Goal: Task Accomplishment & Management: Use online tool/utility

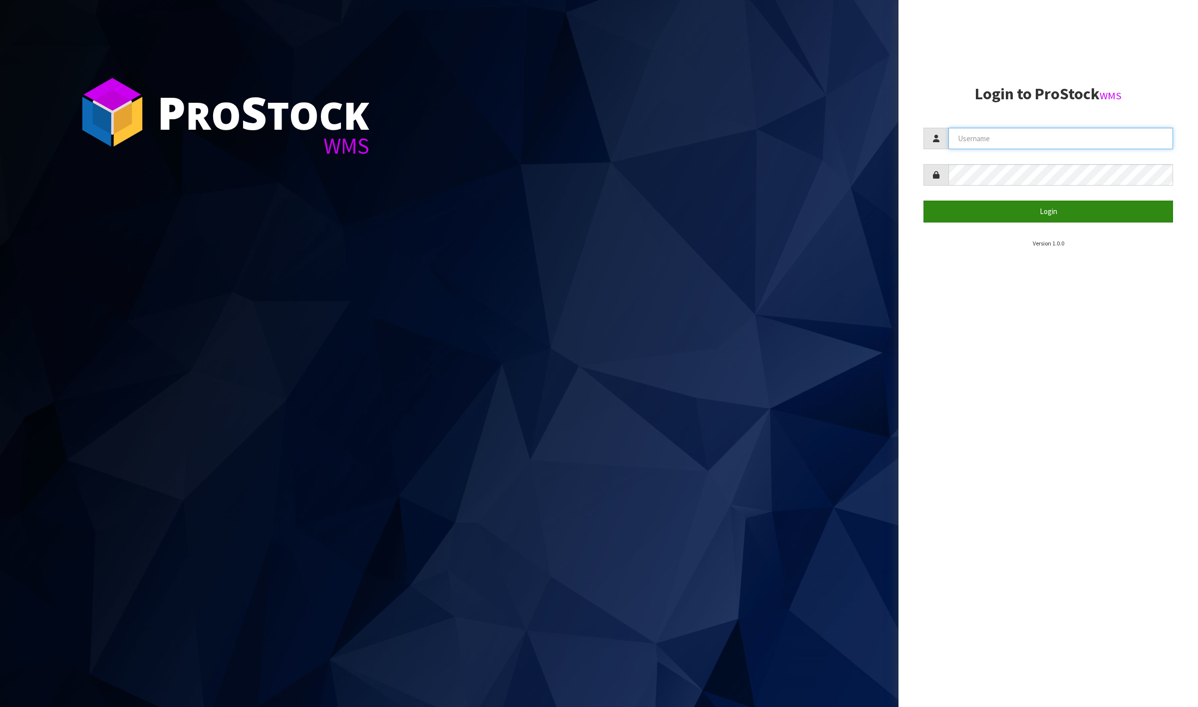
type input "[PERSON_NAME]"
click at [1006, 221] on button "Login" at bounding box center [1048, 211] width 250 height 21
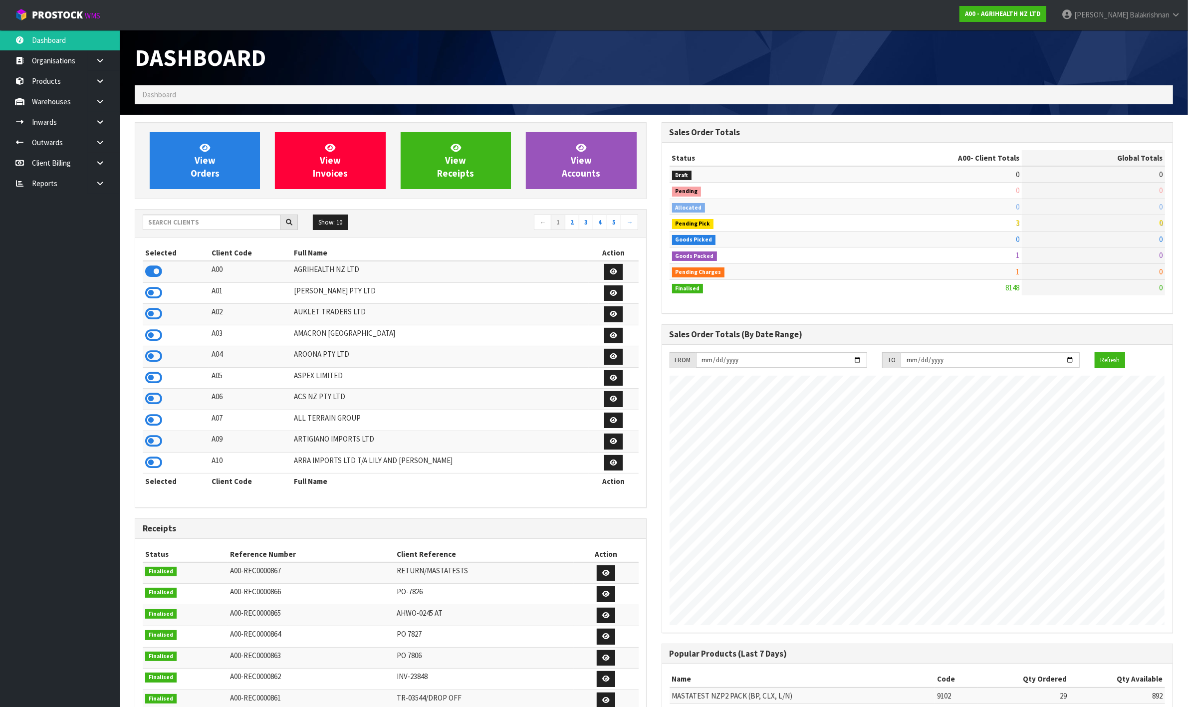
scroll to position [759, 527]
click at [185, 223] on input "text" at bounding box center [212, 222] width 138 height 15
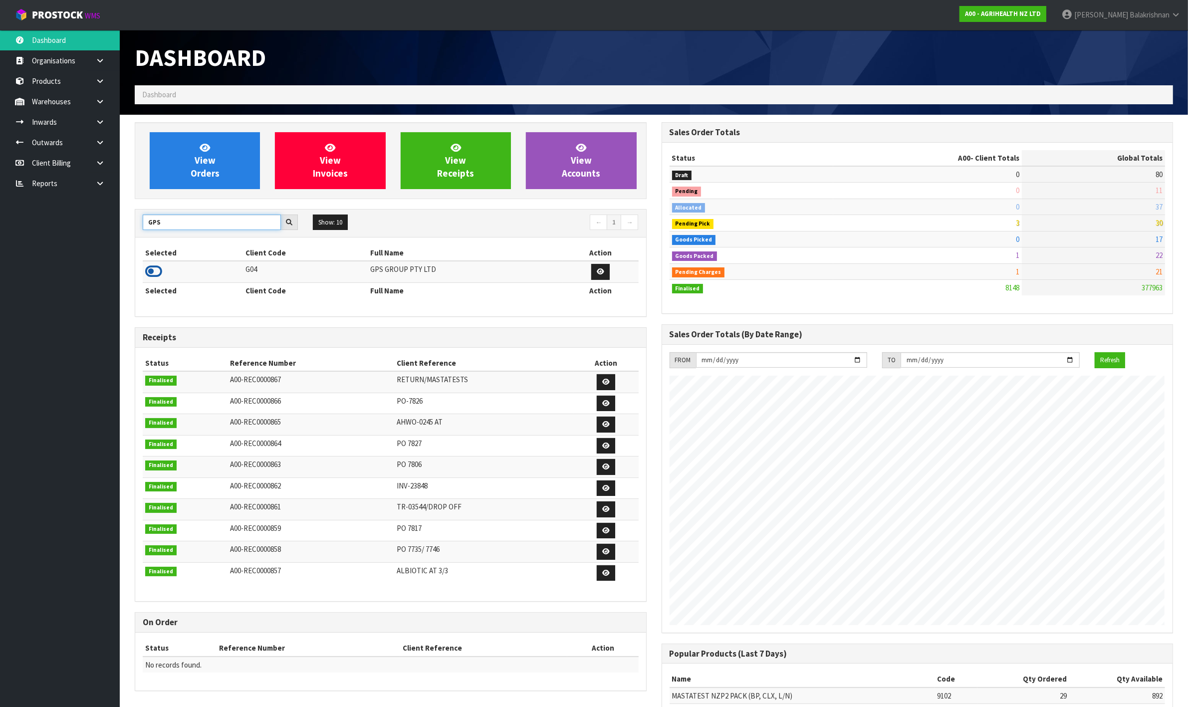
type input "GPS"
click at [150, 274] on icon at bounding box center [153, 271] width 17 height 15
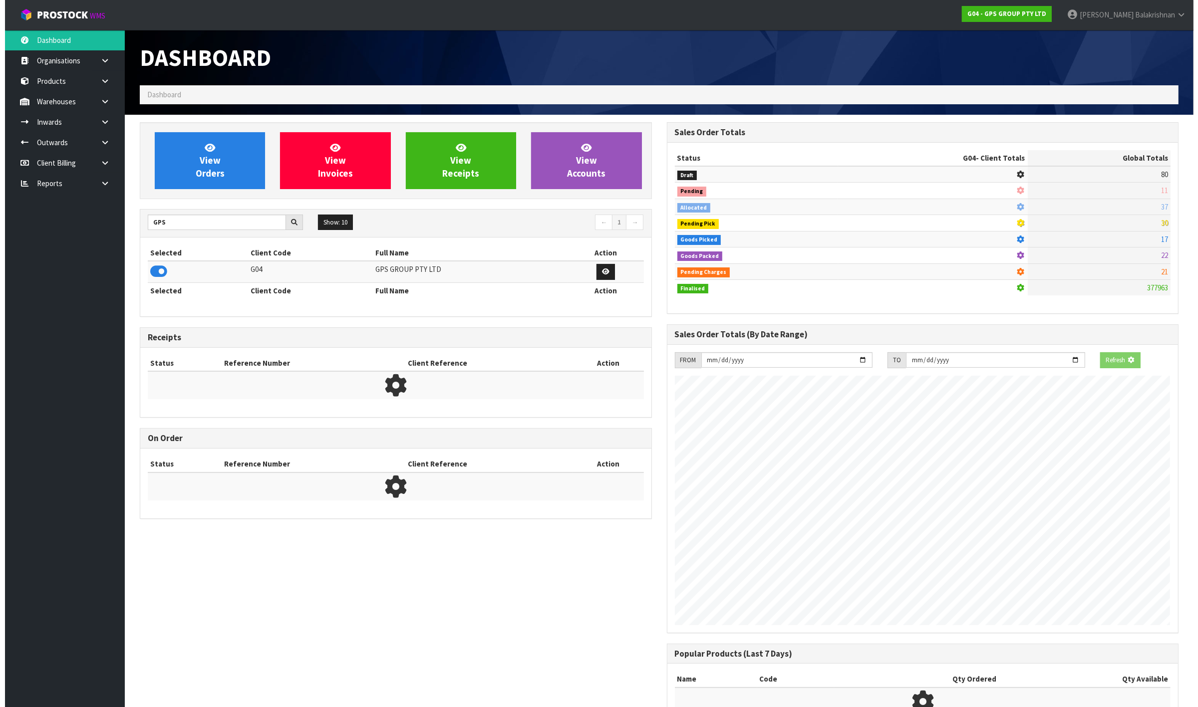
scroll to position [498445, 498530]
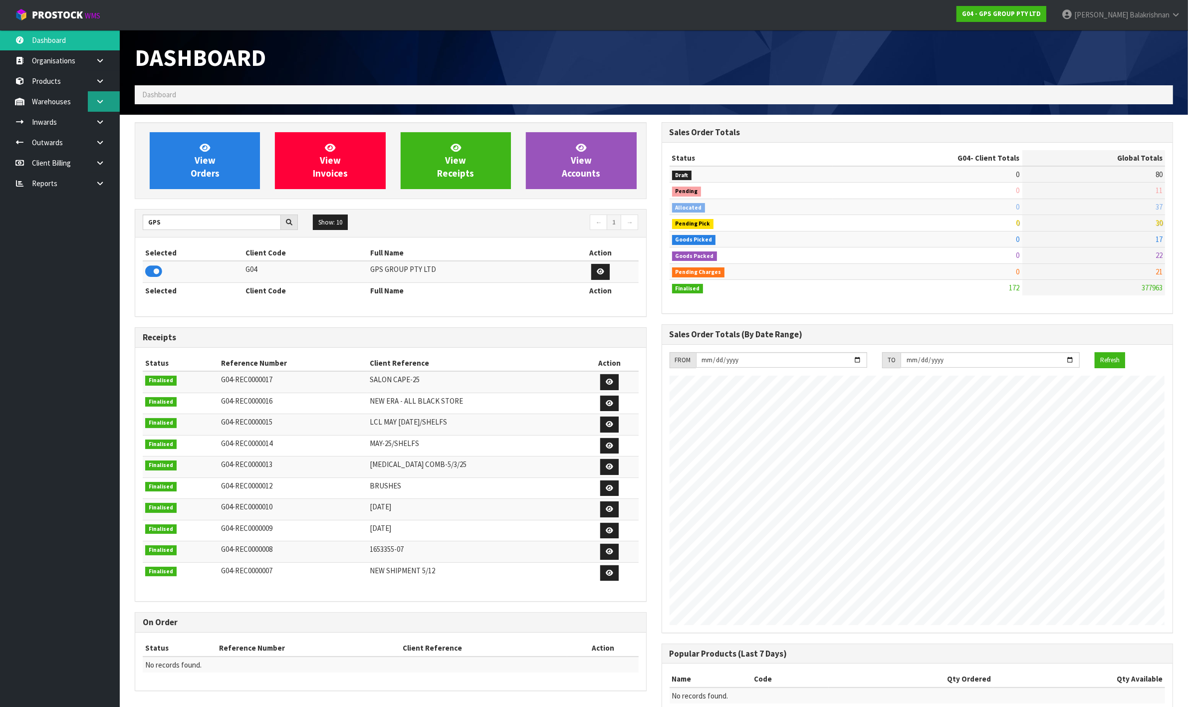
click at [105, 101] on link at bounding box center [104, 101] width 32 height 20
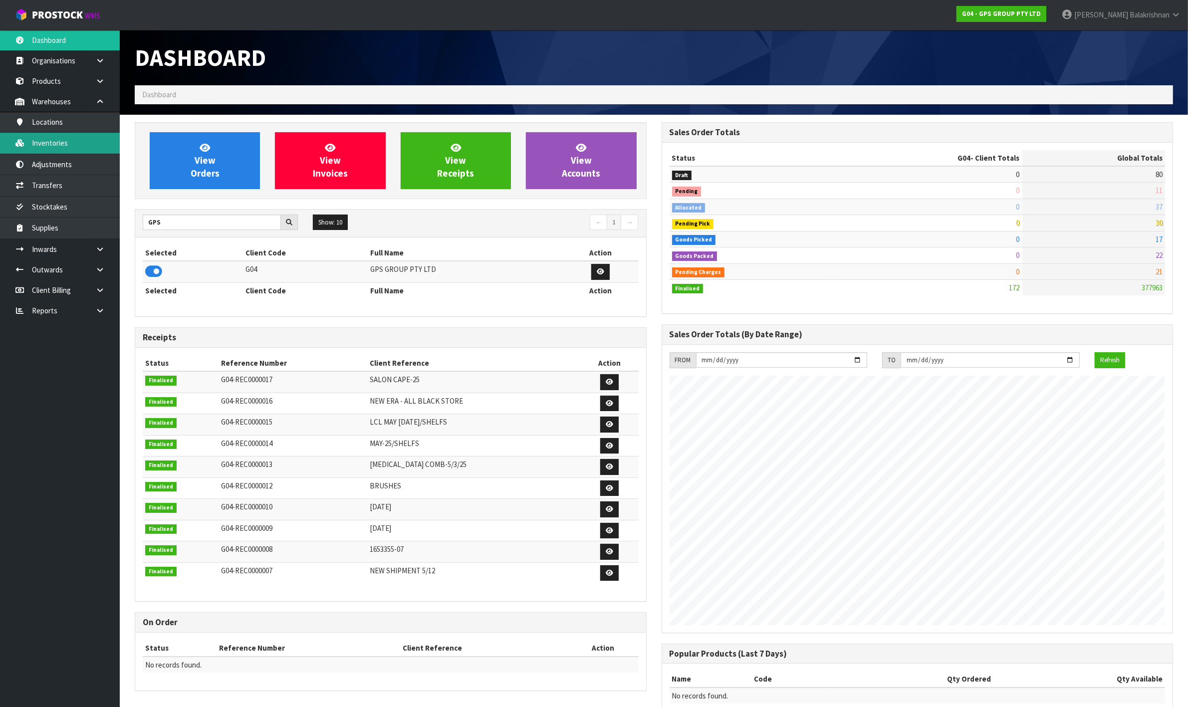
click at [60, 140] on link "Inventories" at bounding box center [60, 143] width 120 height 20
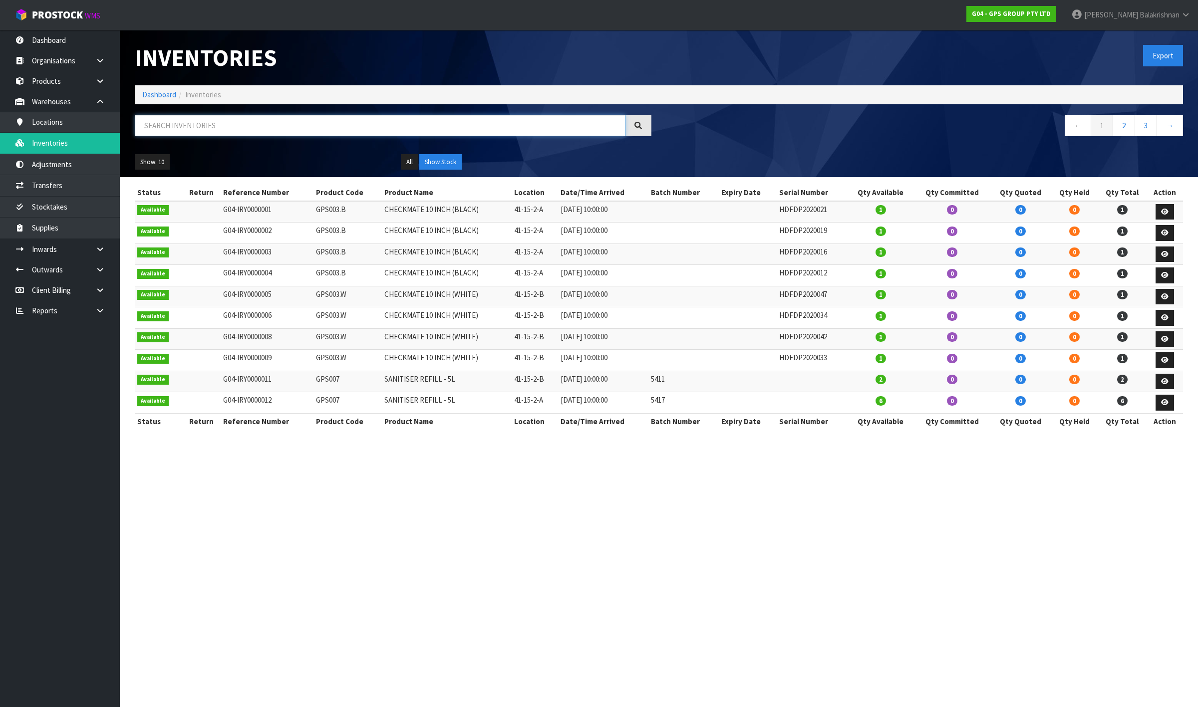
click at [200, 125] on input "text" at bounding box center [380, 125] width 491 height 21
click at [231, 118] on input "text" at bounding box center [380, 125] width 491 height 21
paste input "NE009"
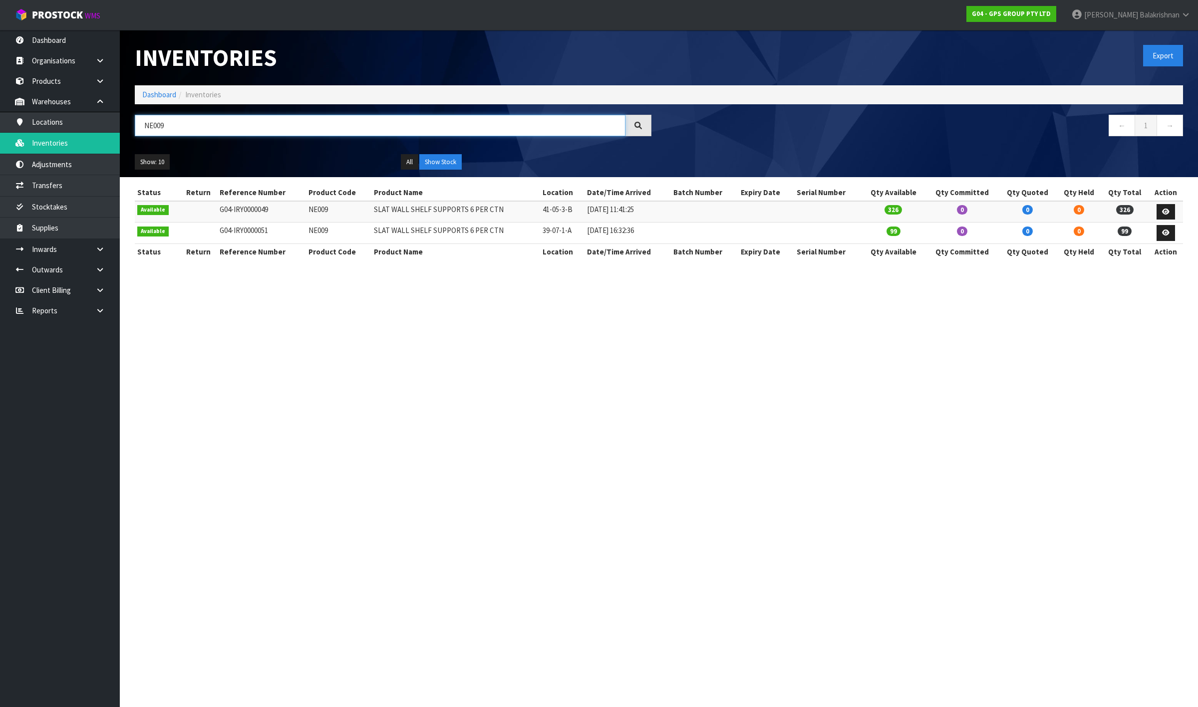
type input "NE009"
click at [564, 358] on section "Inventories Export Dashboard Inventories NE009 ← 1 → Show: 10 5 10 25 50 All Sh…" at bounding box center [599, 353] width 1198 height 707
drag, startPoint x: 305, startPoint y: 233, endPoint x: 914, endPoint y: 226, distance: 608.4
click at [914, 226] on tr "Available G04-IRY0000051 NE009 SLAT WALL SHELF SUPPORTS 6 PER CTN 39-07-1-A [DA…" at bounding box center [659, 233] width 1048 height 21
copy tr "NE009 SLAT WALL SHELF SUPPORTS 6 PER CTN 39-07-1-A [DATE] 16:32:36 99"
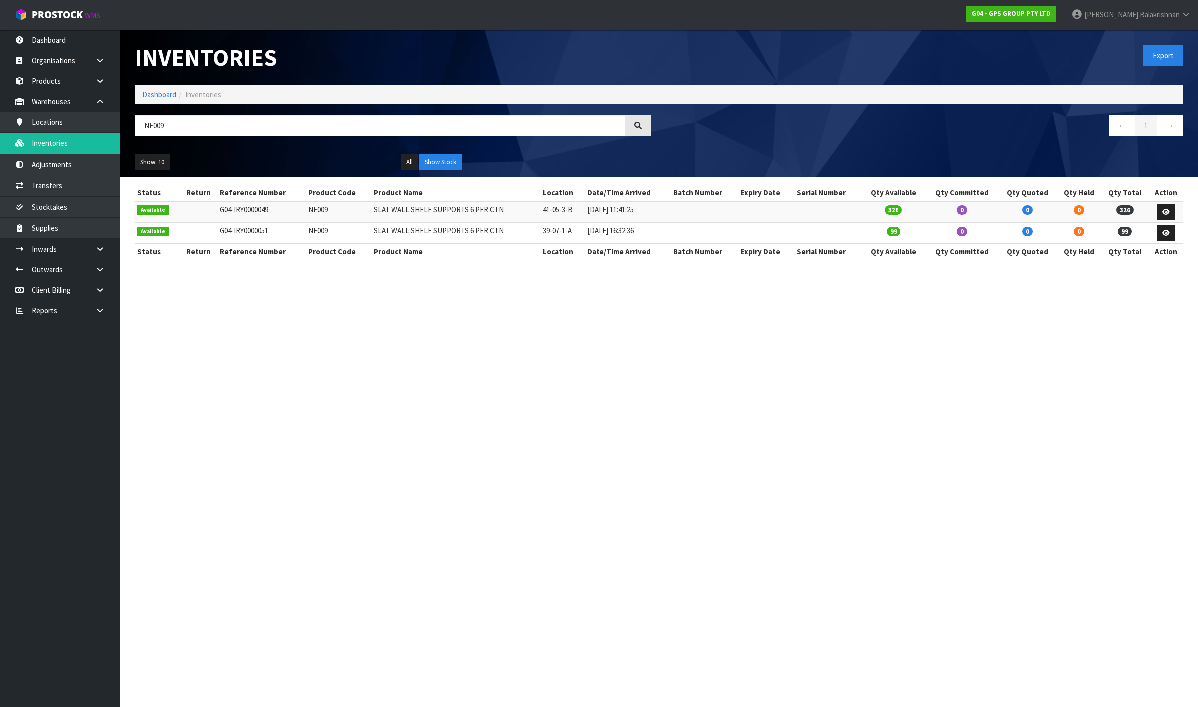
click at [226, 205] on td "G04-IRY0000049" at bounding box center [261, 211] width 89 height 21
drag, startPoint x: 217, startPoint y: 209, endPoint x: 1158, endPoint y: 210, distance: 940.7
click at [1158, 210] on tr "Available G04-IRY0000049 NE009 SLAT WALL SHELF SUPPORTS 6 PER CTN 41-05-3-B [DA…" at bounding box center [659, 211] width 1048 height 21
copy tbody "G04-IRY0000049 NE009 SLAT WALL SHELF SUPPORTS 6 PER CTN 41-05-3-B [DATE] 11:41:…"
drag, startPoint x: 326, startPoint y: 360, endPoint x: 279, endPoint y: 308, distance: 69.6
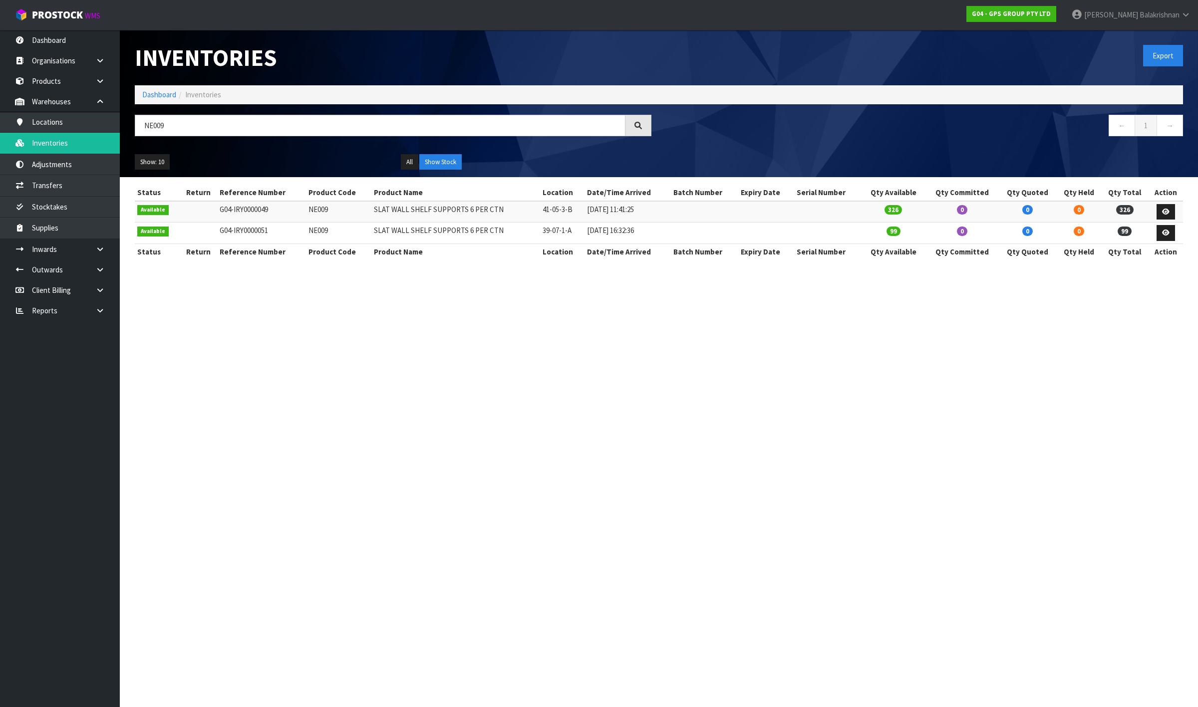
click at [326, 360] on section "Inventories Export Dashboard Inventories NE009 ← 1 → Show: 10 5 10 25 50 All Sh…" at bounding box center [599, 353] width 1198 height 707
drag, startPoint x: 209, startPoint y: 231, endPoint x: 1171, endPoint y: 231, distance: 962.2
click at [1171, 231] on tr "Available G04-IRY0000051 NE009 SLAT WALL SHELF SUPPORTS 6 PER CTN 39-07-1-A [DA…" at bounding box center [659, 233] width 1048 height 21
copy table "G04-IRY0000051 NE009 SLAT WALL SHELF SUPPORTS 6 PER CTN 39-07-1-A [DATE] 16:32:…"
click at [291, 317] on section "Inventories Export Dashboard Inventories NE009 ← 1 → Show: 10 5 10 25 50 All Sh…" at bounding box center [599, 353] width 1198 height 707
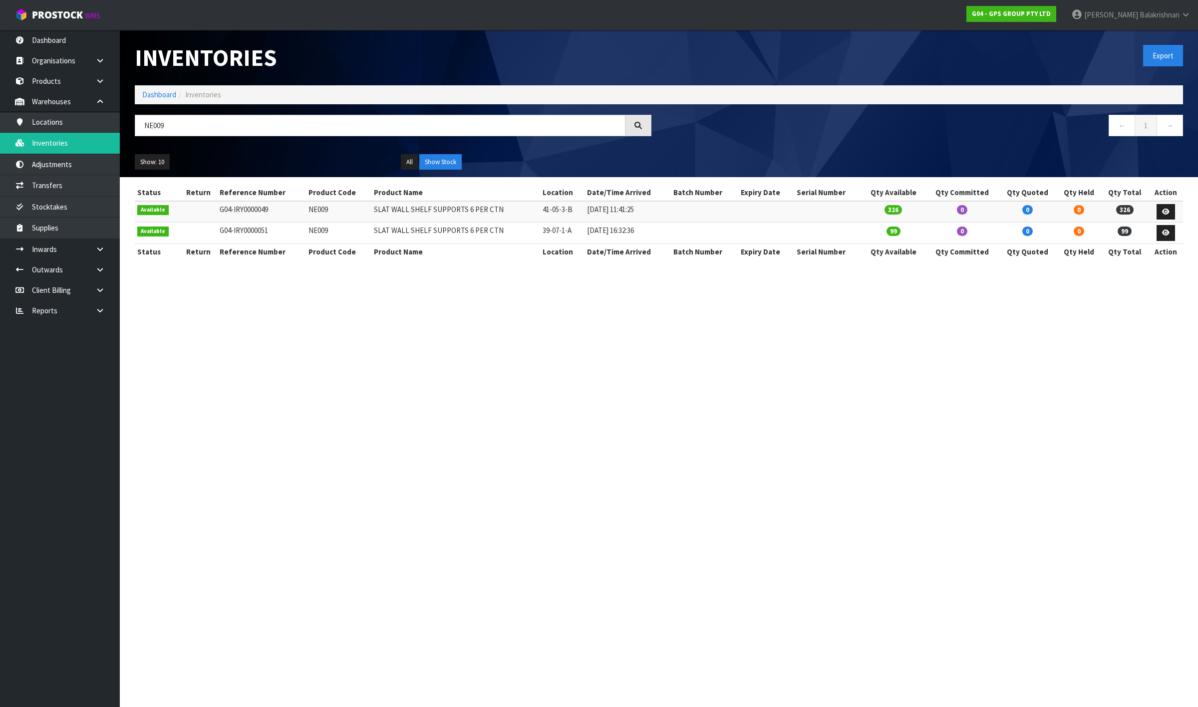
click at [320, 212] on td "NE009" at bounding box center [339, 211] width 66 height 21
copy td "NE009"
drag, startPoint x: 372, startPoint y: 209, endPoint x: 405, endPoint y: 211, distance: 33.0
click at [405, 211] on td "SLAT WALL SHELF SUPPORTS 6 PER CTN" at bounding box center [455, 211] width 169 height 21
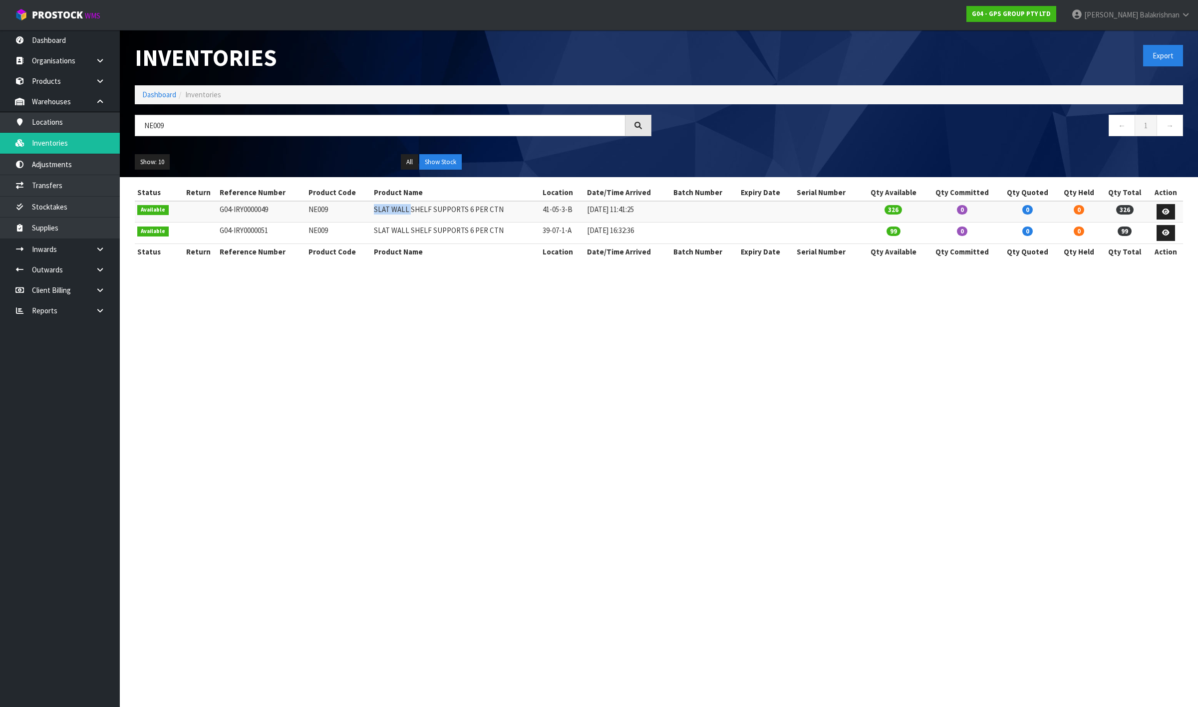
copy td "SLAT WALL"
drag, startPoint x: 460, startPoint y: 209, endPoint x: 500, endPoint y: 212, distance: 39.6
click at [500, 212] on td "SLAT WALL SHELF SUPPORTS 6 PER CTN" at bounding box center [455, 211] width 169 height 21
copy td "6 PER CTN"
click at [63, 121] on link "Locations" at bounding box center [60, 122] width 120 height 20
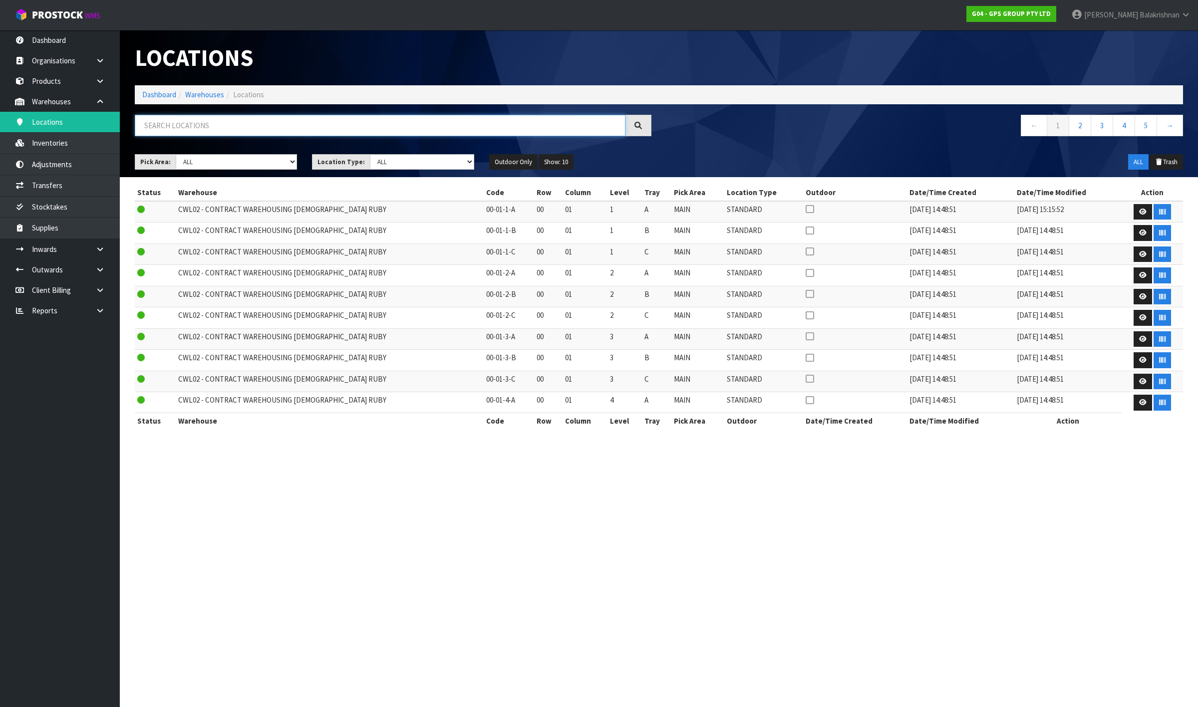
click at [245, 128] on input "text" at bounding box center [380, 125] width 491 height 21
click at [63, 141] on link "Inventories" at bounding box center [60, 143] width 120 height 20
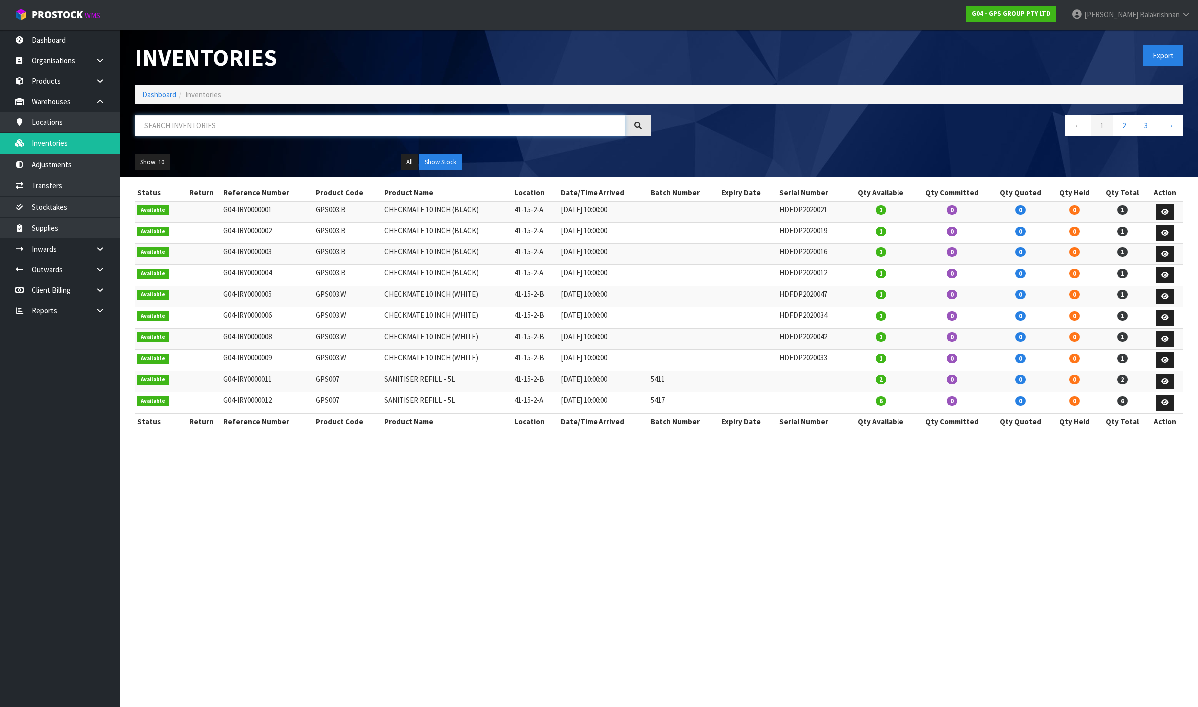
click at [185, 121] on input "text" at bounding box center [380, 125] width 491 height 21
type input "G"
click at [238, 128] on input "text" at bounding box center [380, 125] width 491 height 21
click at [93, 107] on link at bounding box center [104, 101] width 32 height 20
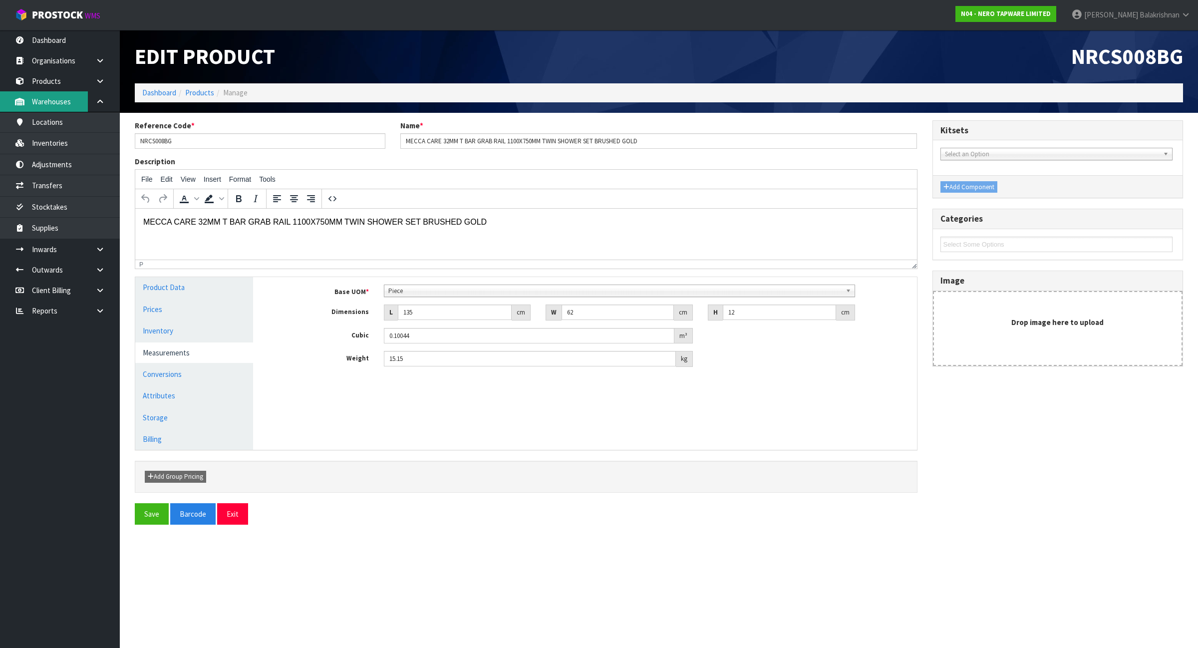
click at [56, 98] on link "Warehouses" at bounding box center [60, 101] width 120 height 20
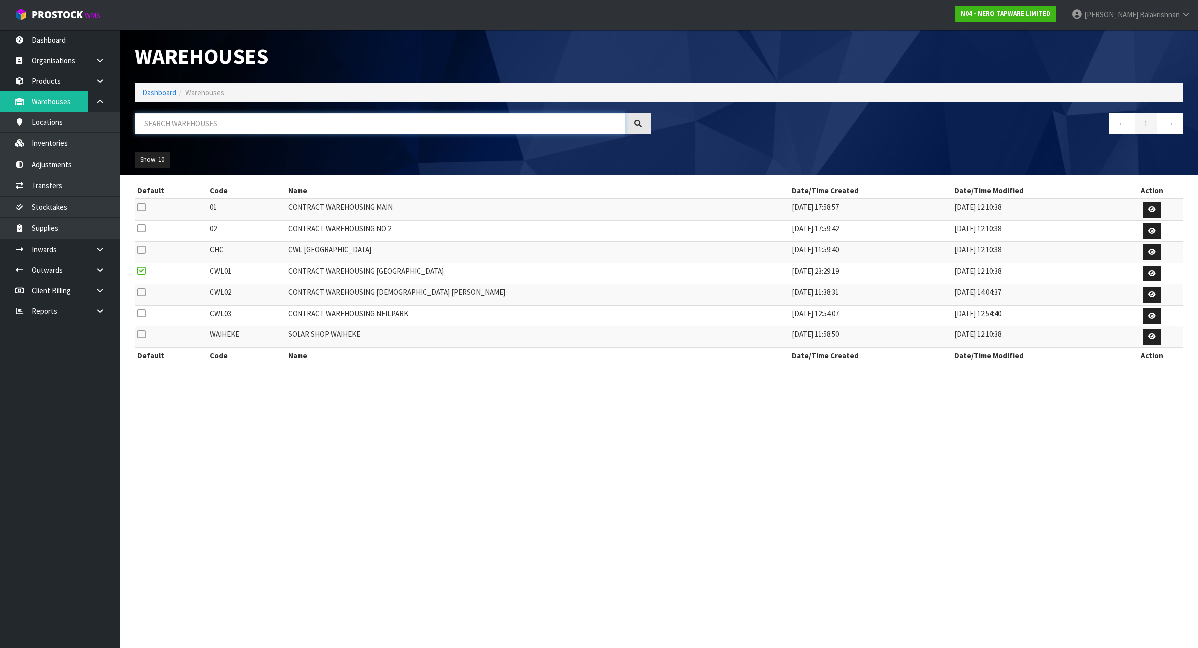
click at [163, 132] on input "text" at bounding box center [380, 123] width 491 height 21
click at [166, 126] on input "text" at bounding box center [380, 123] width 491 height 21
type input "GPS"
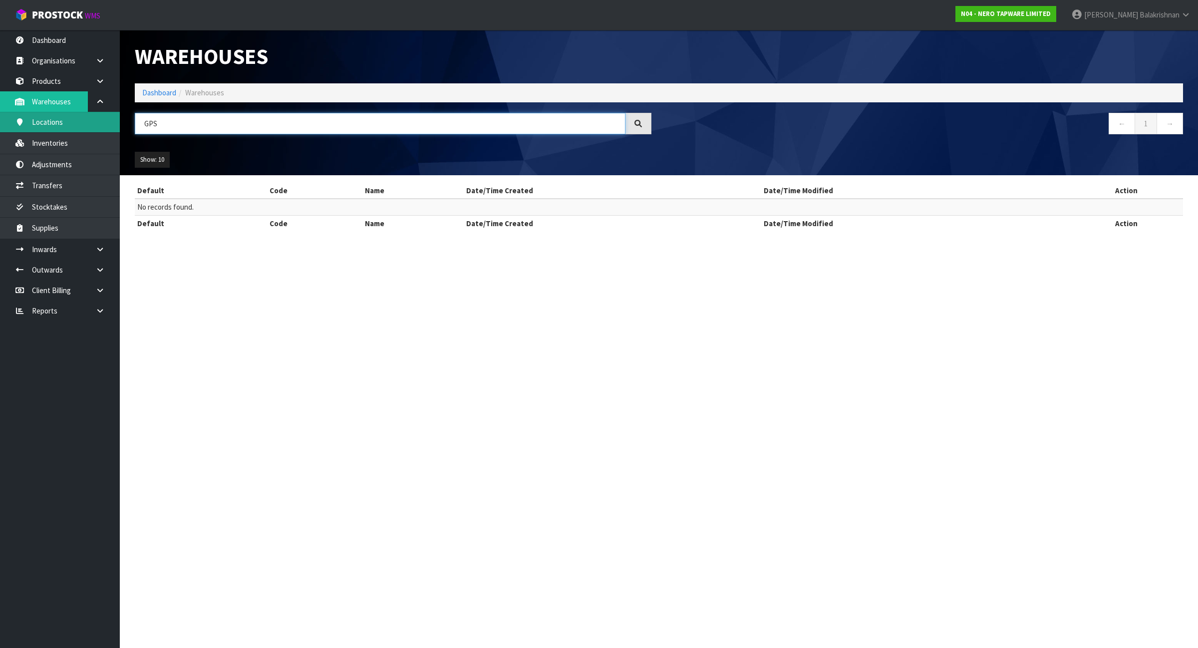
drag, startPoint x: 183, startPoint y: 121, endPoint x: 69, endPoint y: 127, distance: 114.0
click at [69, 127] on body "Toggle navigation ProStock WMS N04 - NERO TAPWARE LIMITED Raj Balakrishnan Logo…" at bounding box center [599, 324] width 1198 height 648
click at [55, 144] on link "Inventories" at bounding box center [60, 143] width 120 height 20
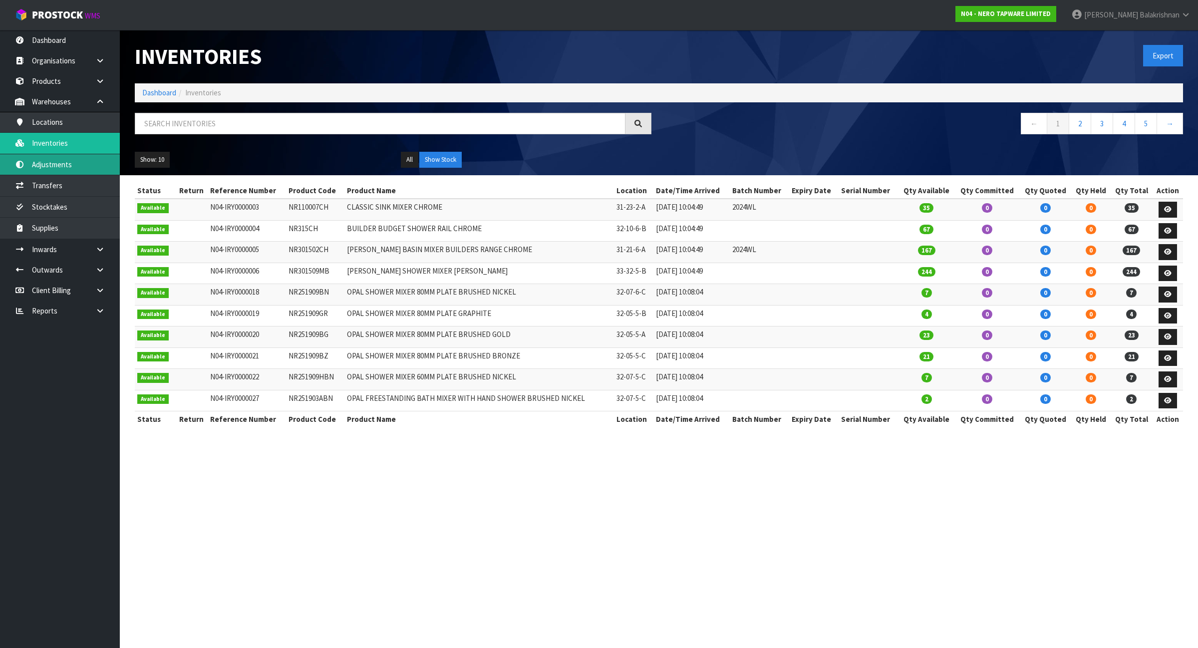
click at [67, 164] on link "Adjustments" at bounding box center [60, 164] width 120 height 20
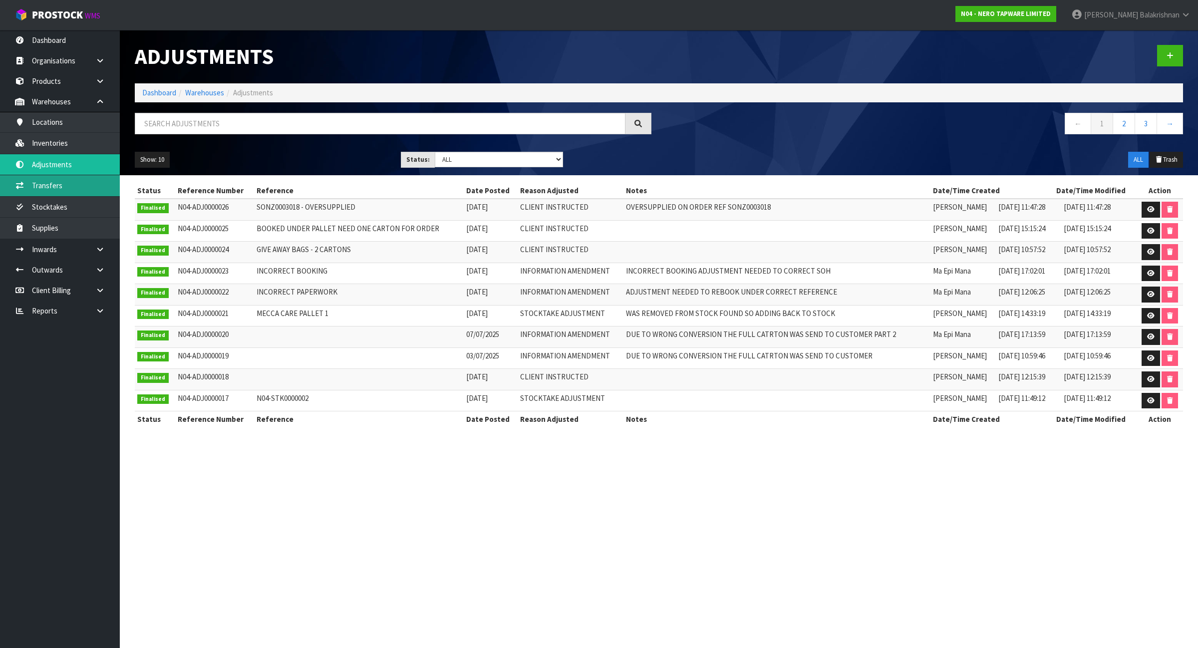
click at [50, 188] on link "Transfers" at bounding box center [60, 185] width 120 height 20
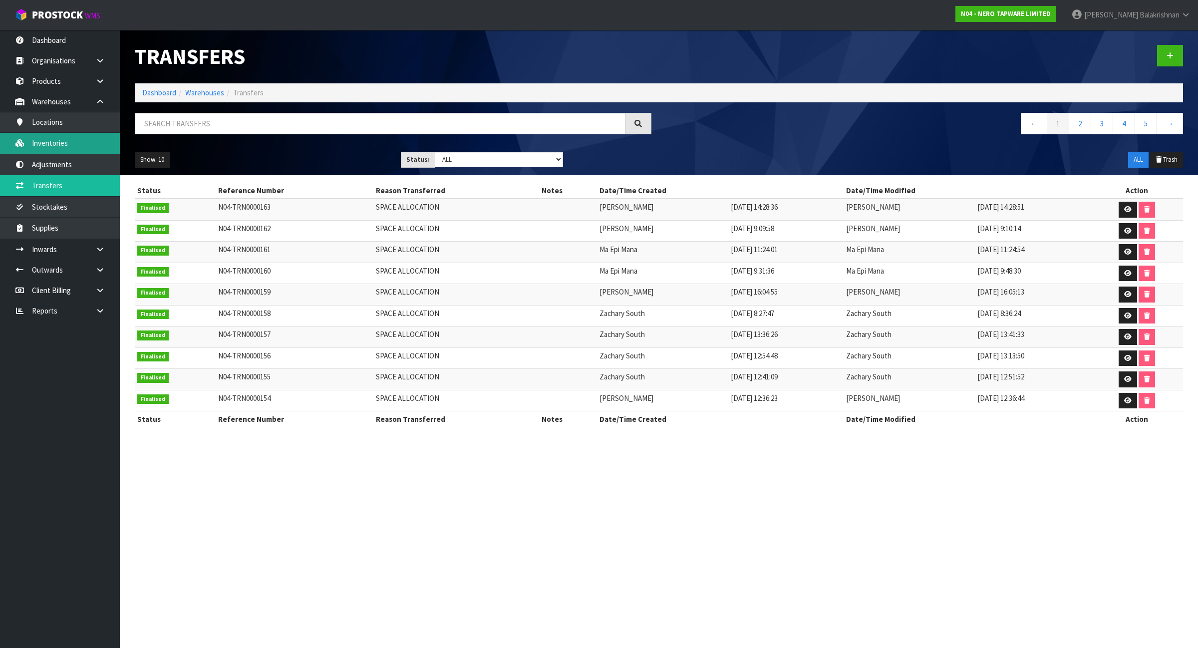
click at [49, 143] on link "Inventories" at bounding box center [60, 143] width 120 height 20
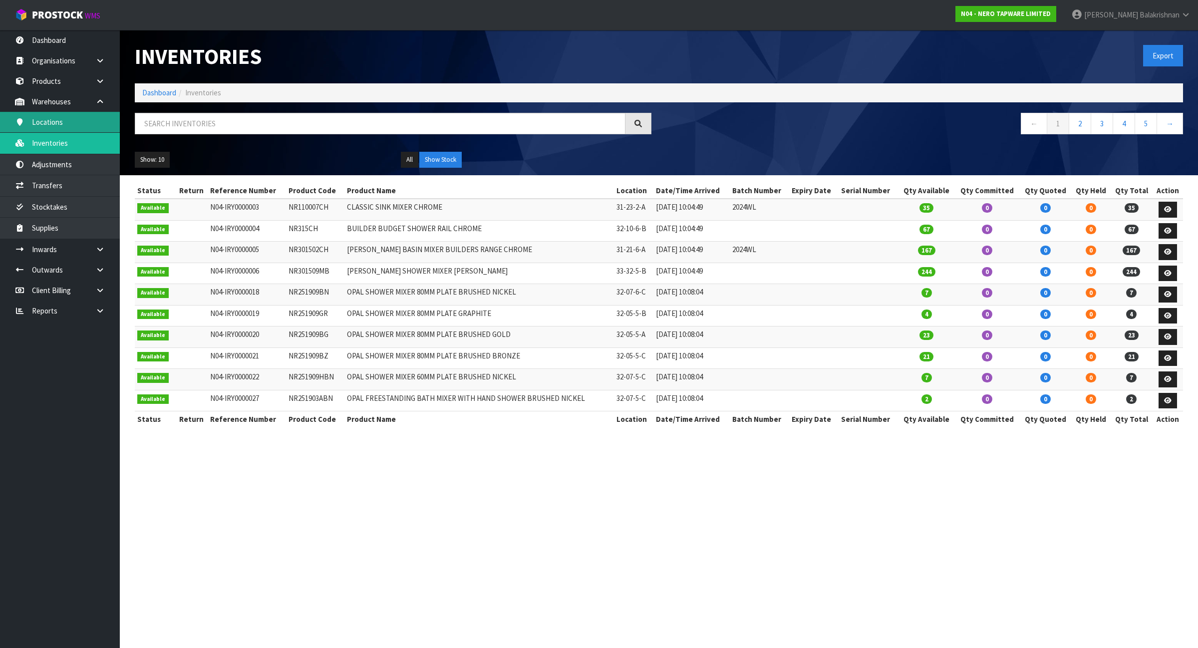
click at [51, 121] on link "Locations" at bounding box center [60, 122] width 120 height 20
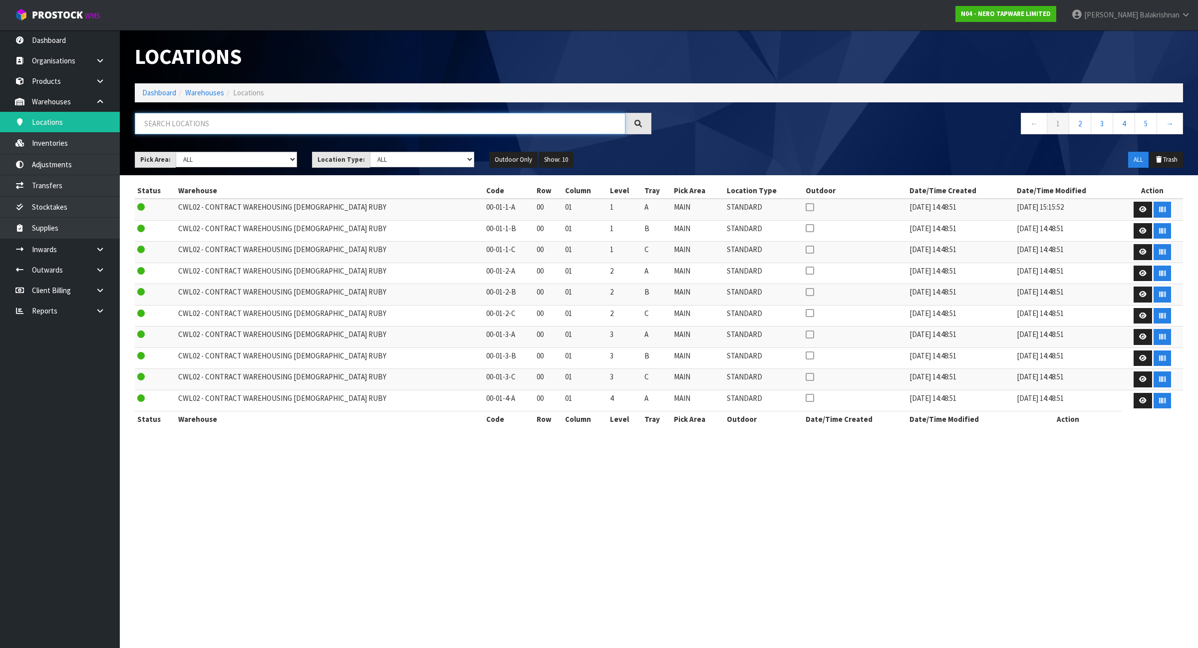
click at [240, 121] on input "text" at bounding box center [380, 123] width 491 height 21
click at [971, 17] on strong "N04 - NERO TAPWARE LIMITED" at bounding box center [1006, 13] width 90 height 8
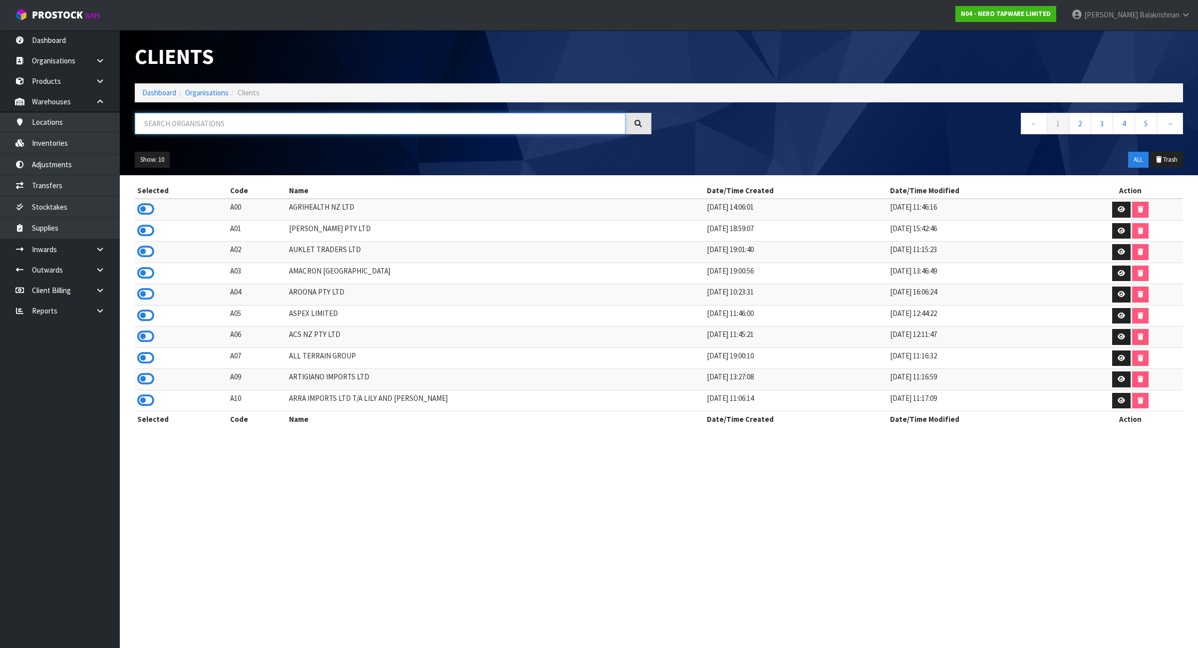
click at [225, 121] on input "text" at bounding box center [380, 123] width 491 height 21
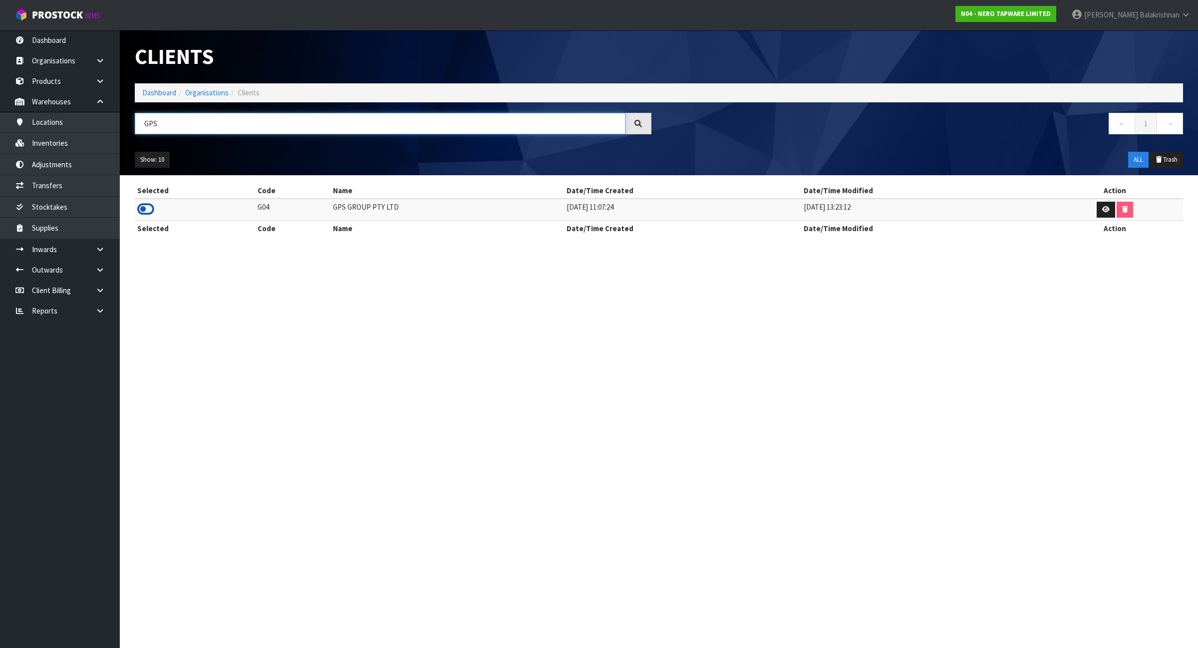
type input "GPS"
click at [152, 206] on icon at bounding box center [145, 209] width 17 height 15
click at [166, 126] on input "GPS" at bounding box center [380, 123] width 491 height 21
click at [58, 150] on link "Inventories" at bounding box center [60, 143] width 120 height 20
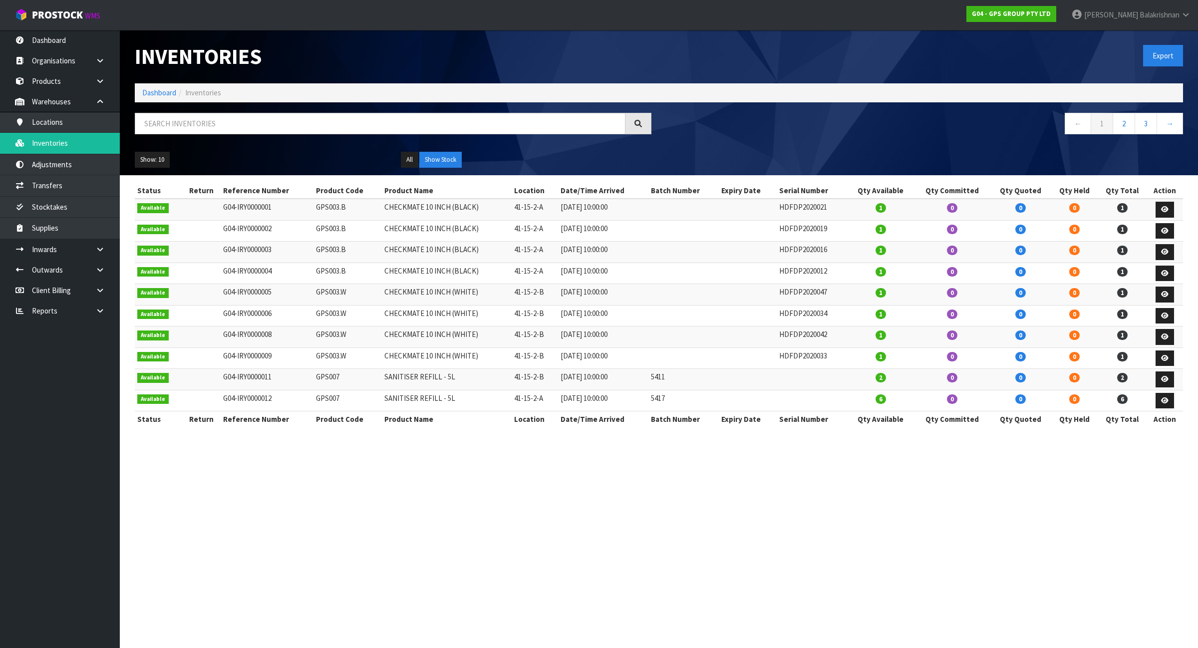
click at [228, 139] on div at bounding box center [392, 127] width 531 height 29
click at [227, 120] on input "text" at bounding box center [380, 123] width 491 height 21
click at [971, 15] on strong "G04 - GPS GROUP PTY LTD" at bounding box center [1011, 13] width 79 height 8
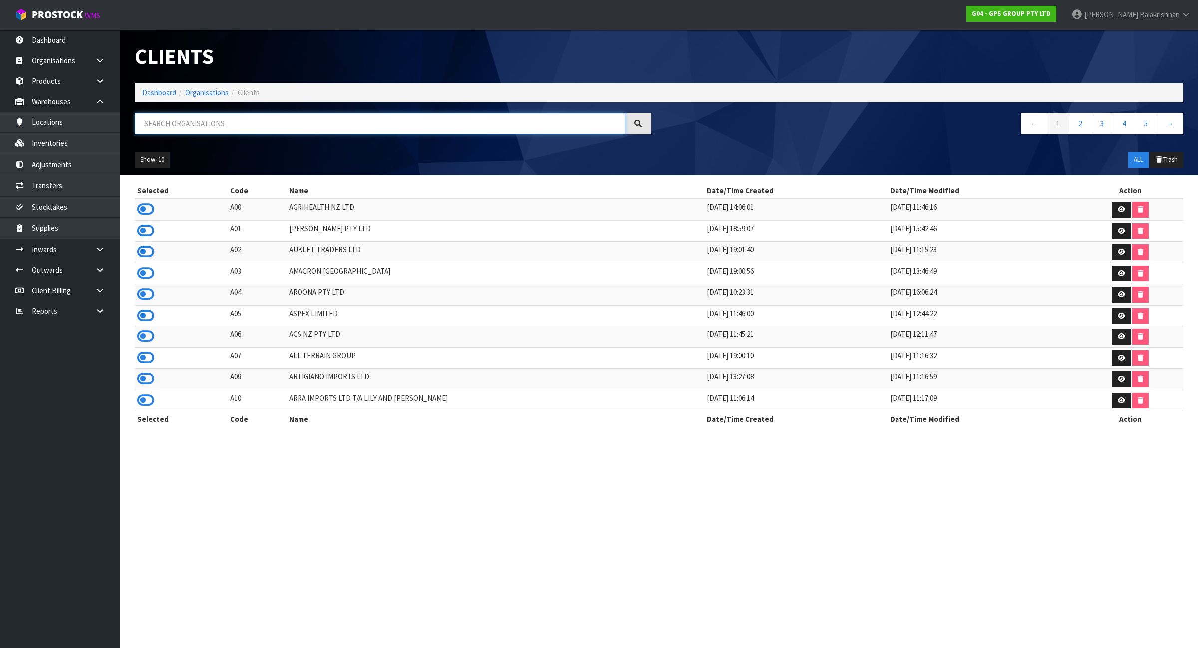
click at [230, 121] on input "text" at bounding box center [380, 123] width 491 height 21
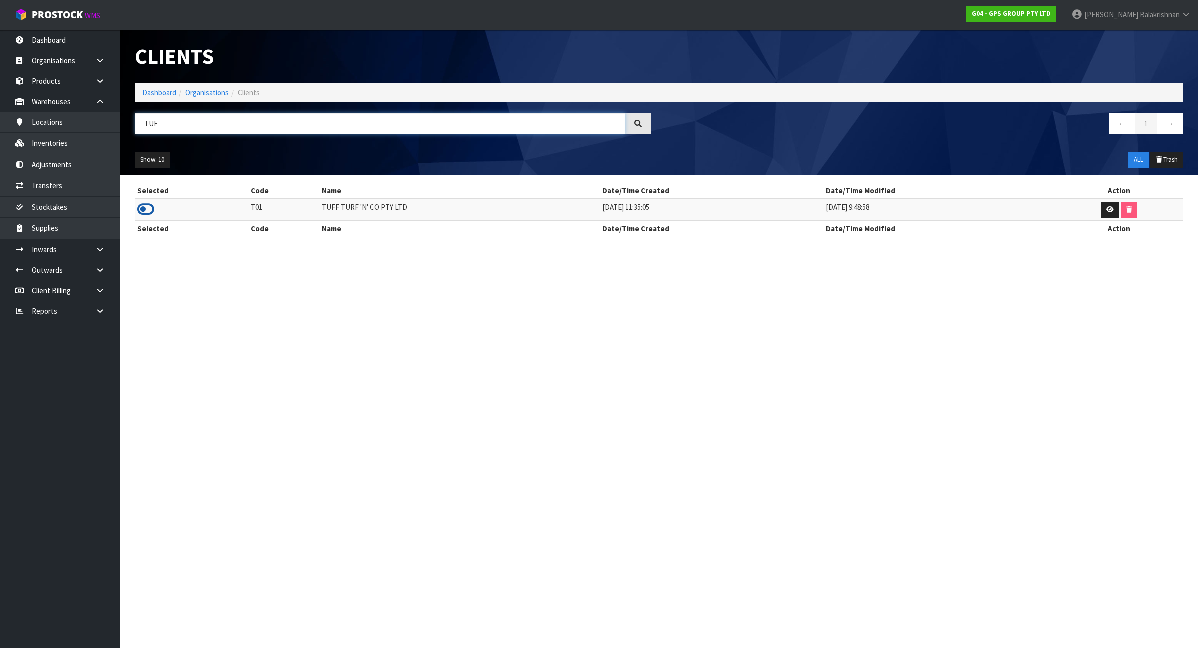
type input "TUF"
click at [146, 213] on icon at bounding box center [145, 209] width 17 height 15
click at [176, 120] on input "TUF" at bounding box center [380, 123] width 491 height 21
click at [43, 139] on link "Inventories" at bounding box center [60, 143] width 120 height 20
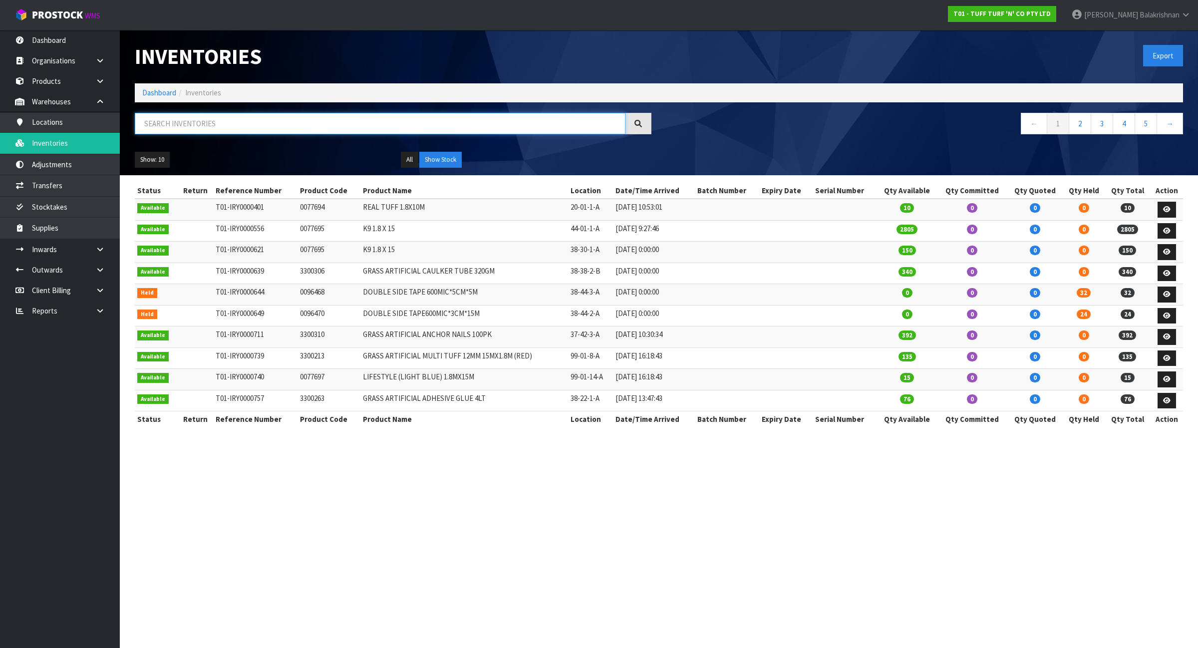
click at [275, 130] on input "text" at bounding box center [380, 123] width 491 height 21
paste input "3320886"
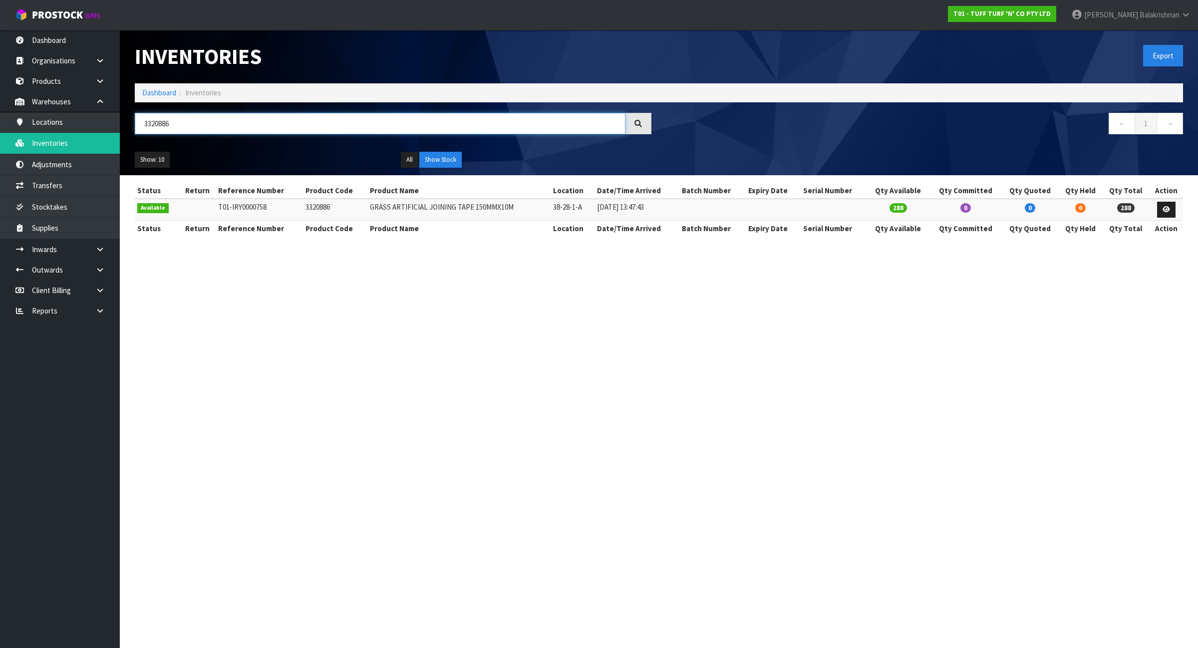
type input "3320886"
click at [323, 207] on td "3320886" at bounding box center [335, 209] width 64 height 21
copy td "3320886"
drag, startPoint x: 365, startPoint y: 206, endPoint x: 469, endPoint y: 209, distance: 104.3
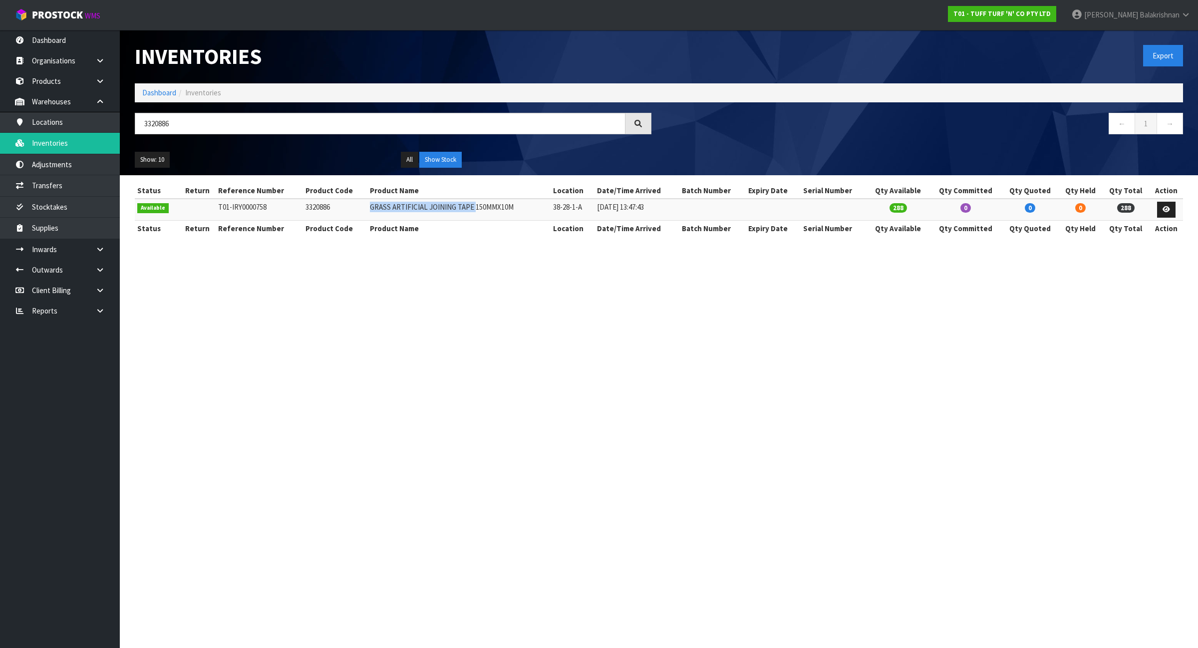
click at [469, 209] on td "GRASS ARTIFICIAL JOINING TAPE 150MMX10M" at bounding box center [458, 209] width 183 height 21
copy td "GRASS ARTIFICIAL JOINING TAPE"
click at [402, 210] on td "GRASS ARTIFICIAL JOINING TAPE 150MMX10M" at bounding box center [458, 209] width 183 height 21
click at [403, 208] on td "GRASS ARTIFICIAL JOINING TAPE 150MMX10M" at bounding box center [458, 209] width 183 height 21
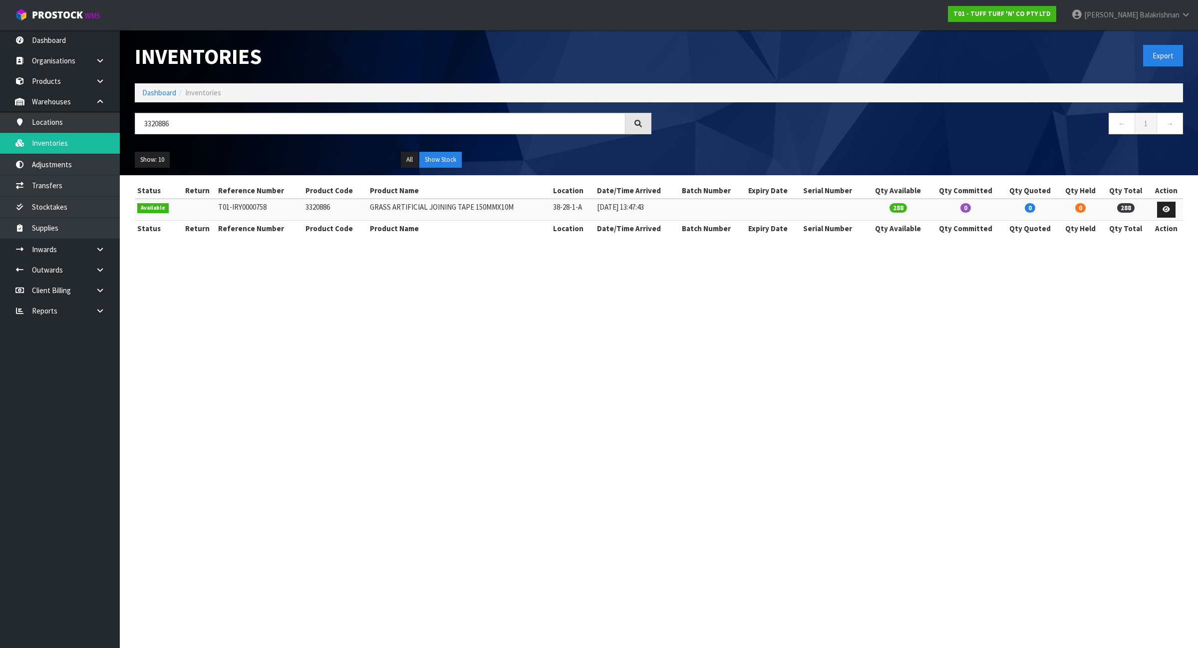
drag, startPoint x: 441, startPoint y: 208, endPoint x: 435, endPoint y: 208, distance: 5.5
click at [442, 209] on td "GRASS ARTIFICIAL JOINING TAPE 150MMX10M" at bounding box center [458, 209] width 183 height 21
drag, startPoint x: 427, startPoint y: 207, endPoint x: 450, endPoint y: 206, distance: 23.0
click at [450, 206] on td "GRASS ARTIFICIAL JOINING TAPE 150MMX10M" at bounding box center [458, 209] width 183 height 21
click at [446, 209] on td "GRASS ARTIFICIAL JOINING TAPE 150MMX10M" at bounding box center [458, 209] width 183 height 21
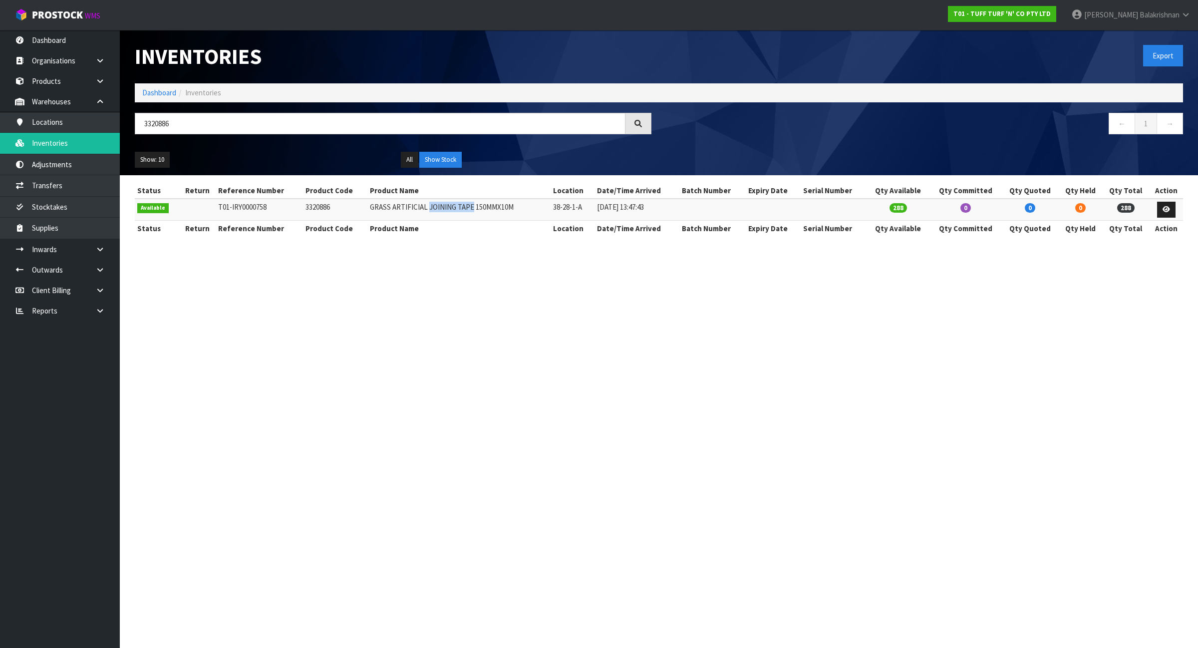
drag, startPoint x: 425, startPoint y: 207, endPoint x: 467, endPoint y: 208, distance: 41.9
click at [467, 208] on td "GRASS ARTIFICIAL JOINING TAPE 150MMX10M" at bounding box center [458, 209] width 183 height 21
copy td "JOINING TAPE"
click at [56, 188] on link "Transfers" at bounding box center [60, 185] width 120 height 20
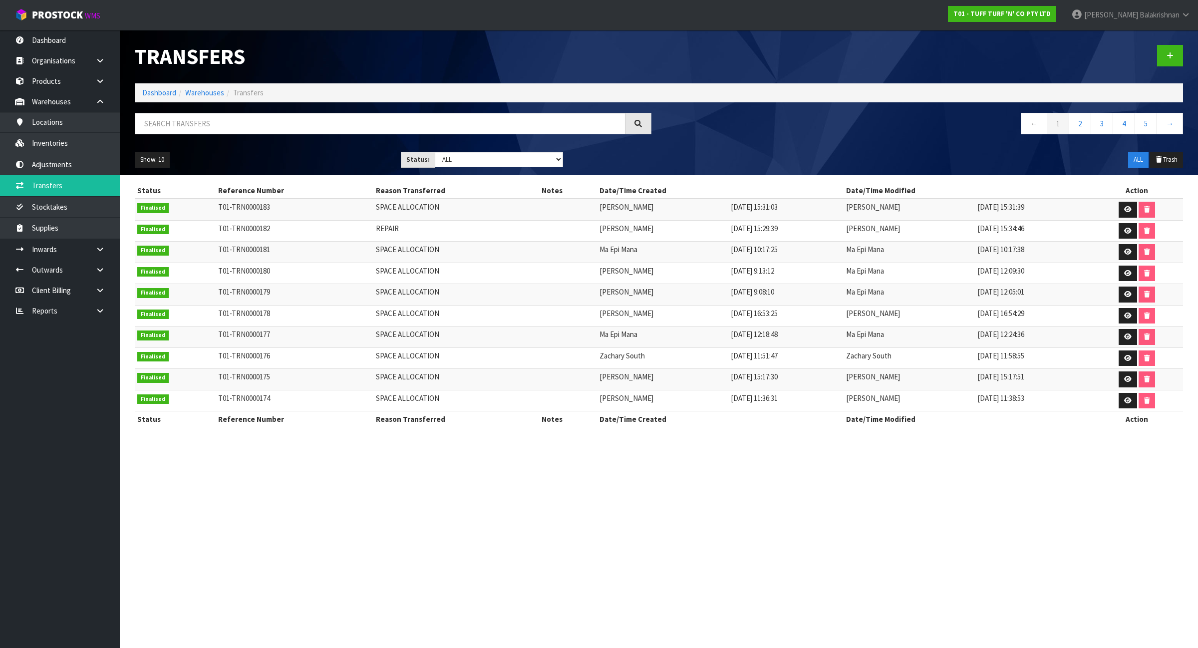
click at [971, 4] on div "T01 - TUFF TURF 'N' CO PTY LTD" at bounding box center [1001, 14] width 123 height 28
click at [971, 7] on link "T01 - TUFF TURF 'N' CO PTY LTD" at bounding box center [1002, 14] width 108 height 16
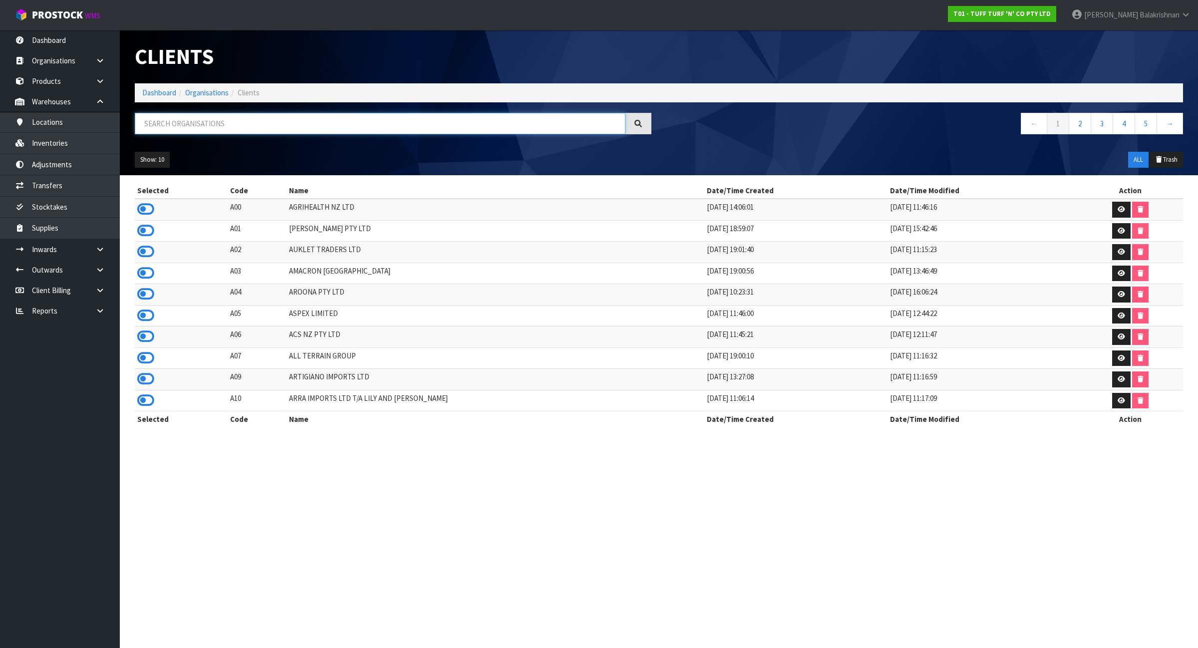
click at [256, 125] on input "text" at bounding box center [380, 123] width 491 height 21
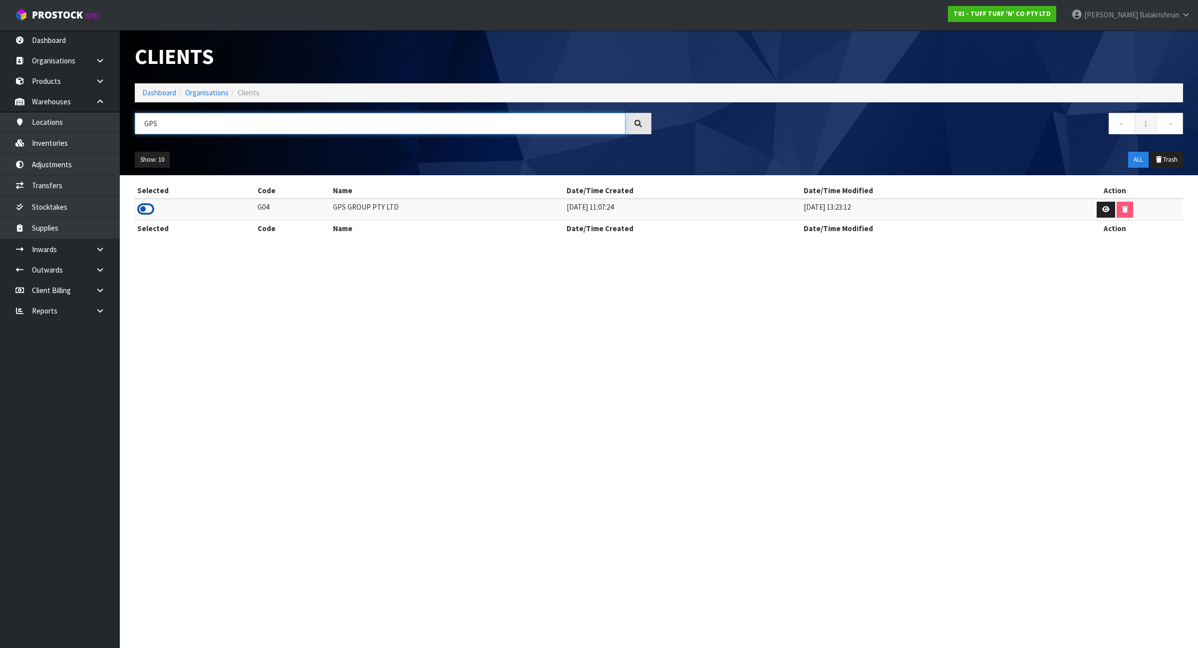
type input "GPS"
click at [146, 210] on icon at bounding box center [145, 209] width 17 height 15
click at [80, 184] on link "Transfers" at bounding box center [60, 185] width 120 height 20
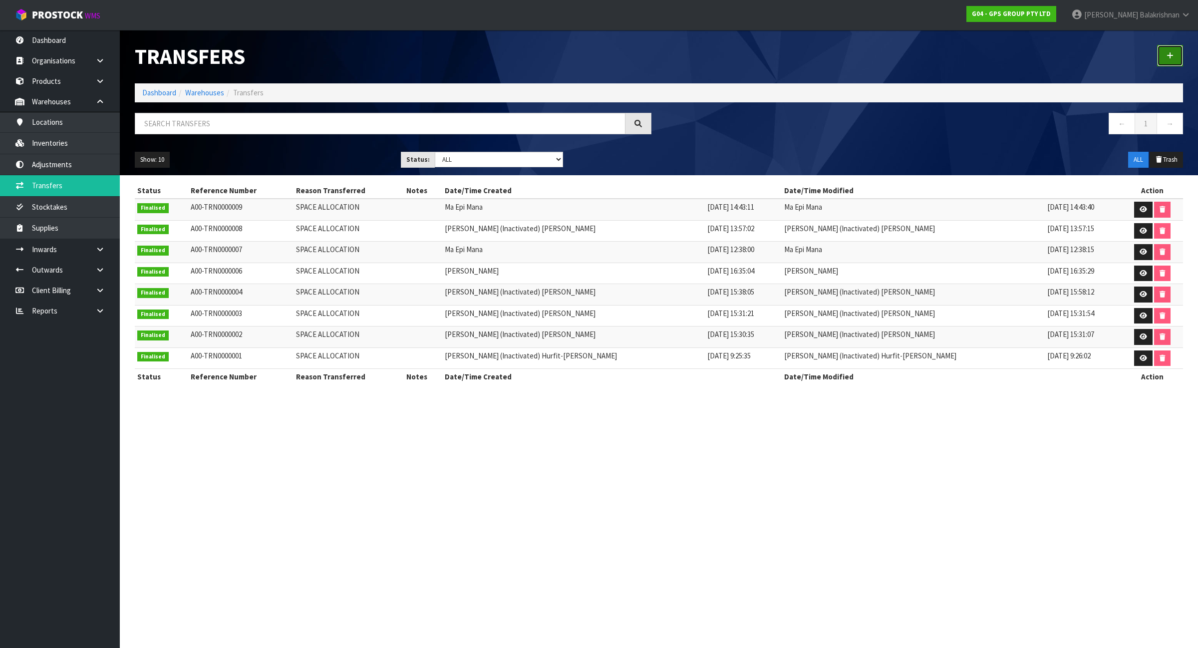
click at [971, 51] on link at bounding box center [1170, 55] width 26 height 21
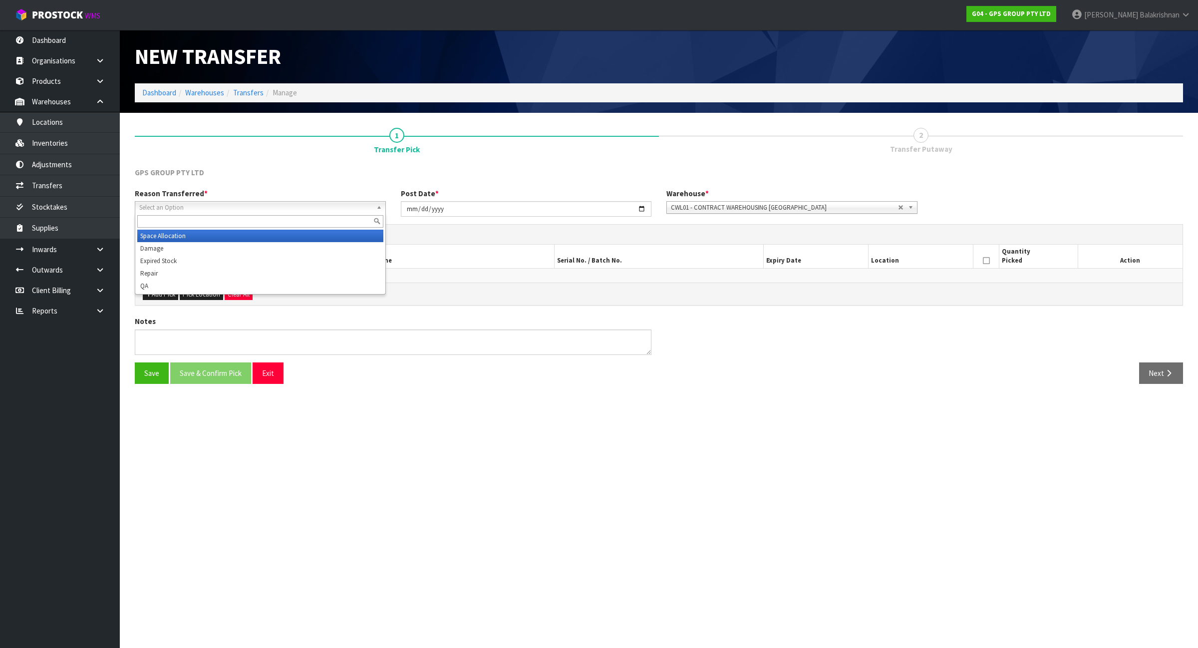
click at [238, 205] on span "Select an Option" at bounding box center [255, 208] width 233 height 12
click at [225, 231] on li "Space Allocation" at bounding box center [260, 236] width 246 height 12
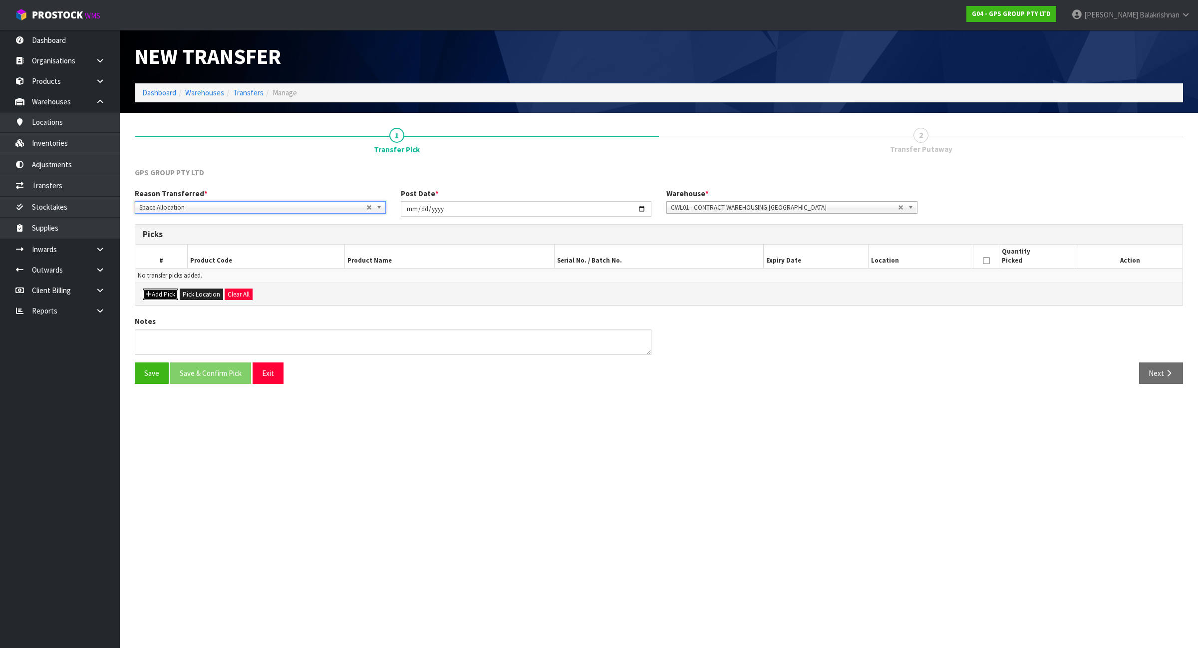
click at [170, 294] on button "Add Pick" at bounding box center [160, 294] width 35 height 12
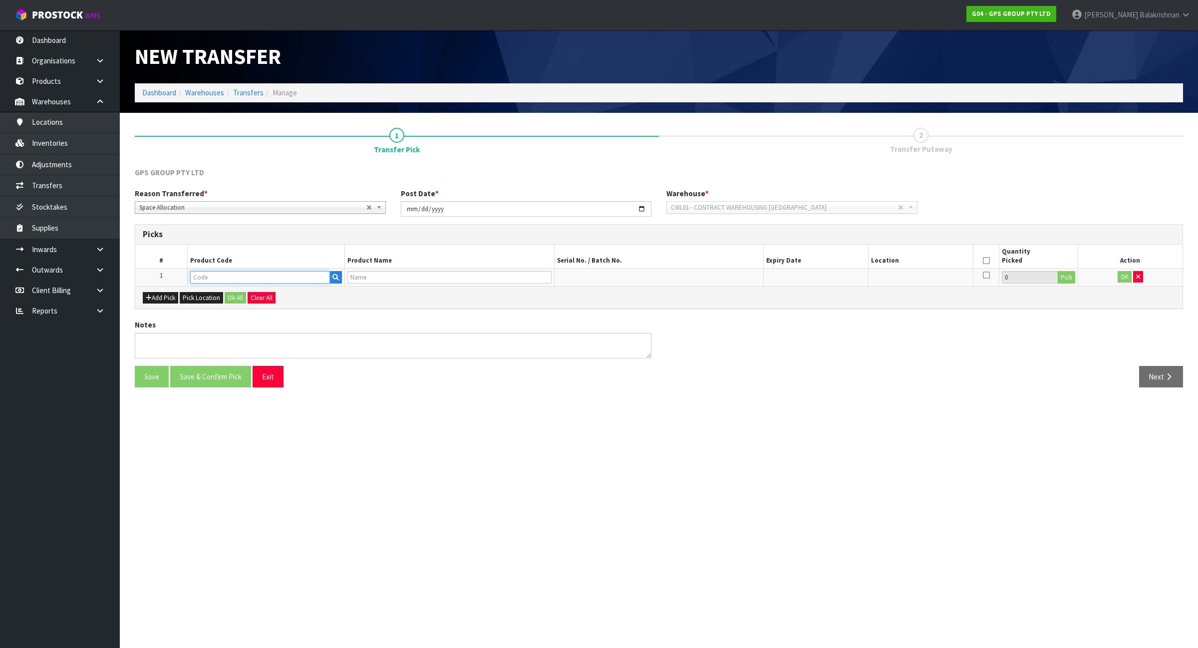
click at [229, 275] on input "text" at bounding box center [260, 277] width 140 height 12
paste input "NE009"
type input "NE009"
type input "SLAT WALL SHELF SUPPORTS 6 PER CTN"
type input "NE009"
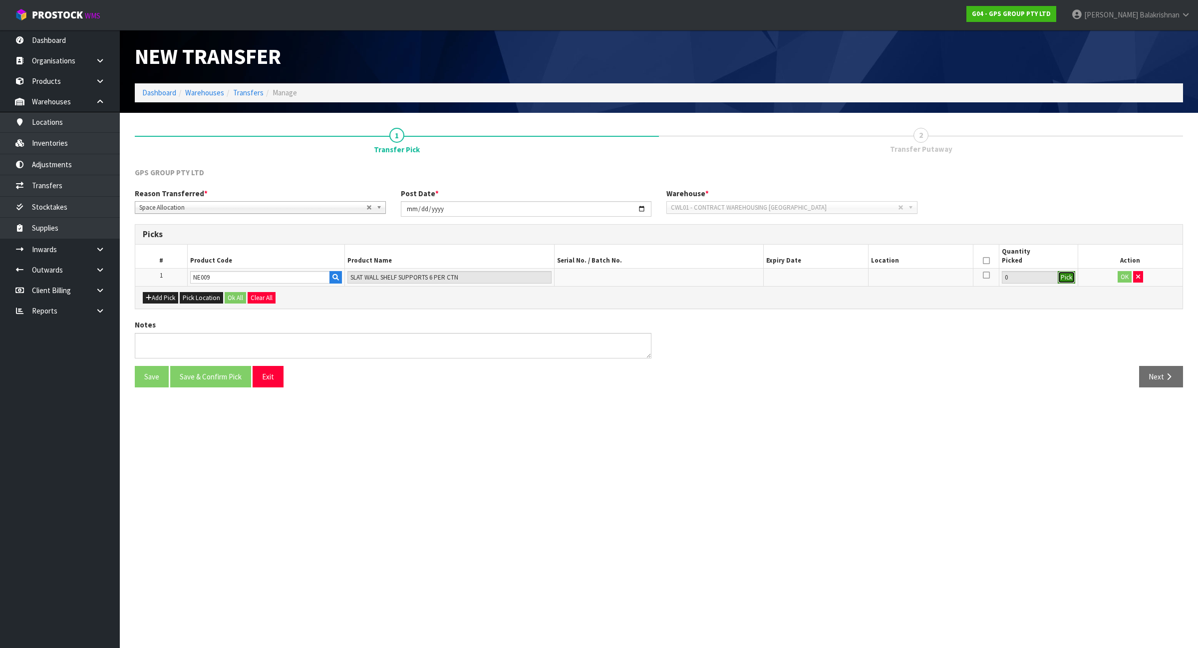
click at [971, 276] on button "Pick" at bounding box center [1066, 277] width 17 height 13
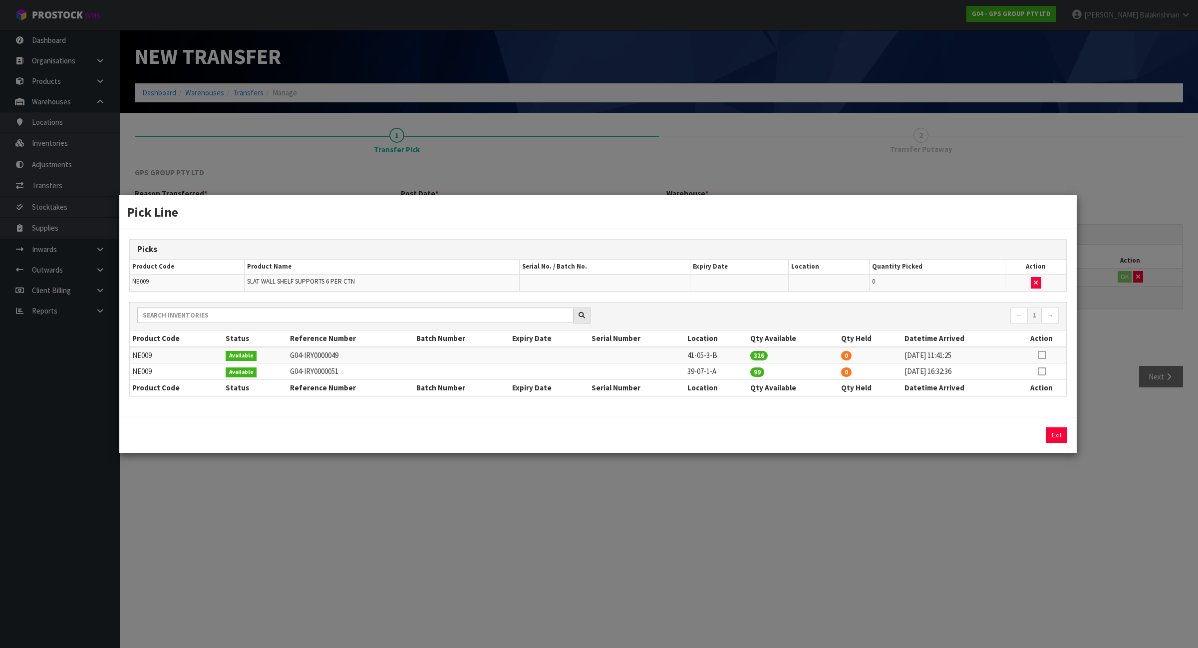
click at [971, 355] on icon at bounding box center [1042, 355] width 8 height 0
click at [971, 432] on button "Assign Pick" at bounding box center [1022, 434] width 41 height 15
type input "326"
click at [971, 372] on icon at bounding box center [1042, 371] width 8 height 0
click at [971, 434] on button "Assign Pick" at bounding box center [1022, 434] width 41 height 15
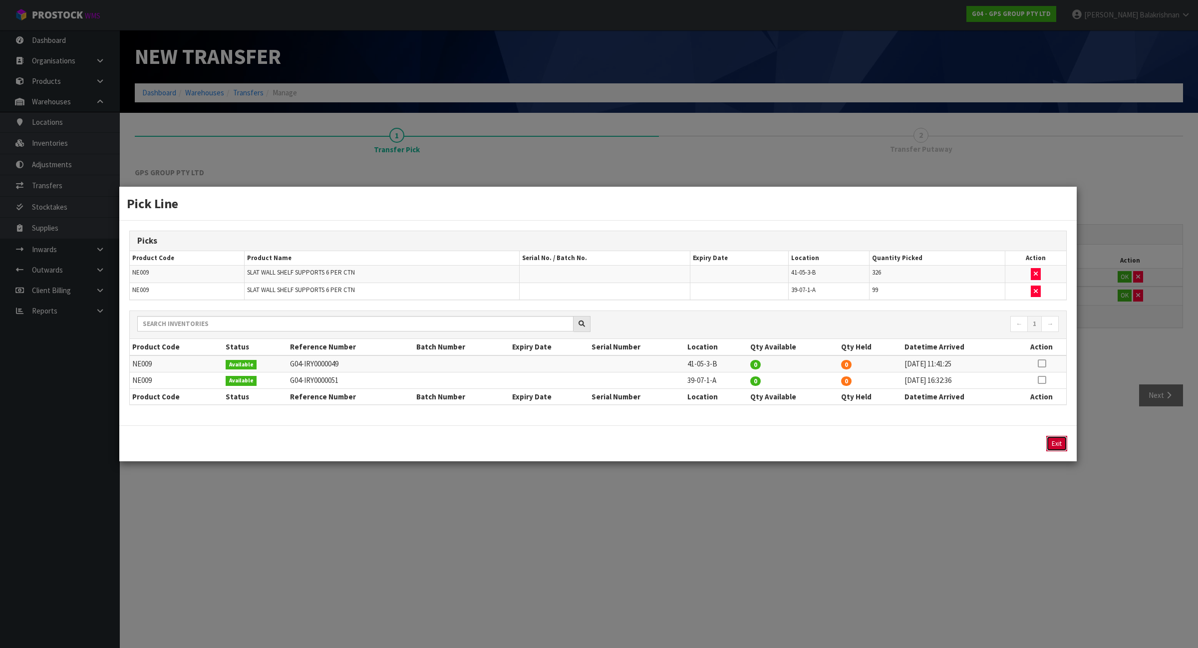
click at [971, 443] on button "Exit" at bounding box center [1056, 443] width 21 height 15
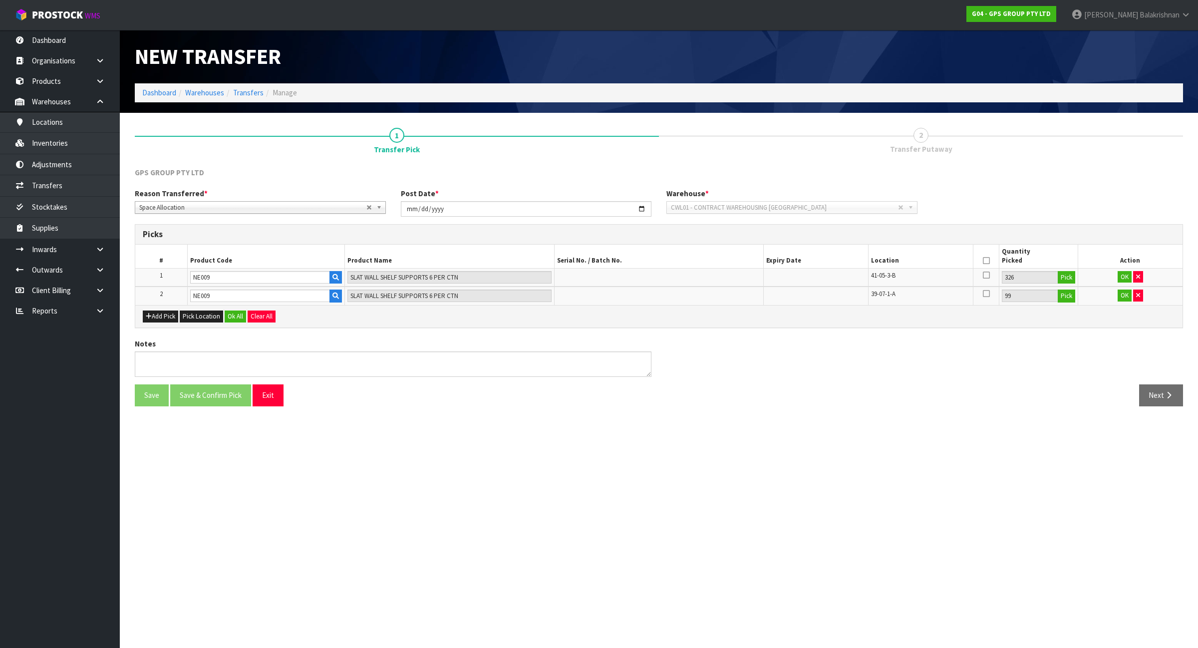
click at [971, 261] on icon at bounding box center [986, 261] width 7 height 0
click at [236, 317] on button "Ok All" at bounding box center [235, 316] width 21 height 12
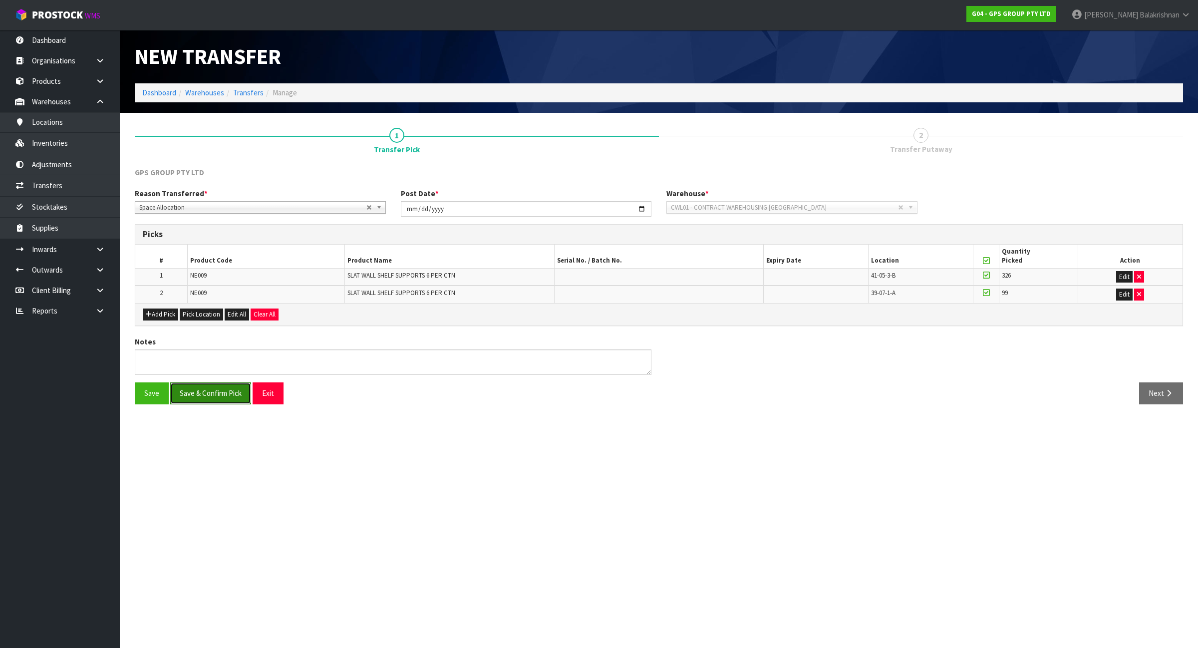
click at [209, 390] on button "Save & Confirm Pick" at bounding box center [210, 392] width 81 height 21
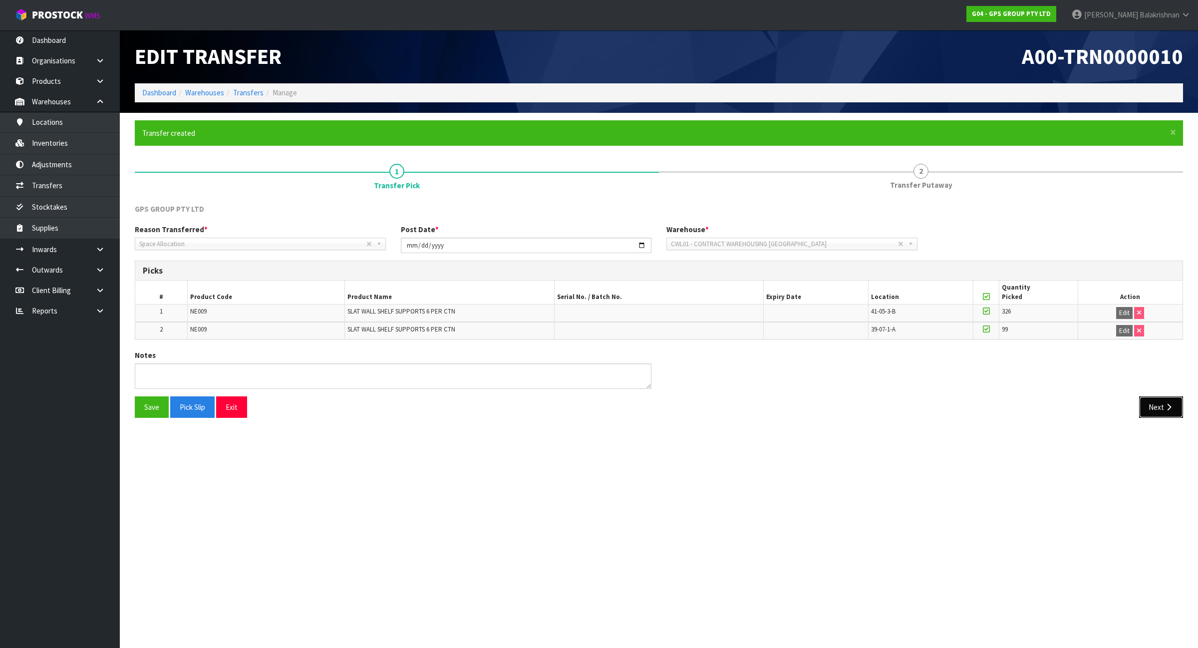
click at [971, 407] on button "Next" at bounding box center [1161, 406] width 44 height 21
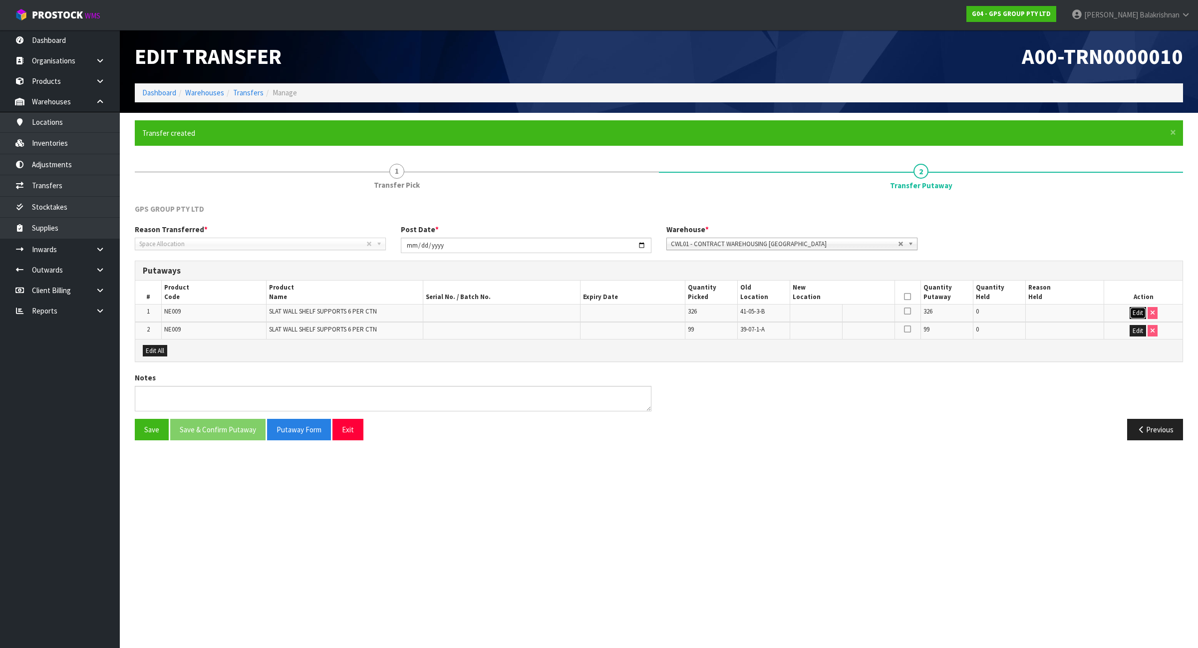
click at [971, 312] on button "Edit" at bounding box center [1137, 313] width 16 height 12
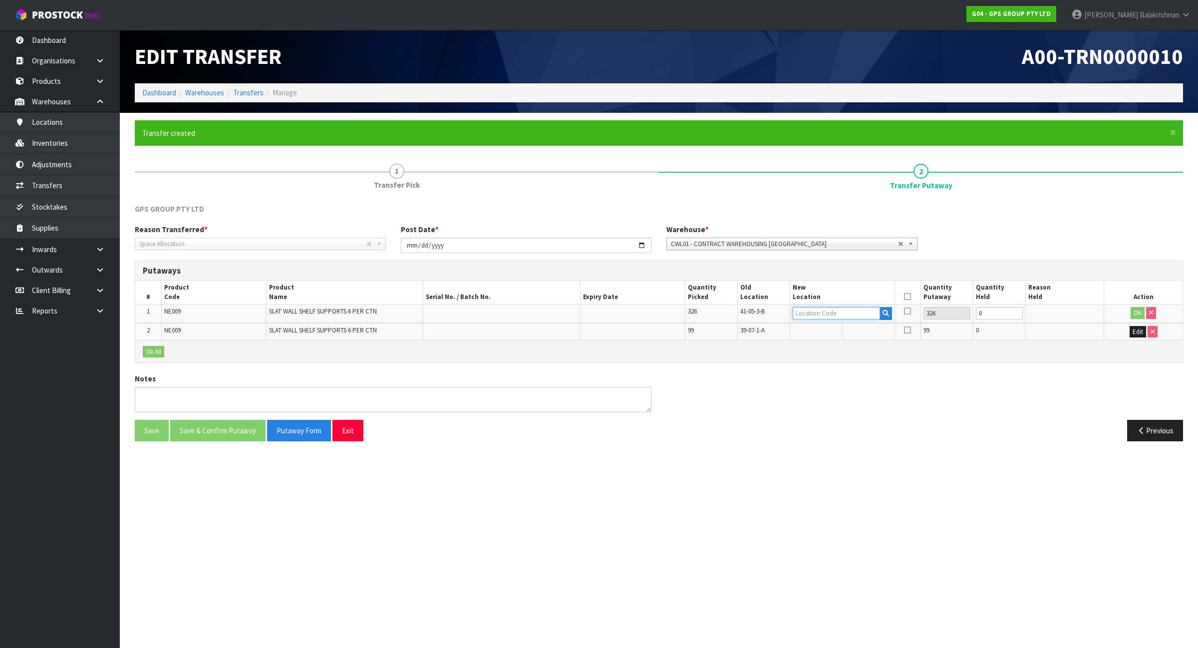
click at [837, 312] on input "text" at bounding box center [836, 313] width 87 height 12
type input "31-25-1-A"
click at [971, 312] on button "OK" at bounding box center [1137, 313] width 14 height 12
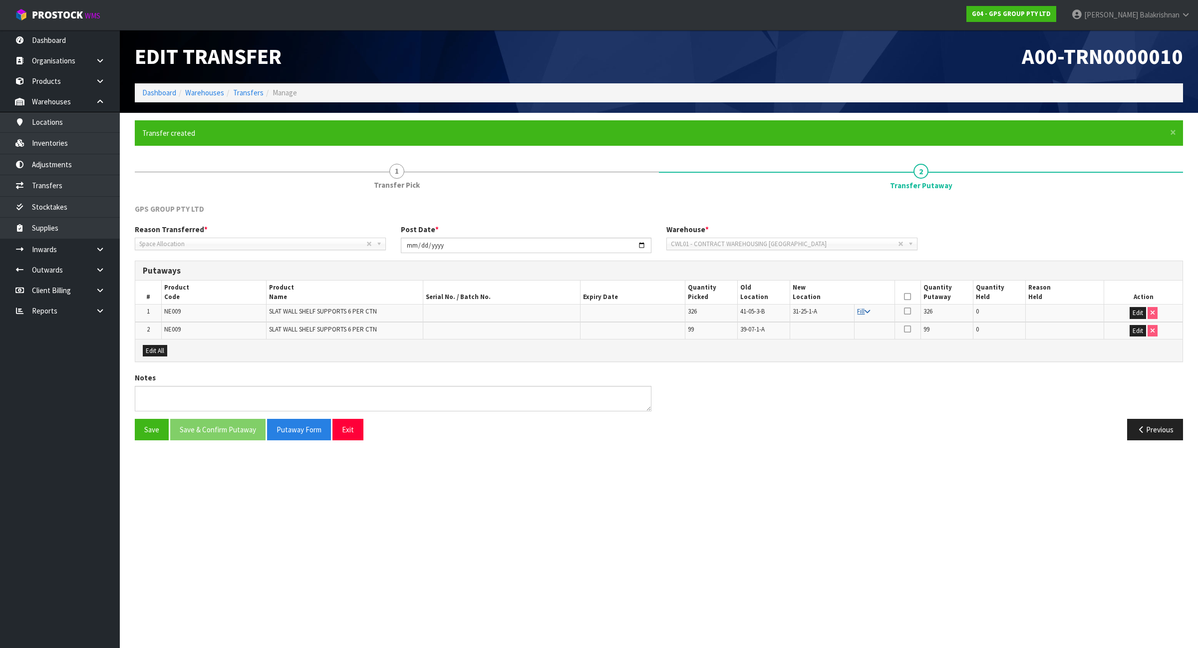
click at [864, 312] on link "Fill" at bounding box center [863, 311] width 13 height 8
click at [909, 296] on icon at bounding box center [907, 296] width 7 height 0
click at [218, 432] on button "Save & Confirm Putaway" at bounding box center [217, 429] width 95 height 21
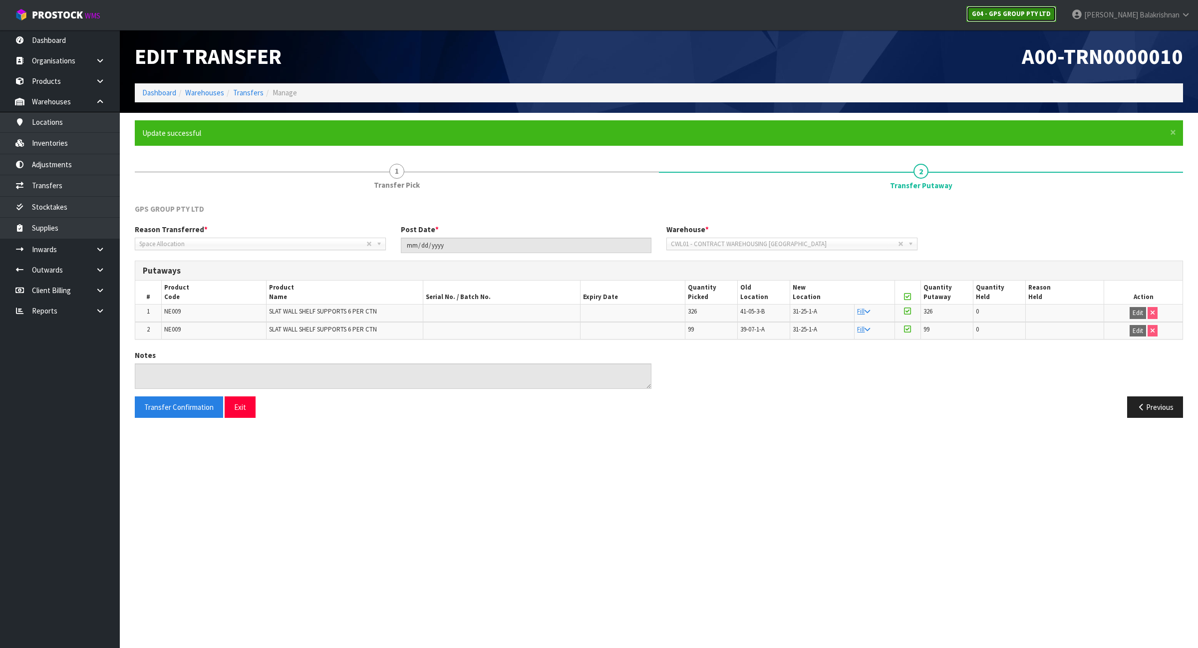
click at [971, 15] on strong "G04 - GPS GROUP PTY LTD" at bounding box center [1011, 13] width 79 height 8
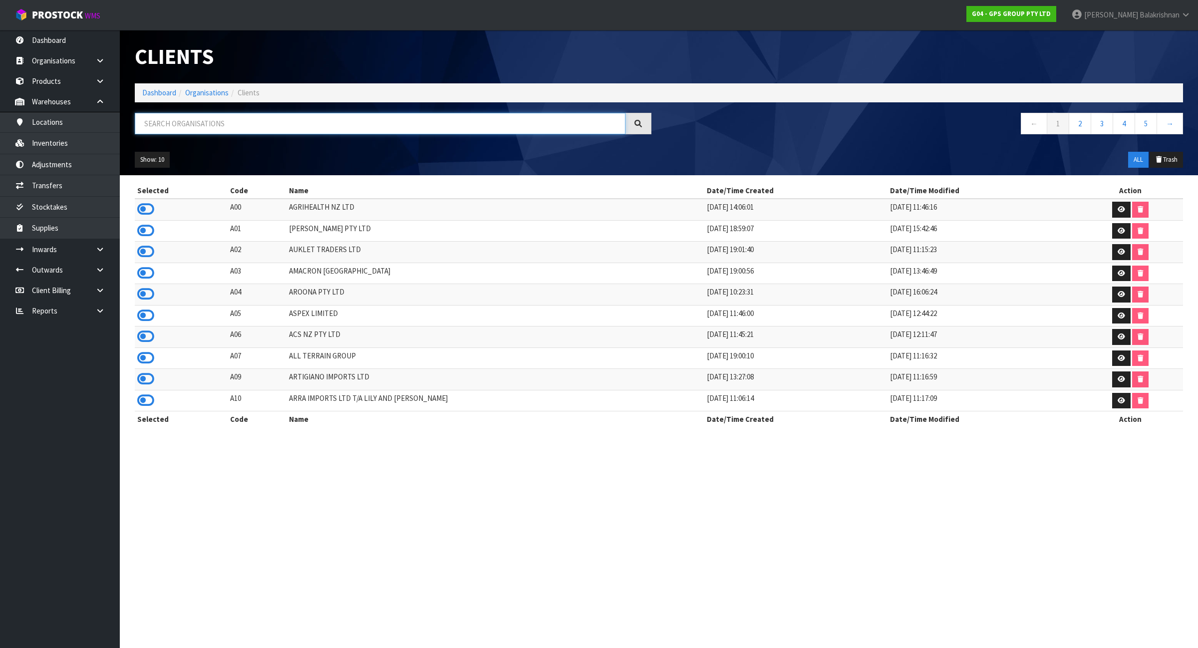
click at [275, 128] on input "text" at bounding box center [380, 123] width 491 height 21
click at [971, 16] on strong "G04 - GPS GROUP PTY LTD" at bounding box center [1011, 13] width 79 height 8
click at [264, 125] on input "text" at bounding box center [380, 123] width 491 height 21
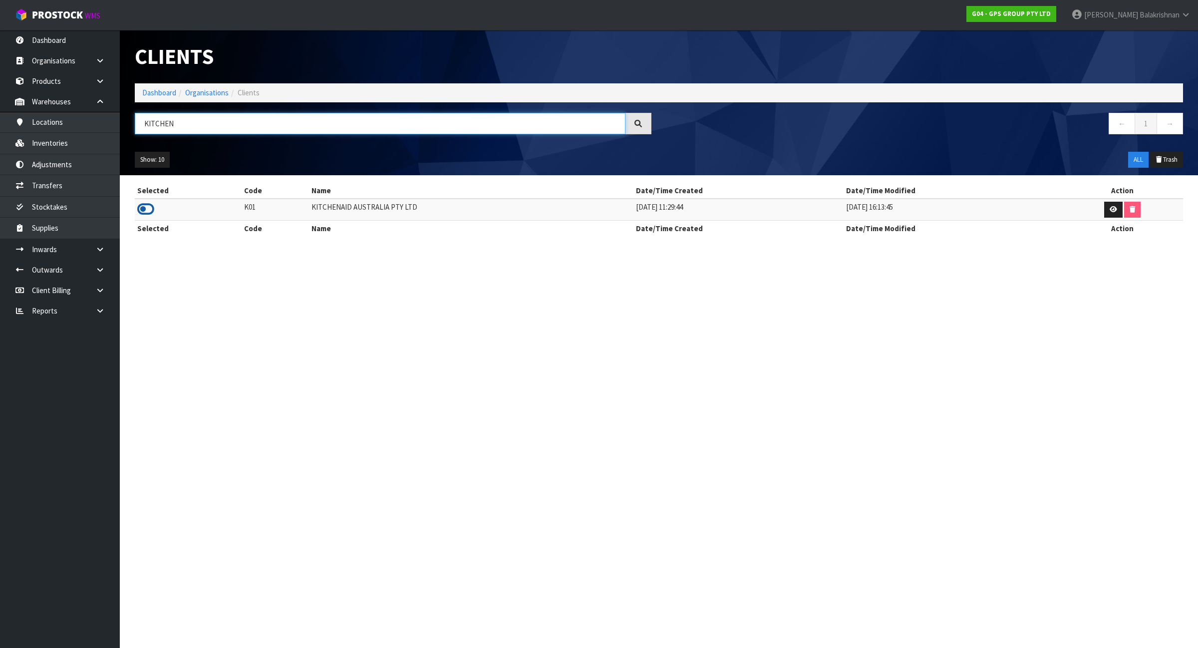
type input "KITCHEN"
click at [147, 210] on icon at bounding box center [145, 209] width 17 height 15
click at [63, 147] on link "Inventories" at bounding box center [60, 143] width 120 height 20
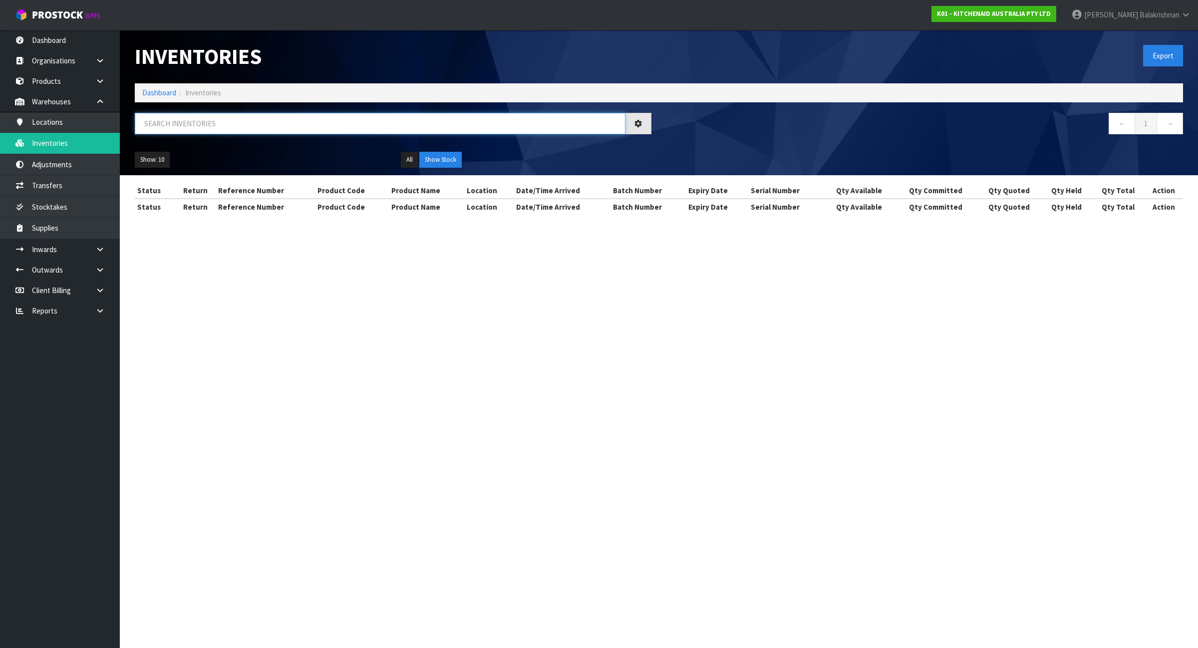
click at [190, 123] on input "text" at bounding box center [380, 123] width 491 height 21
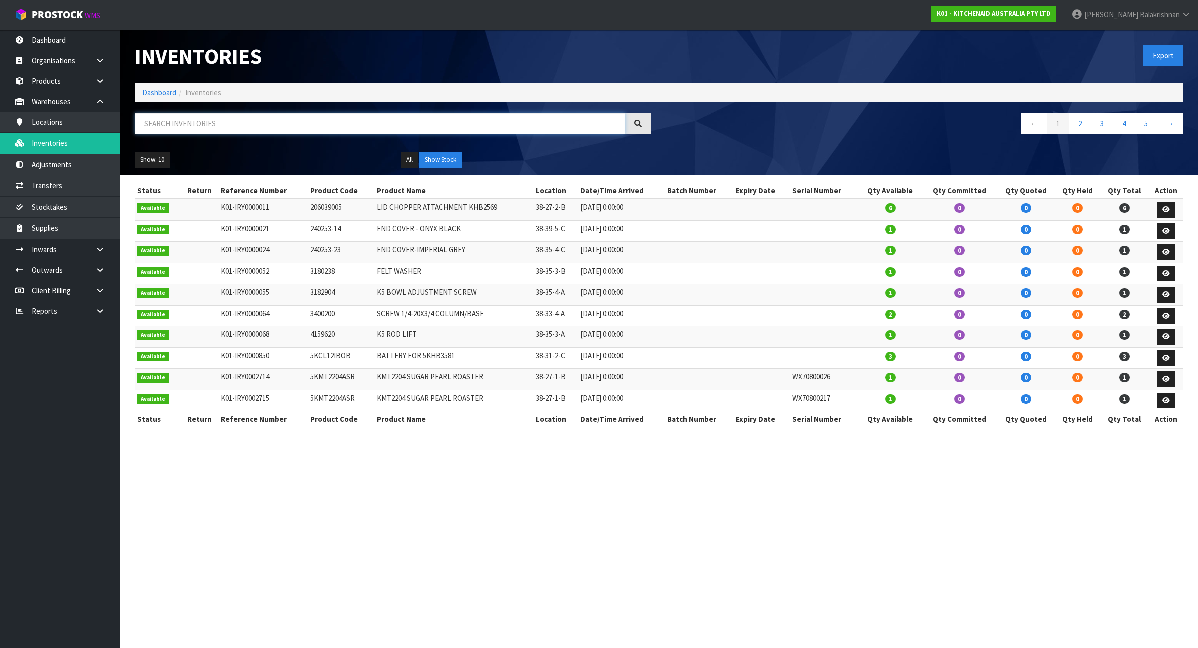
paste input "PSH0011"
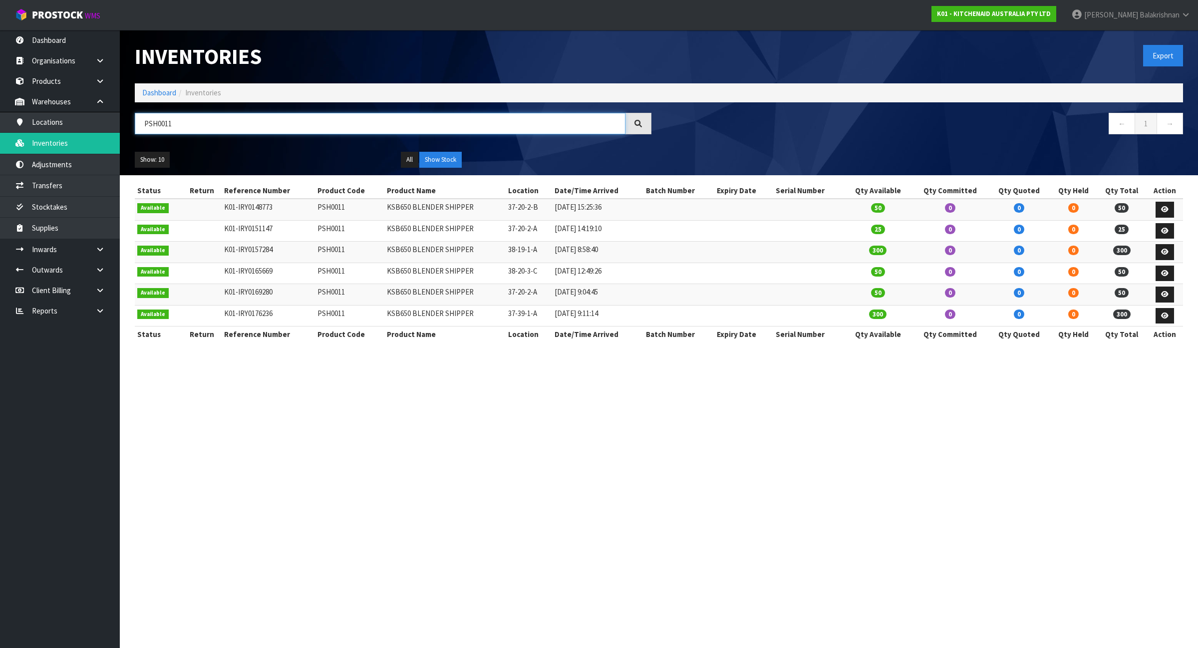
type input "PSH0011"
click at [971, 63] on div "Export" at bounding box center [924, 55] width 531 height 51
click at [58, 116] on link "Locations" at bounding box center [60, 122] width 120 height 20
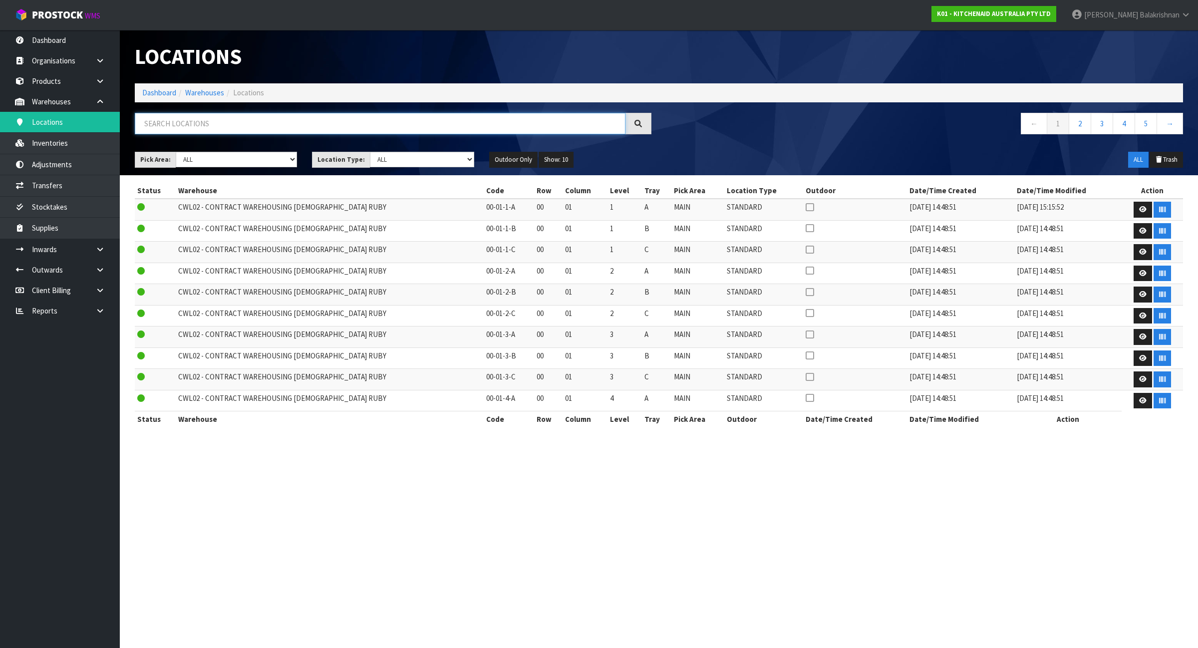
click at [161, 127] on input "text" at bounding box center [380, 123] width 491 height 21
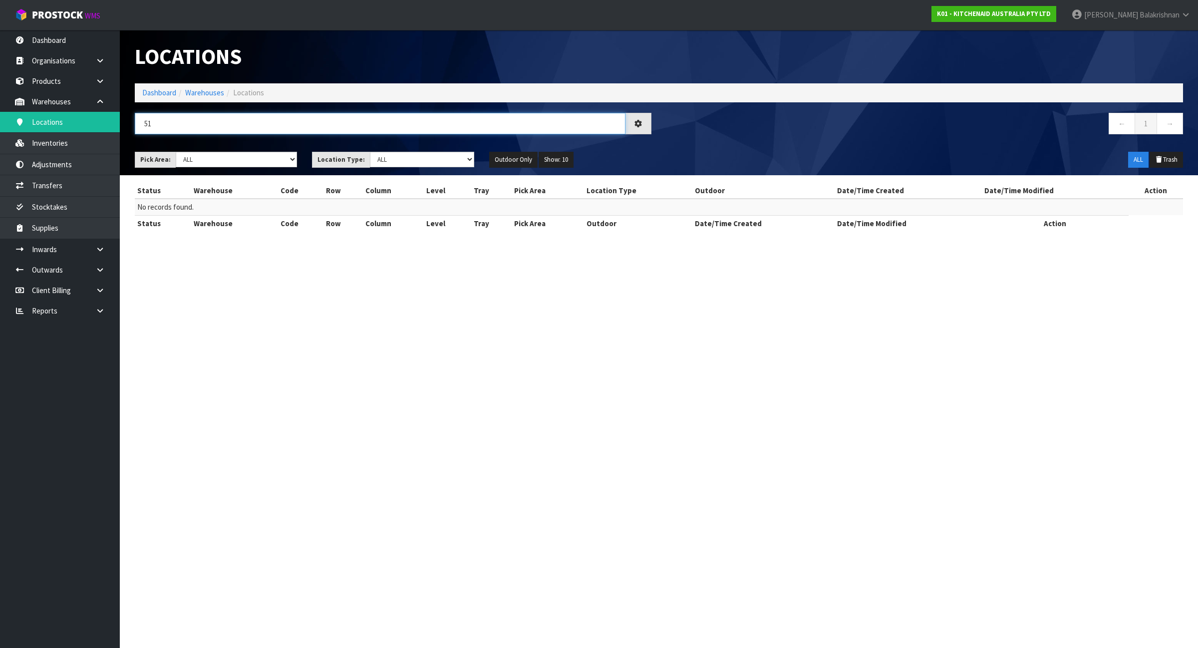
type input "5"
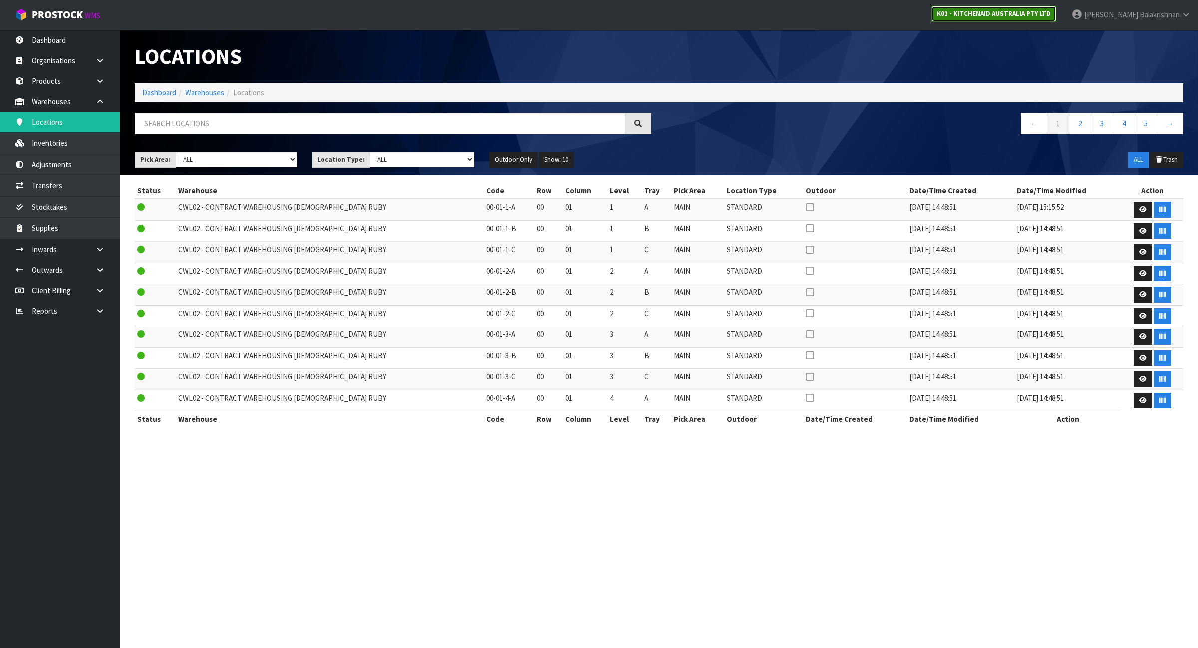
click at [971, 11] on strong "K01 - KITCHENAID AUSTRALIA PTY LTD" at bounding box center [994, 13] width 114 height 8
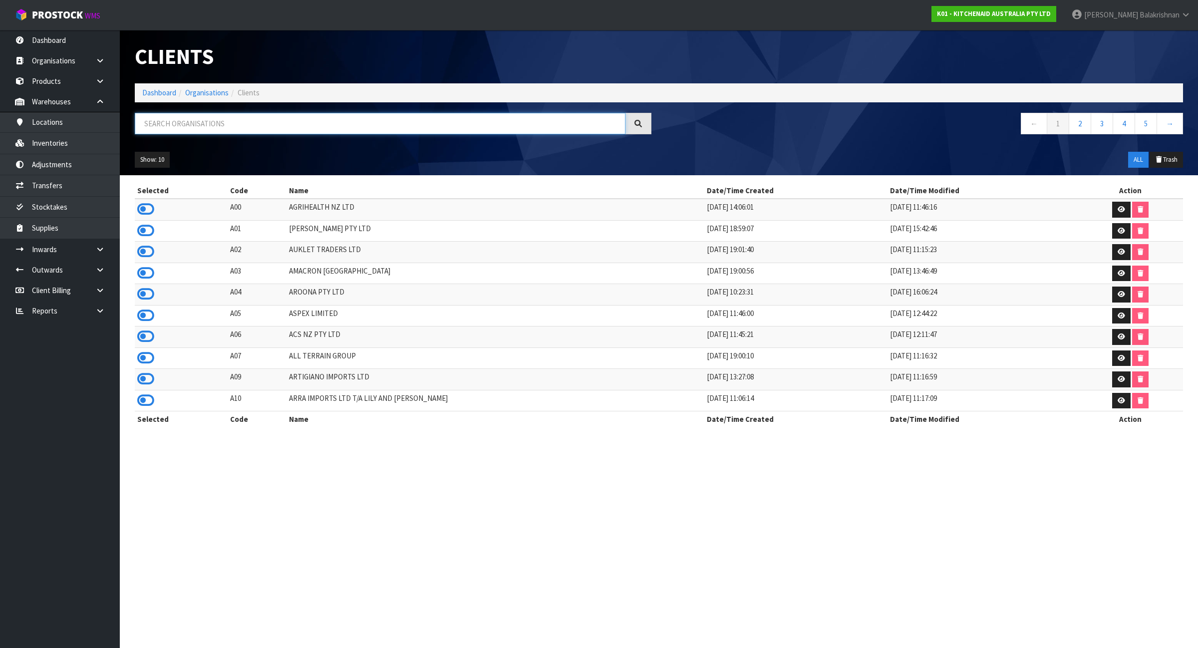
click at [372, 120] on input "text" at bounding box center [380, 123] width 491 height 21
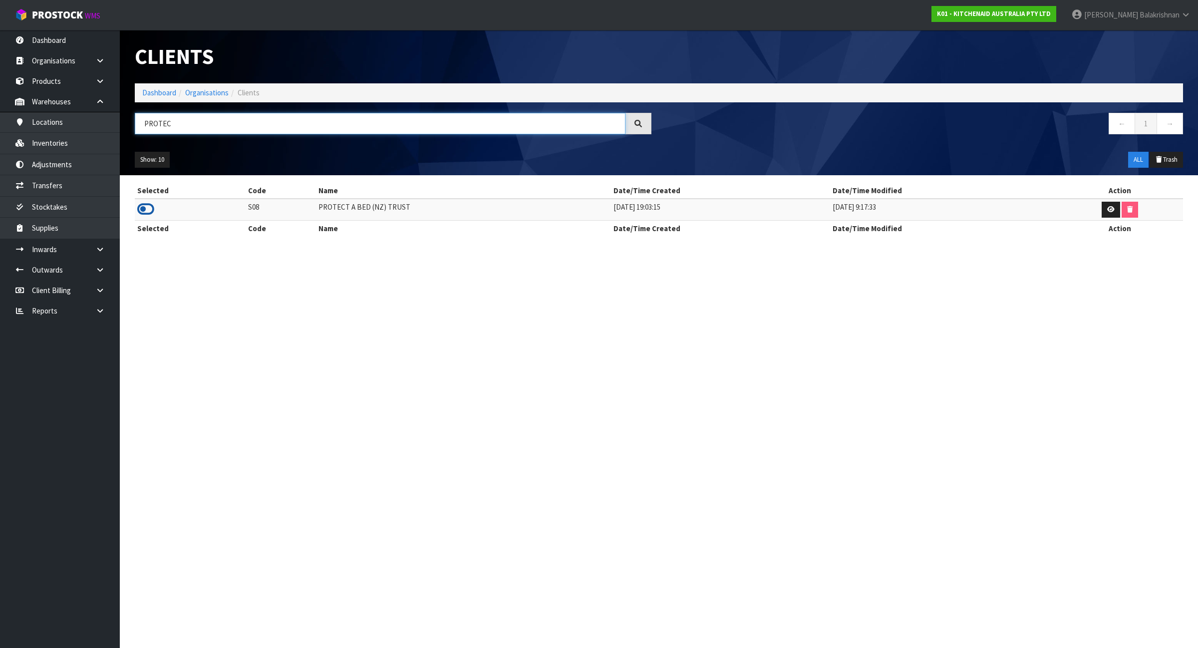
type input "PROTEC"
click at [141, 208] on icon at bounding box center [145, 209] width 17 height 15
click at [64, 84] on link "Products" at bounding box center [60, 81] width 120 height 20
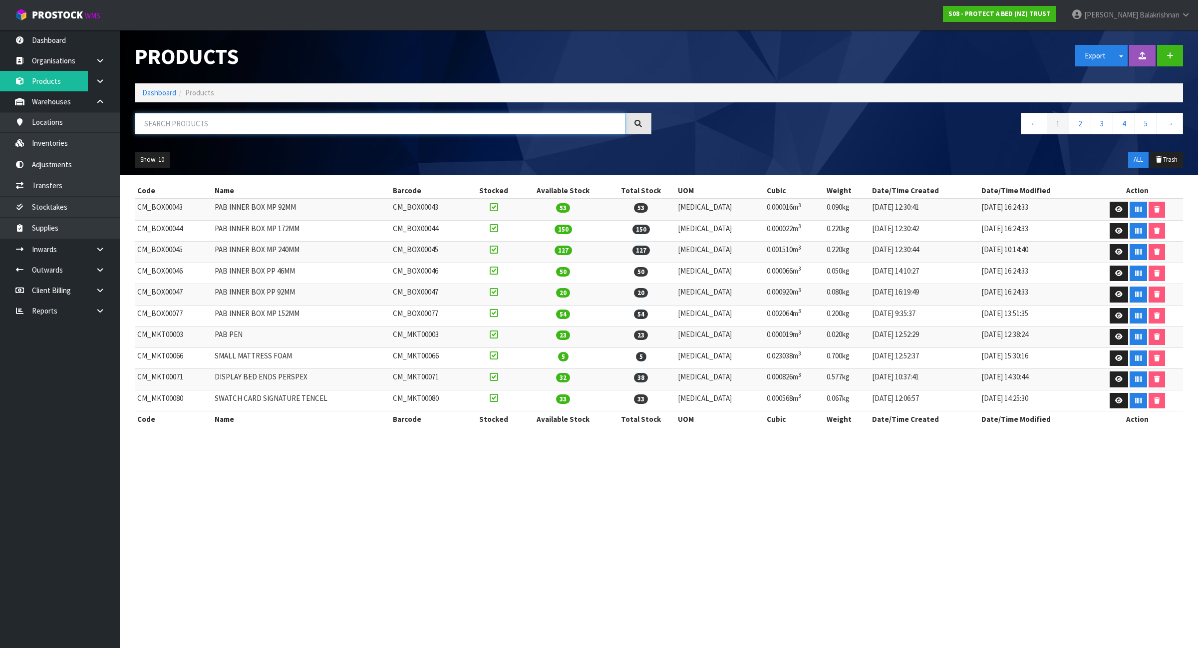
click at [241, 122] on input "text" at bounding box center [380, 123] width 491 height 21
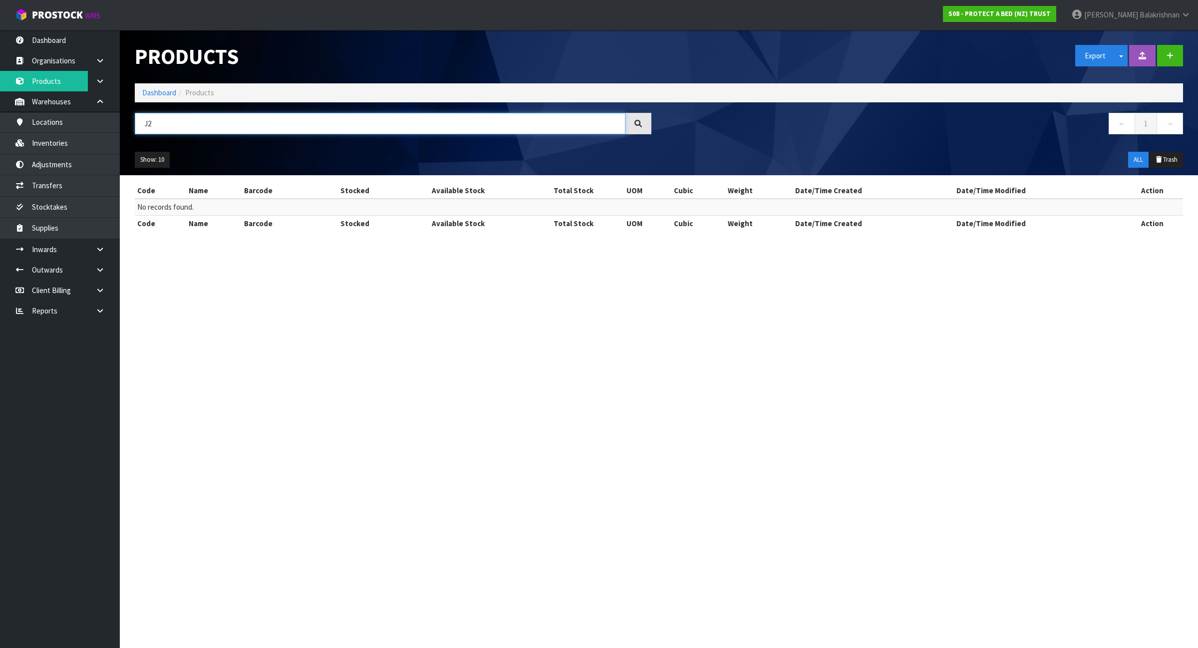
type input "J"
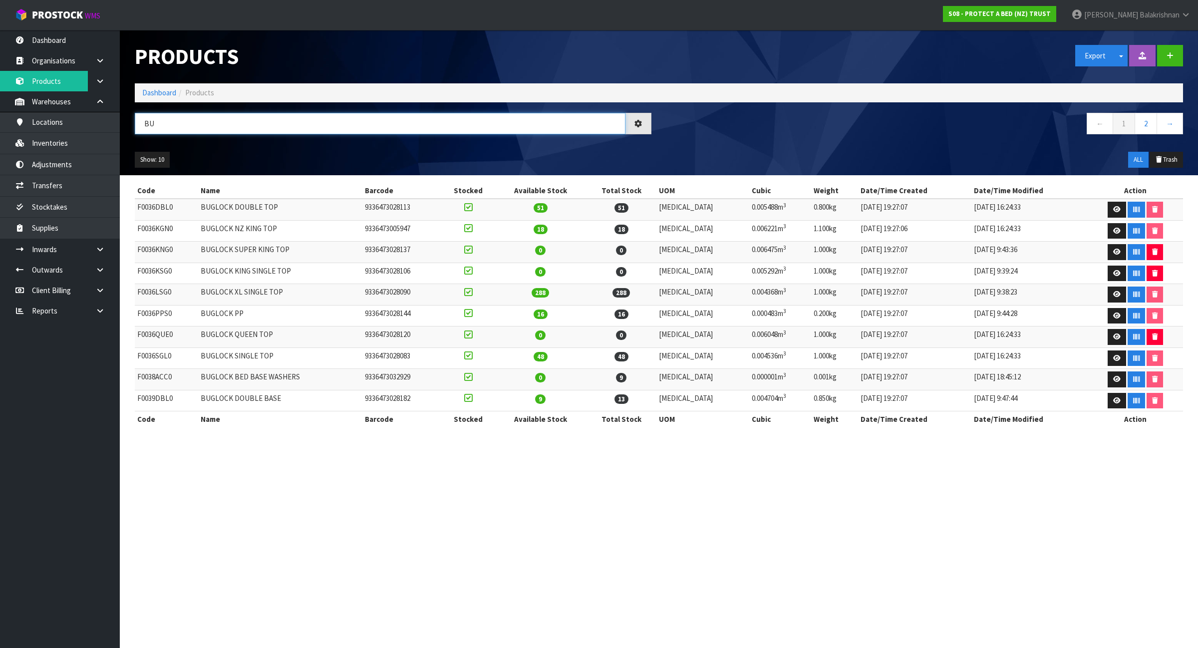
type input "B"
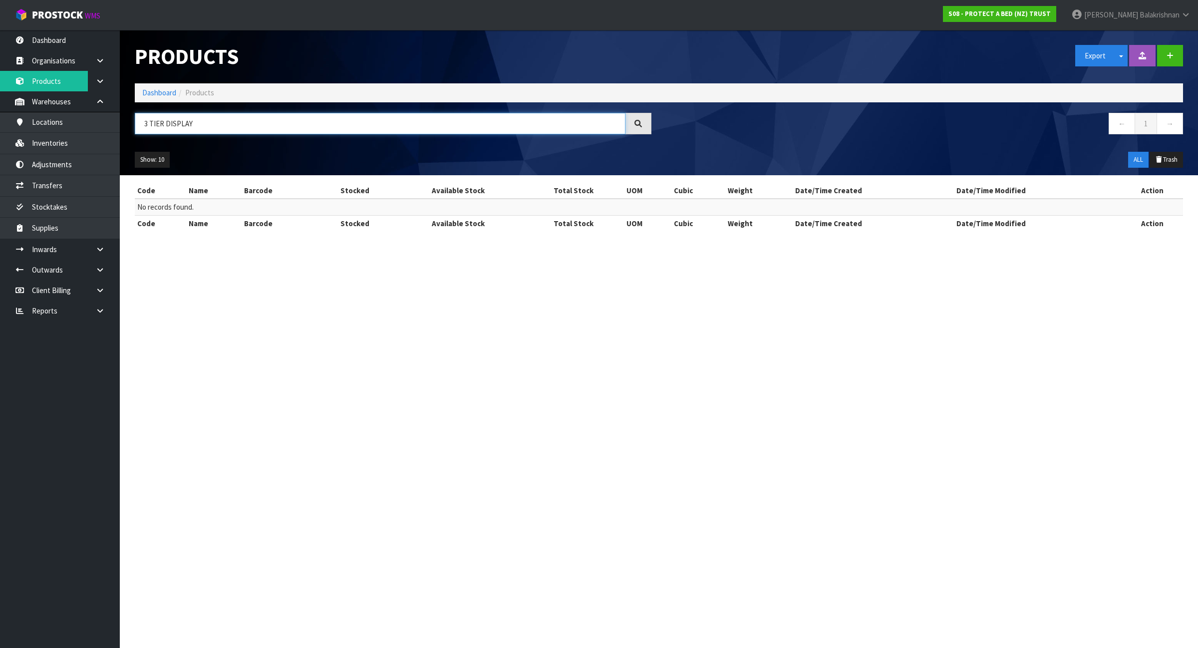
click at [219, 127] on input "3 TIER DISPLAY" at bounding box center [380, 123] width 491 height 21
type input "3"
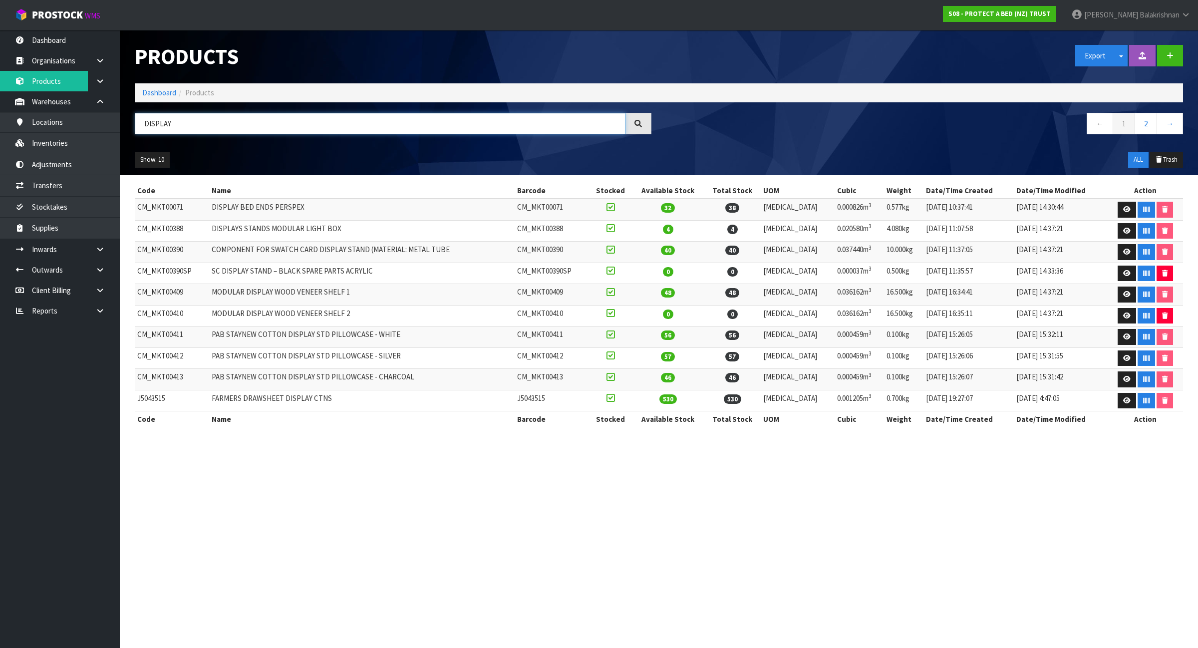
type input "DISPLAY"
click at [132, 166] on div "Show: 10 5 10 25 50" at bounding box center [260, 160] width 266 height 16
click at [143, 161] on button "Show: 10" at bounding box center [152, 160] width 35 height 16
click at [153, 202] on link "25" at bounding box center [174, 205] width 79 height 13
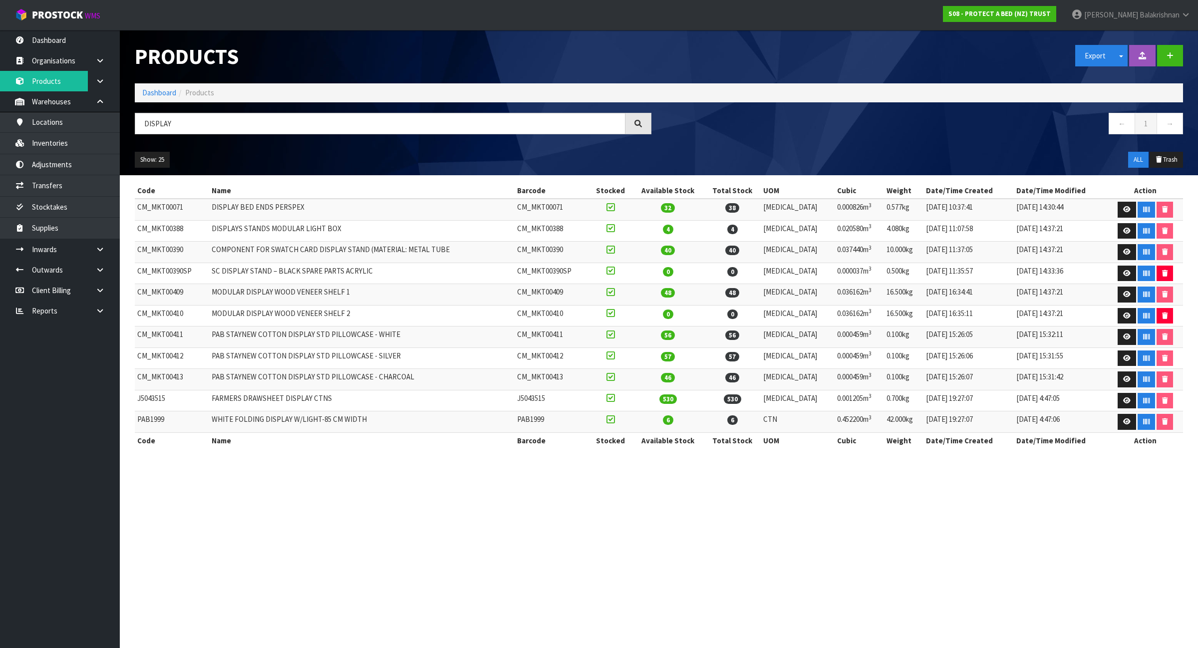
click at [240, 140] on div "DISPLAY" at bounding box center [392, 127] width 531 height 29
click at [229, 123] on input "DISPLAY" at bounding box center [380, 123] width 491 height 21
type input "D"
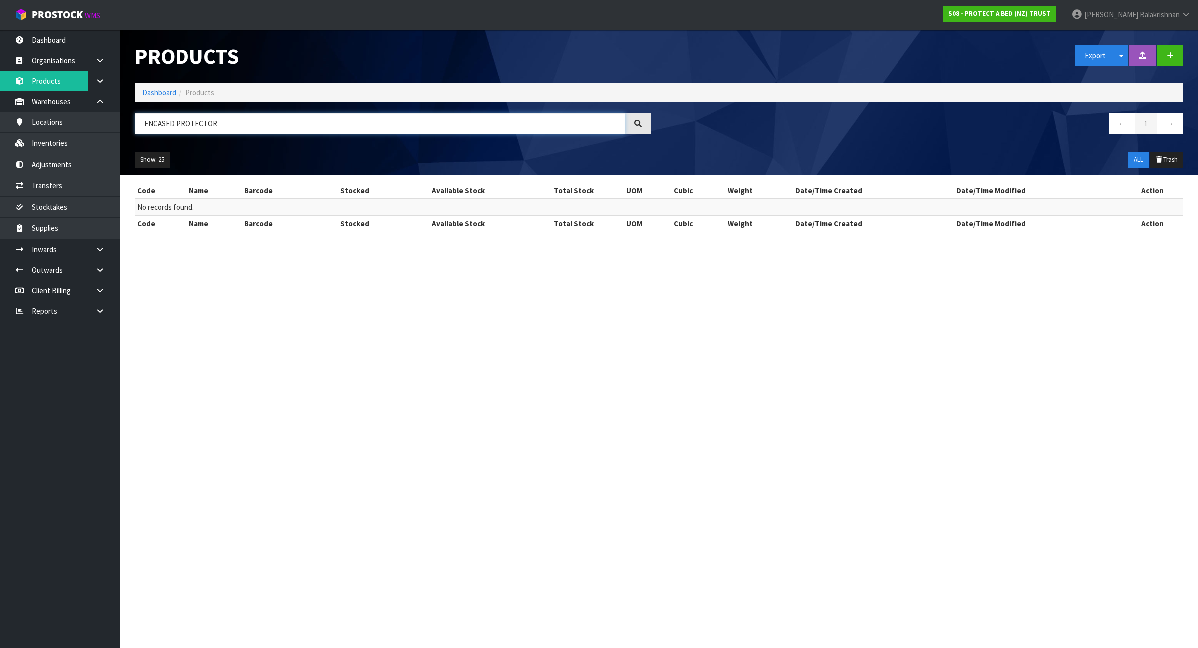
click at [229, 123] on input "ENCASED PROTECTOR" at bounding box center [380, 123] width 491 height 21
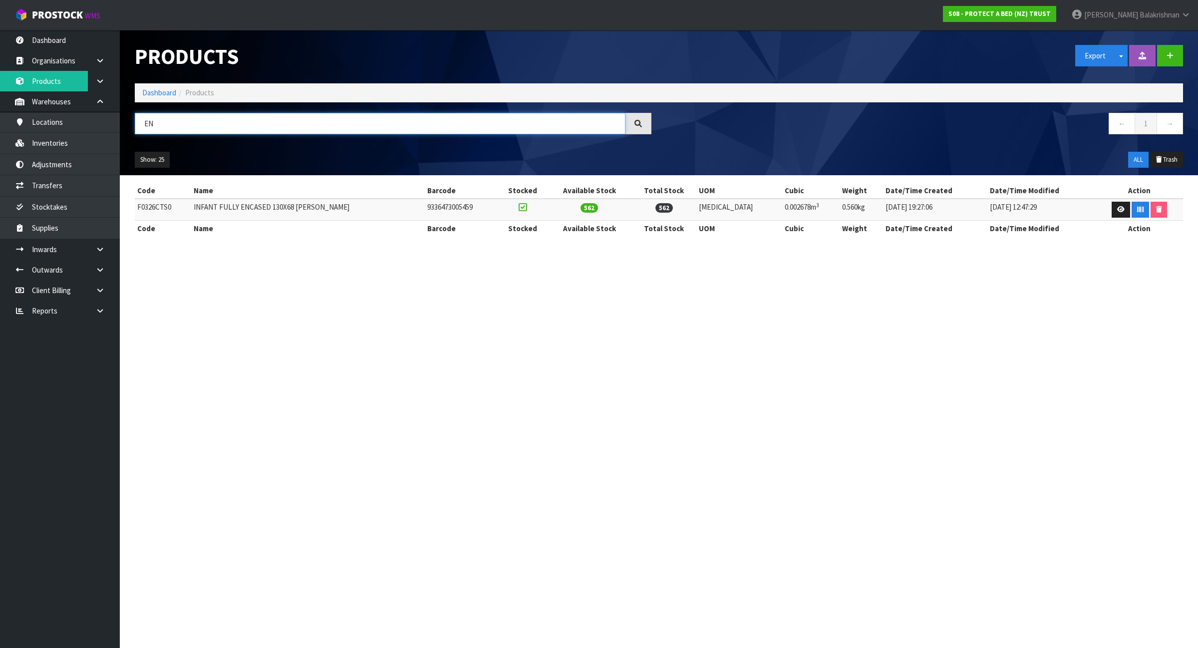
type input "E"
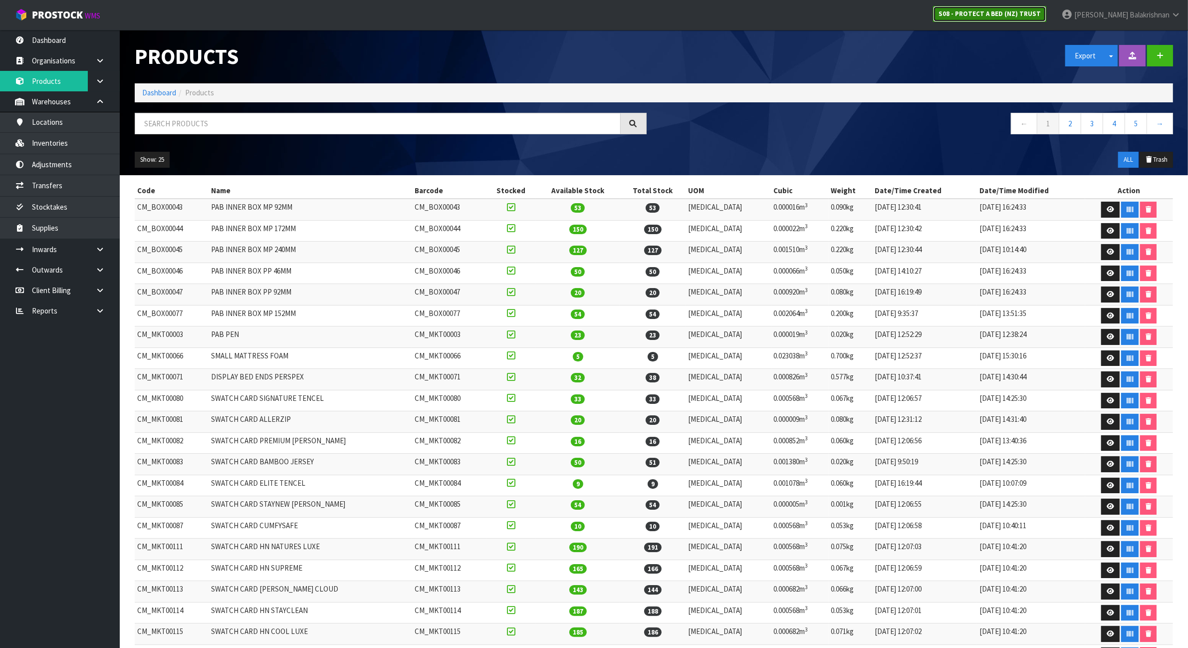
click at [971, 14] on strong "S08 - PROTECT A BED (NZ) TRUST" at bounding box center [990, 13] width 102 height 8
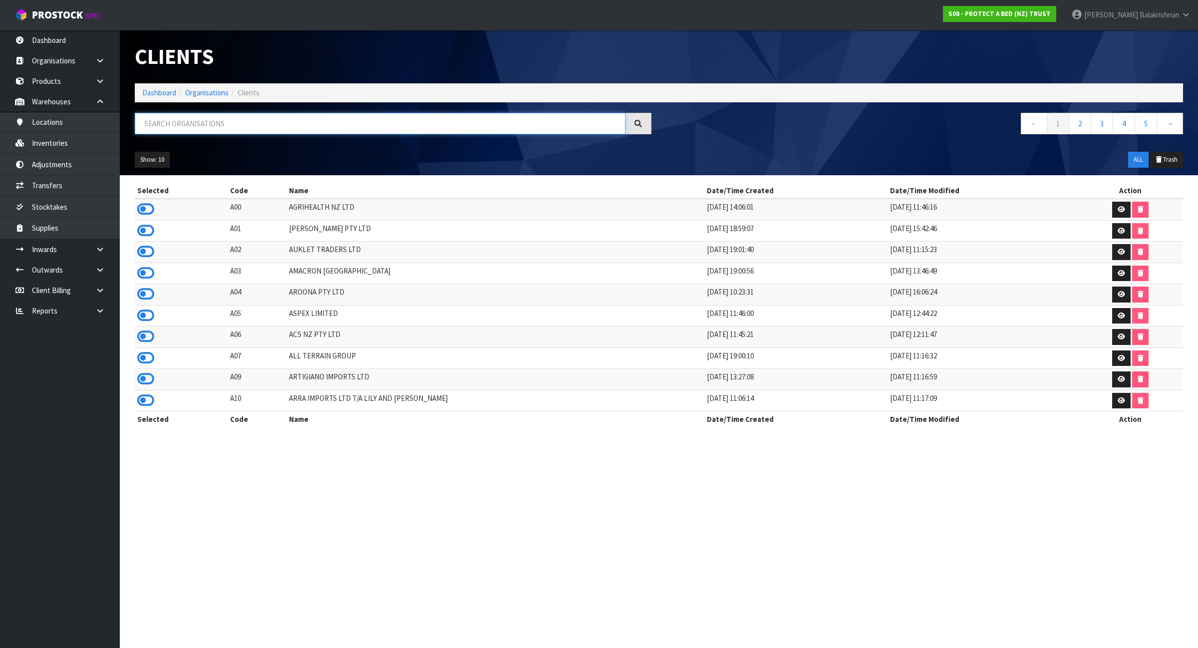
click at [186, 115] on input "text" at bounding box center [380, 123] width 491 height 21
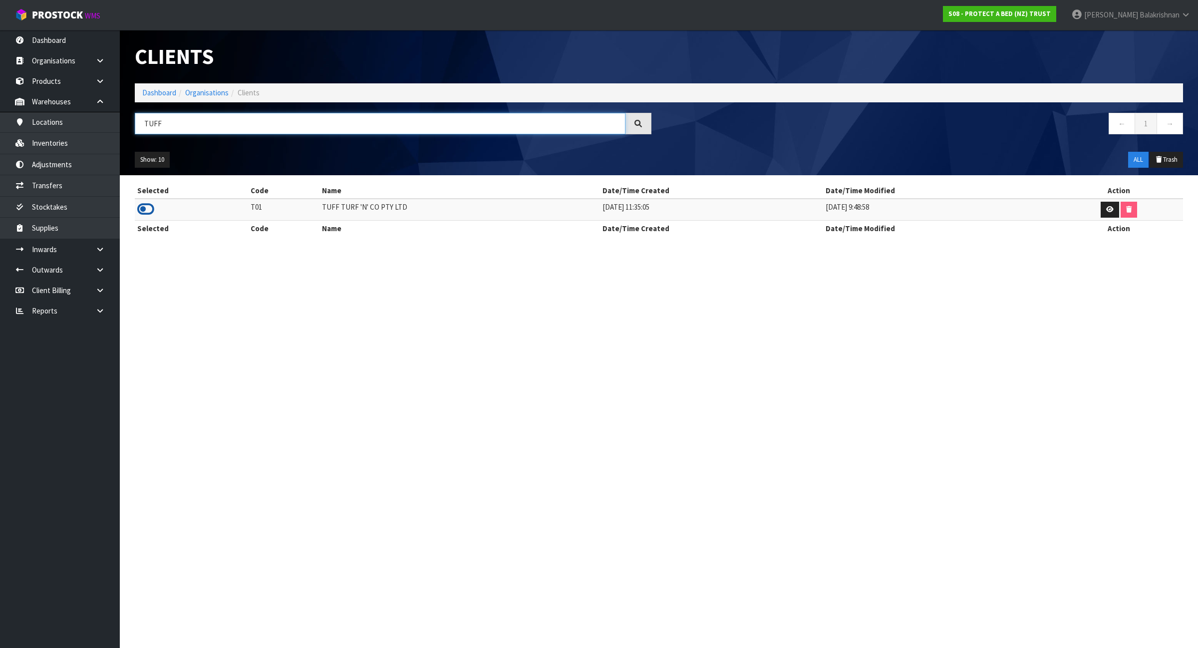
type input "TUFF"
click at [148, 206] on icon at bounding box center [145, 209] width 17 height 15
click at [63, 101] on link "Warehouses" at bounding box center [60, 101] width 120 height 20
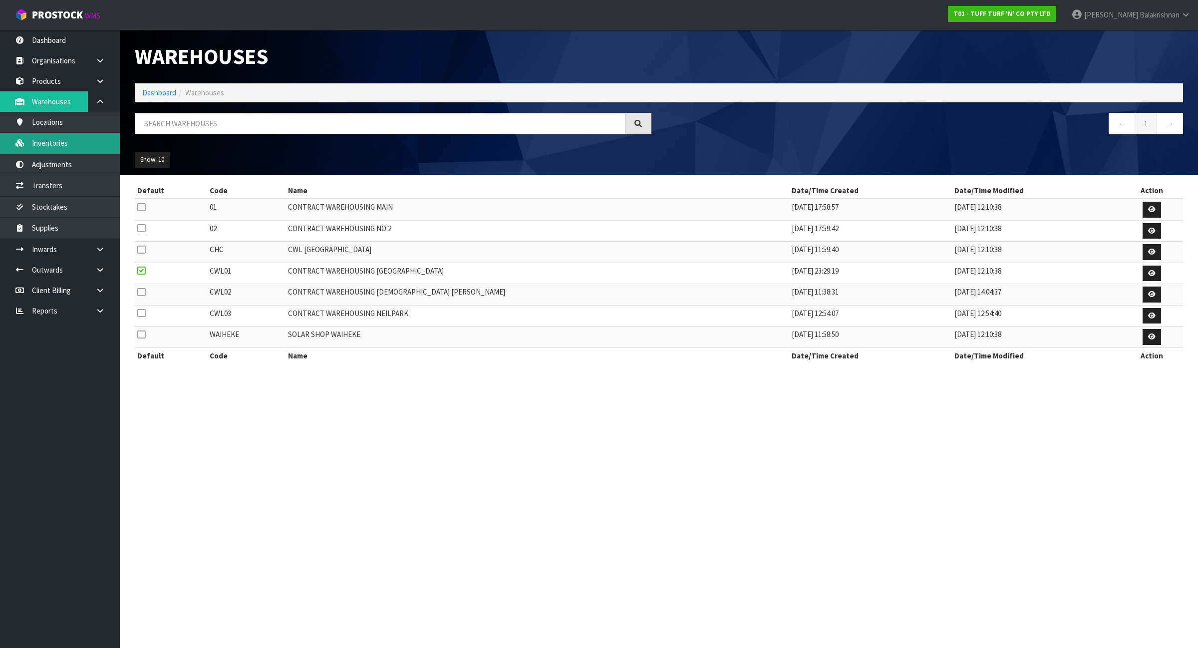
click at [53, 143] on link "Inventories" at bounding box center [60, 143] width 120 height 20
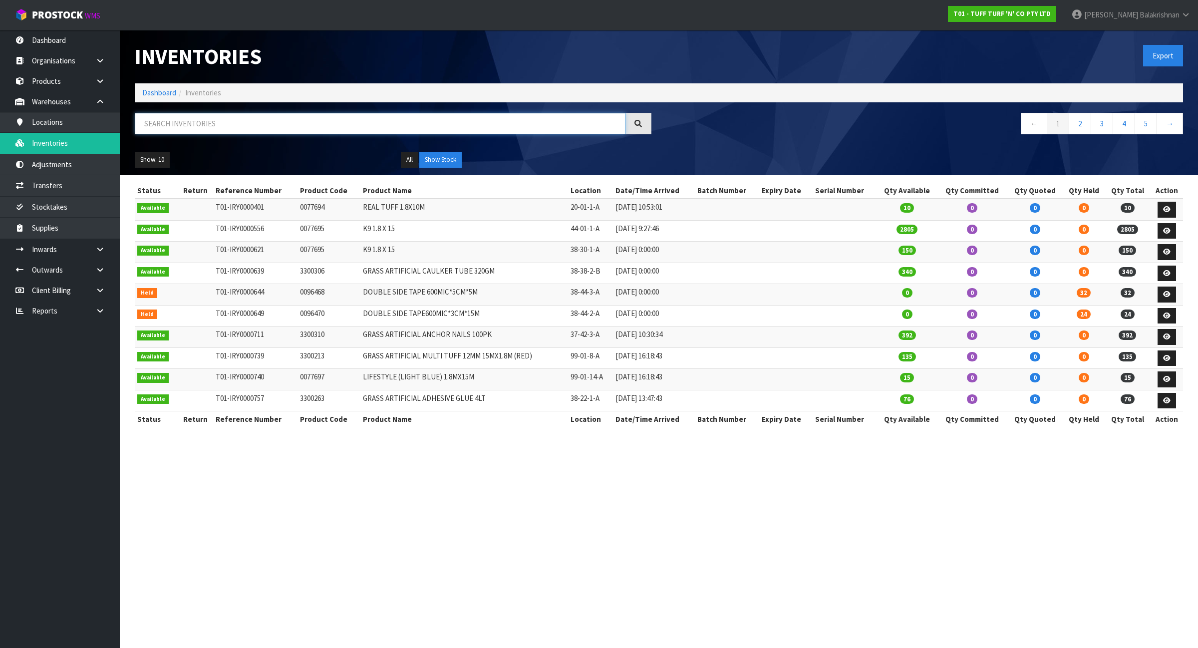
click at [236, 118] on input "text" at bounding box center [380, 123] width 491 height 21
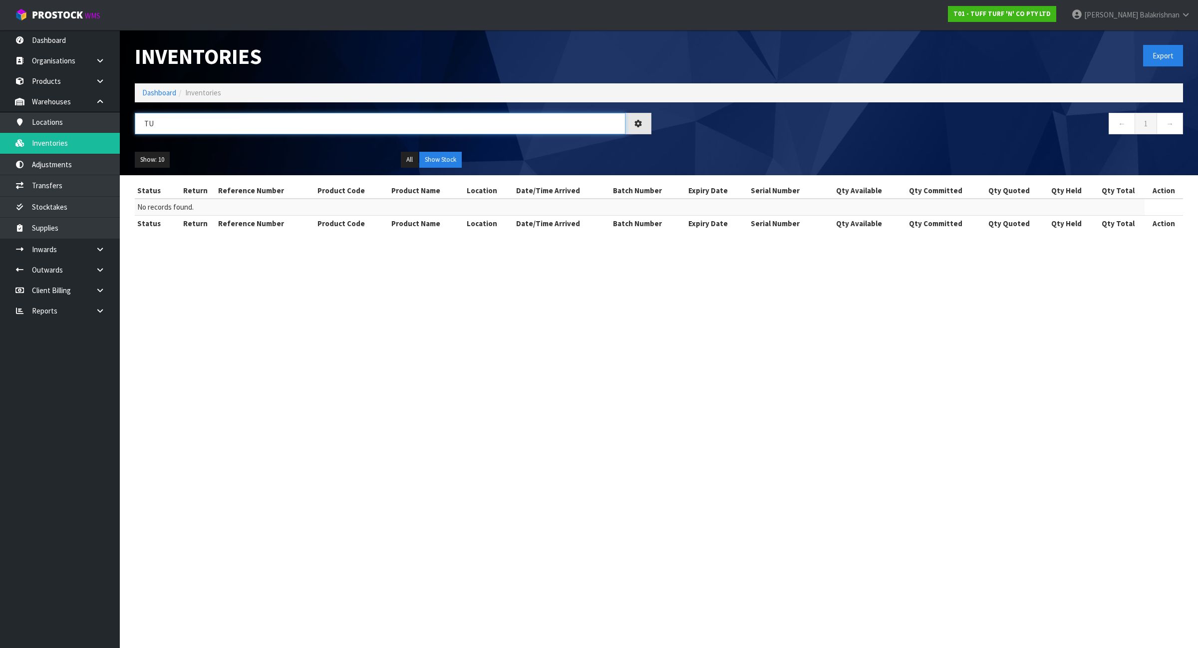
type input "T"
type input "S"
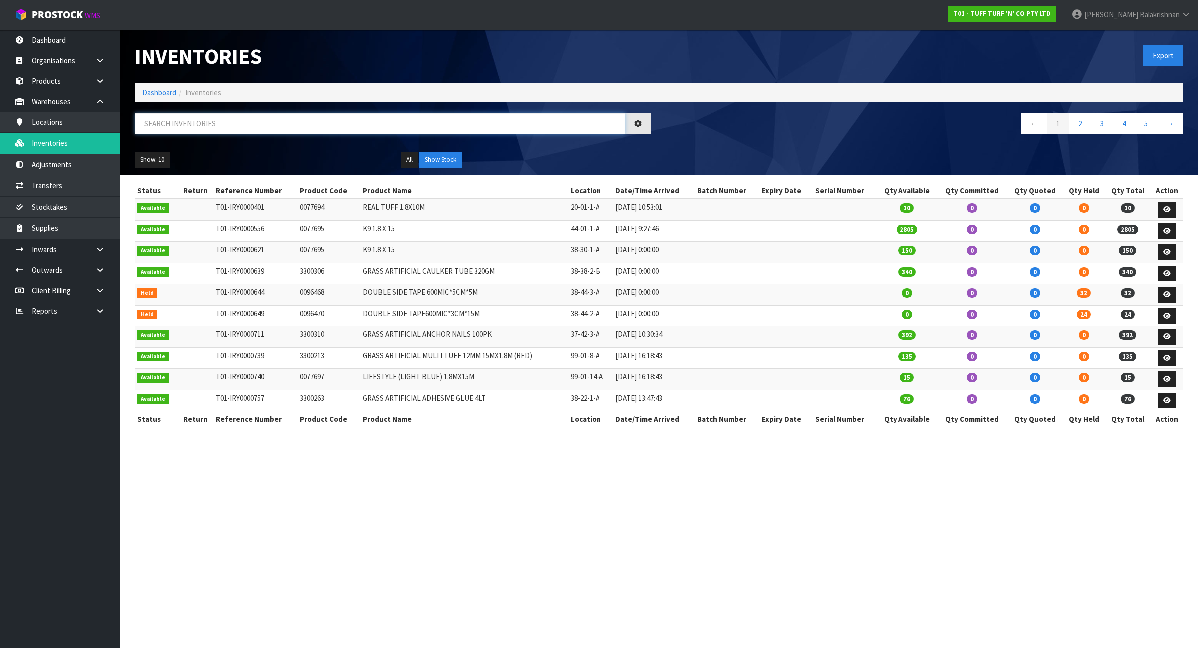
click at [267, 120] on input "text" at bounding box center [380, 123] width 491 height 21
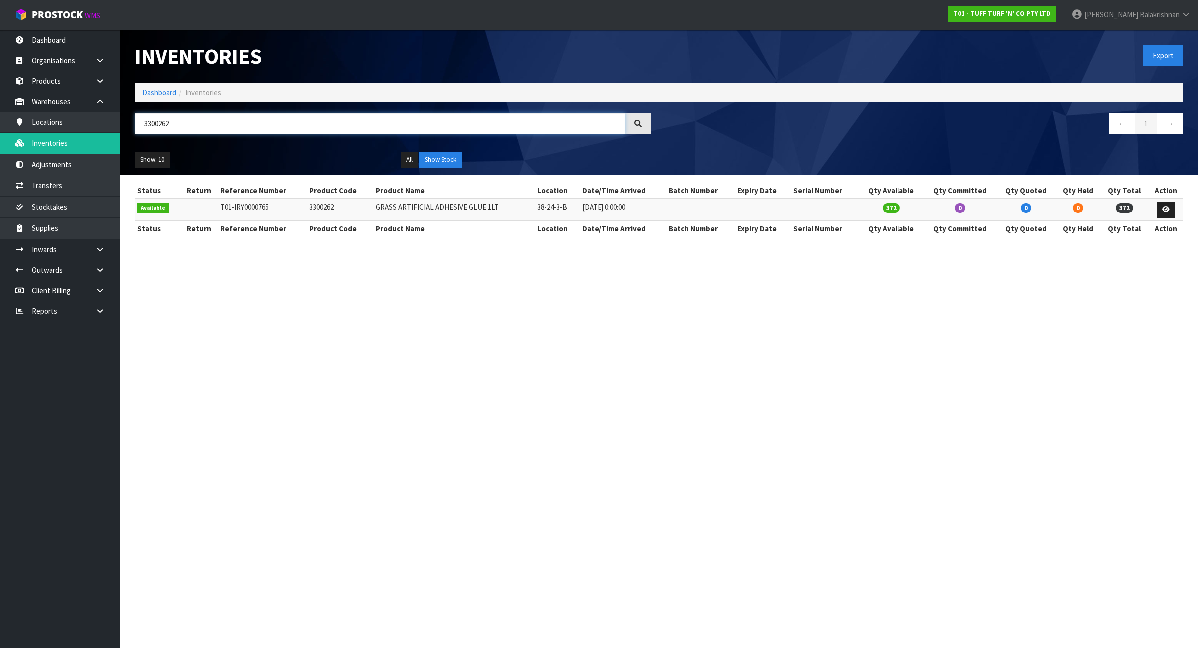
type input "3300262"
drag, startPoint x: 190, startPoint y: 123, endPoint x: 9, endPoint y: 126, distance: 180.7
click at [9, 126] on body "Toggle navigation ProStock WMS T01 - TUFF TURF 'N' CO PTY LTD Raj Balakrishnan …" at bounding box center [599, 324] width 1198 height 648
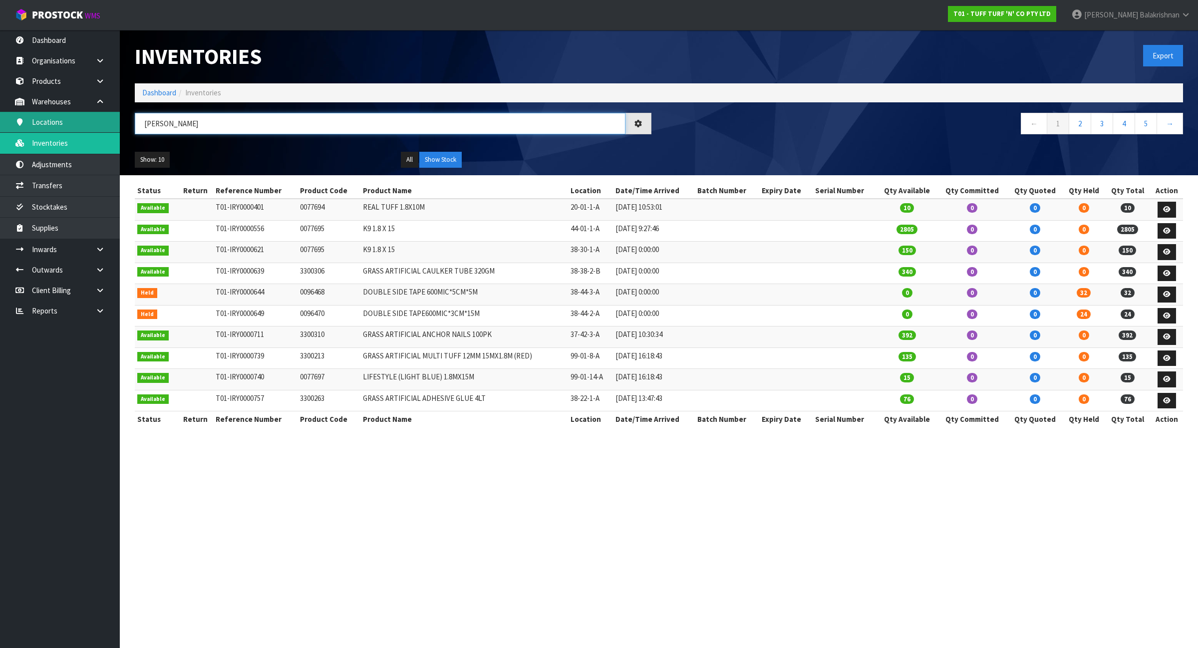
type input "ROLLER"
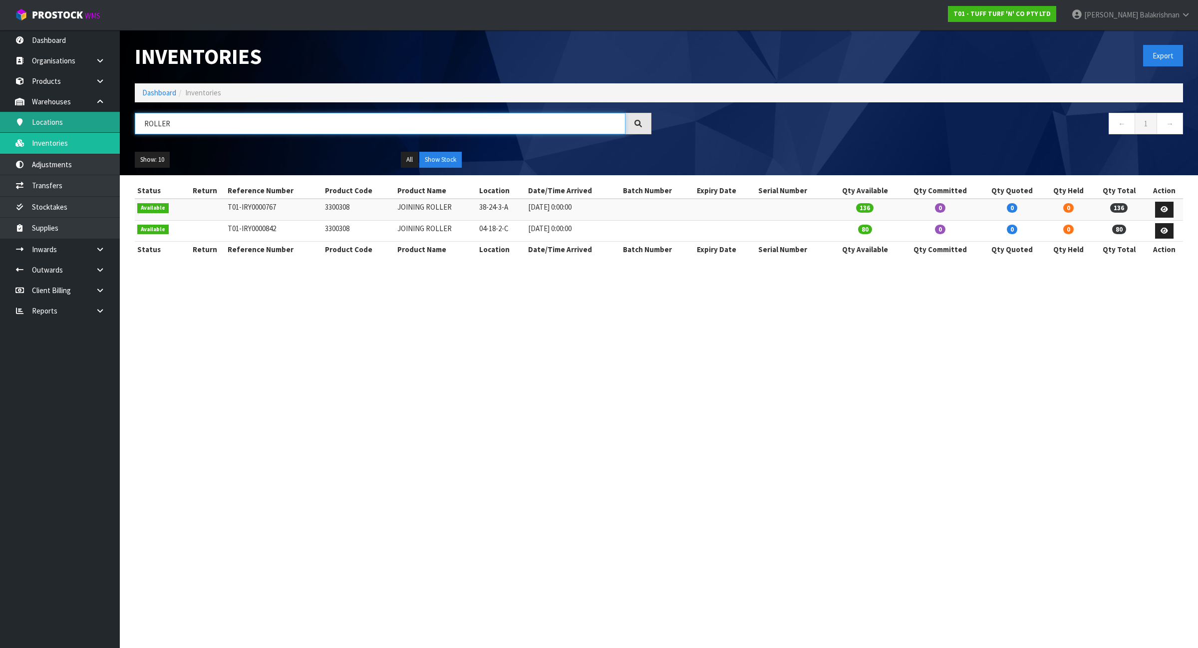
drag, startPoint x: 220, startPoint y: 126, endPoint x: 107, endPoint y: 116, distance: 112.7
click at [107, 116] on body "Toggle navigation ProStock WMS T01 - TUFF TURF 'N' CO PTY LTD Raj Balakrishnan …" at bounding box center [599, 324] width 1198 height 648
type input "\"
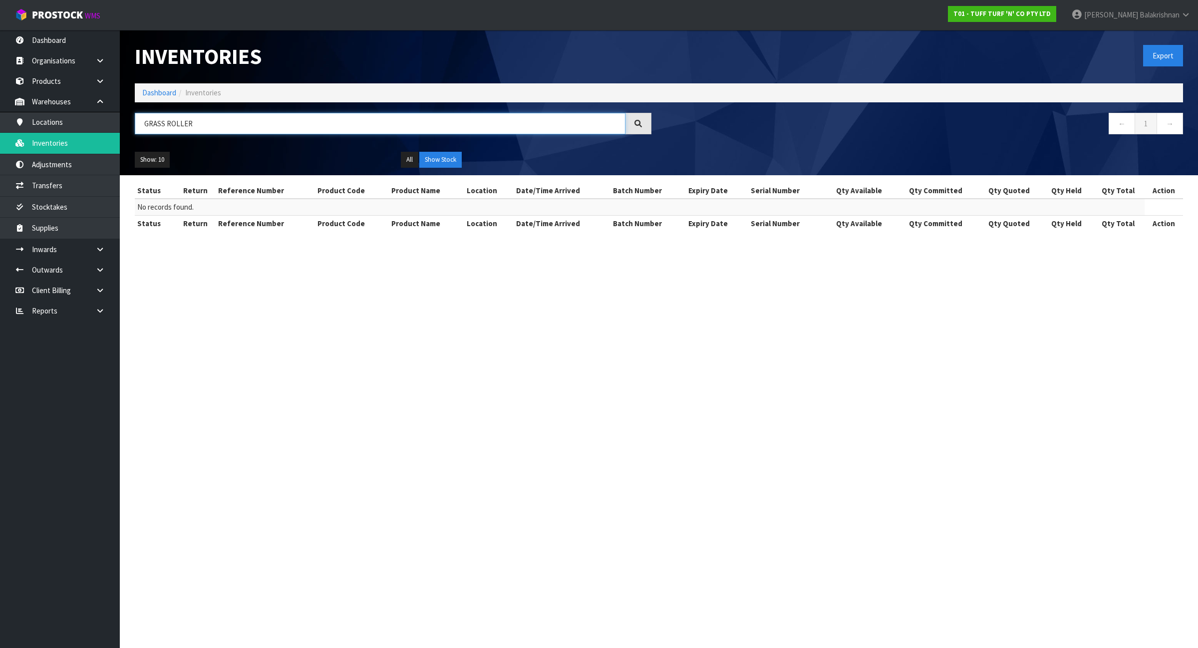
click at [212, 122] on input "GRASS ROLLER" at bounding box center [380, 123] width 491 height 21
click at [201, 126] on input "GRASS ROLLER" at bounding box center [380, 123] width 491 height 21
type input "G"
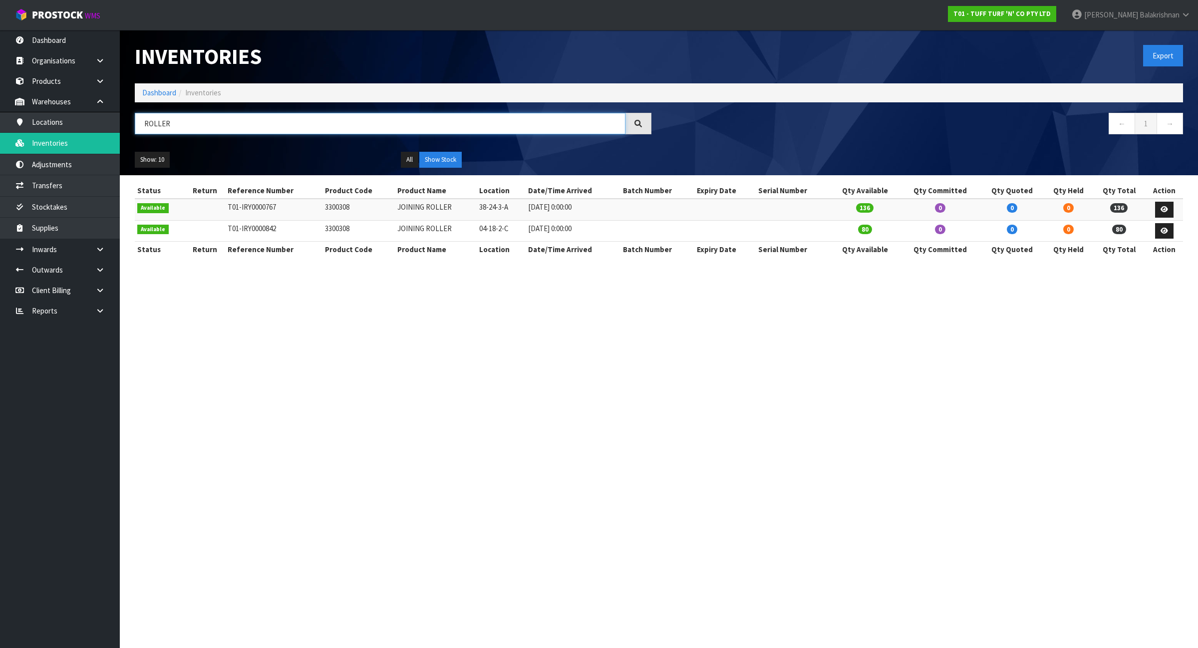
type input "ROLLER"
drag, startPoint x: 190, startPoint y: 295, endPoint x: 186, endPoint y: 310, distance: 15.9
click at [335, 206] on td "3300308" at bounding box center [358, 209] width 72 height 21
copy td "3300308"
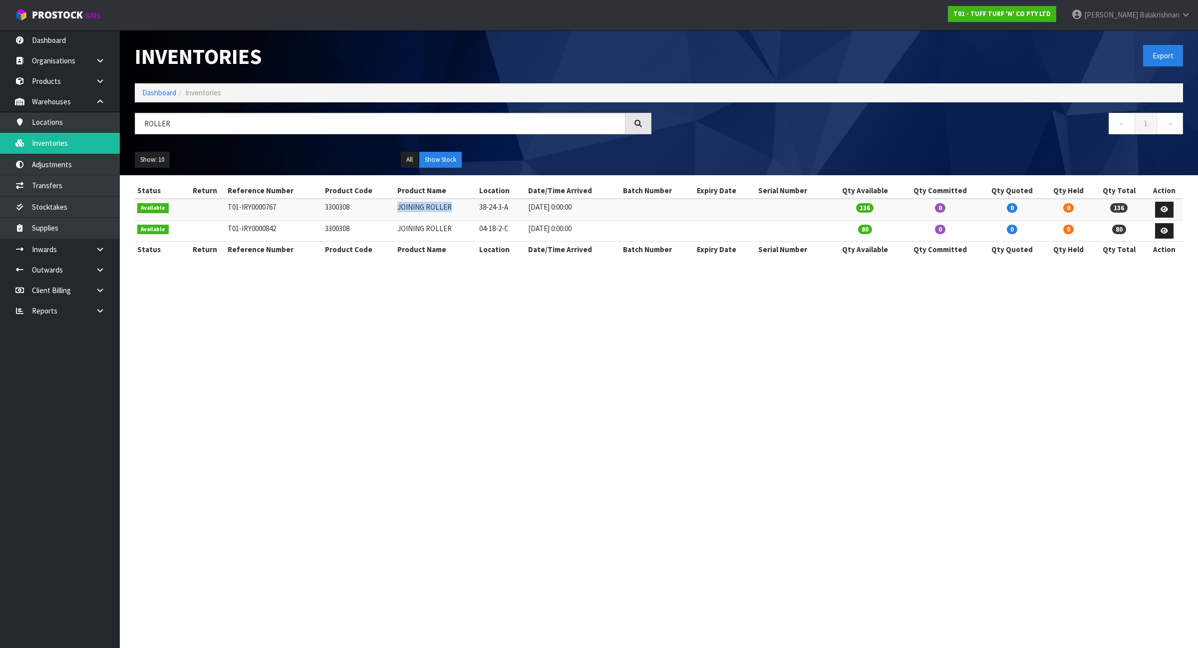
drag, startPoint x: 448, startPoint y: 206, endPoint x: 394, endPoint y: 208, distance: 53.5
click at [395, 208] on td "JOINING ROLLER" at bounding box center [436, 209] width 82 height 21
copy td "JOINING ROLLER"
click at [69, 47] on link "Dashboard" at bounding box center [60, 40] width 120 height 20
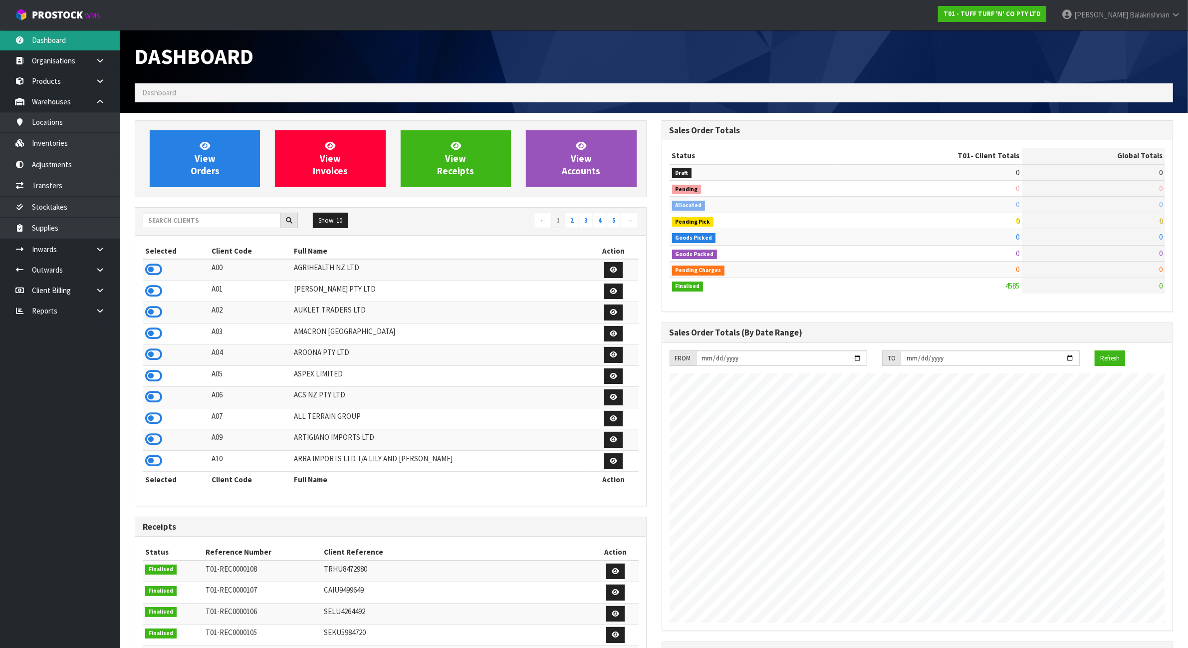
scroll to position [759, 527]
click at [186, 220] on input "text" at bounding box center [212, 220] width 138 height 15
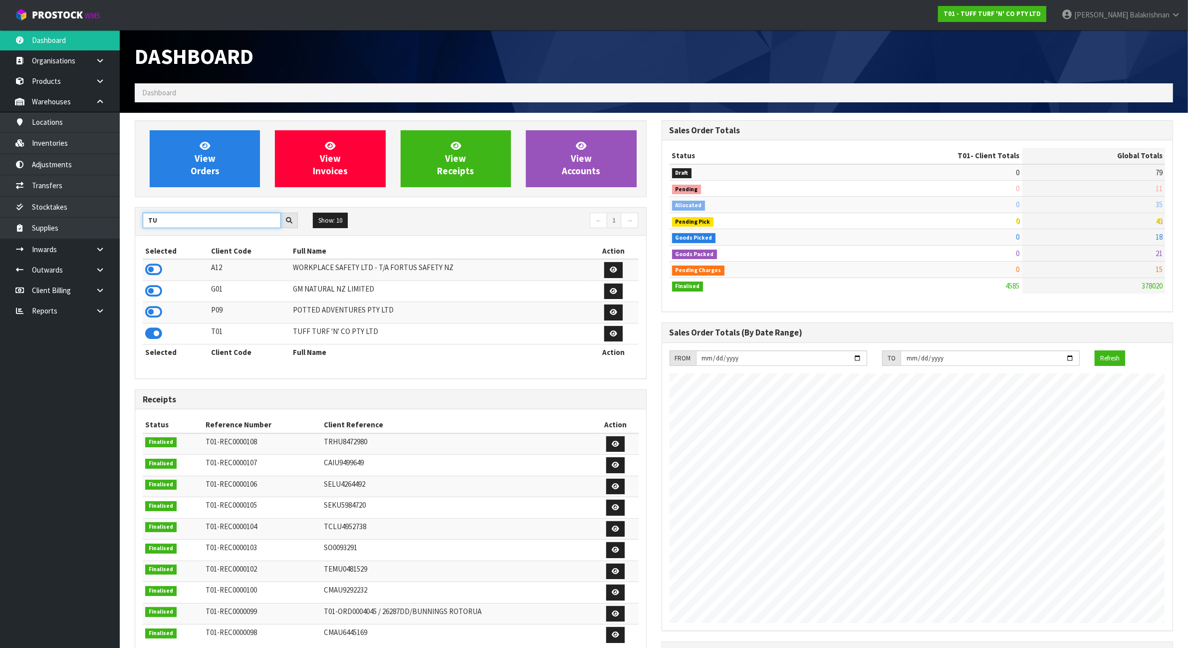
type input "T"
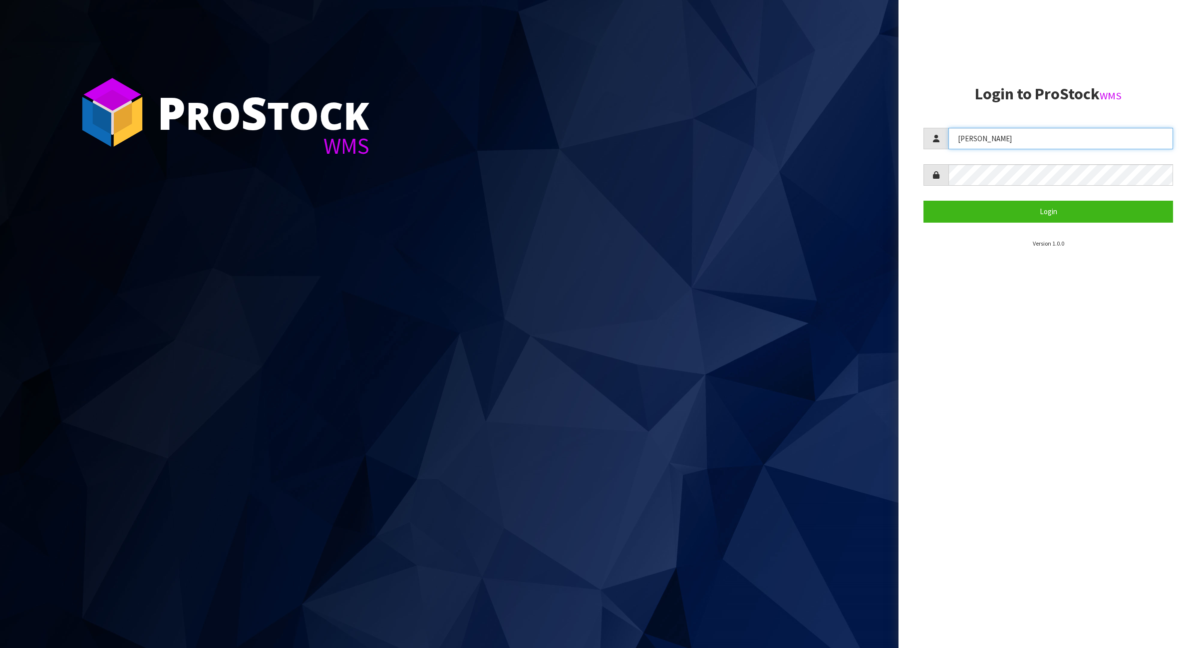
drag, startPoint x: 1052, startPoint y: 142, endPoint x: 836, endPoint y: 127, distance: 215.6
click at [836, 127] on div "P ro S tock WMS Login to ProStock WMS Raj Login Version 1.0.0" at bounding box center [599, 324] width 1198 height 648
type input "JAMES"
click at [963, 206] on button "Login" at bounding box center [1048, 211] width 250 height 21
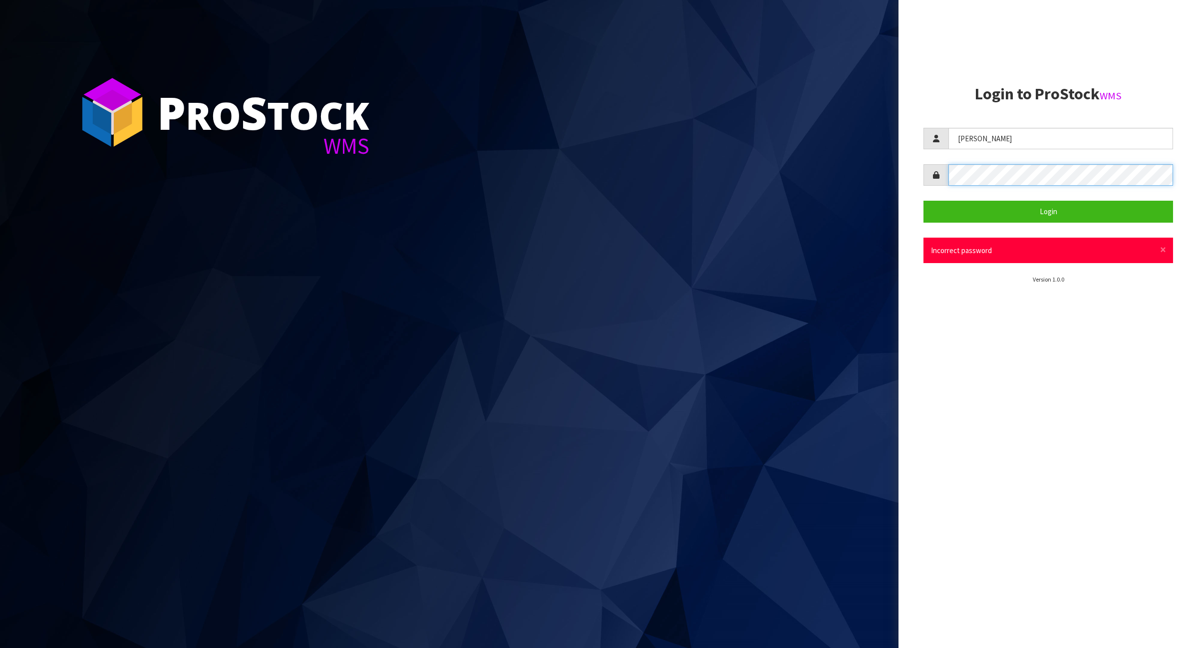
click at [937, 192] on form "JAMES Login × Close Incorrect password" at bounding box center [1048, 195] width 250 height 135
click at [987, 202] on button "Login" at bounding box center [1048, 211] width 250 height 21
